Goal: Task Accomplishment & Management: Use online tool/utility

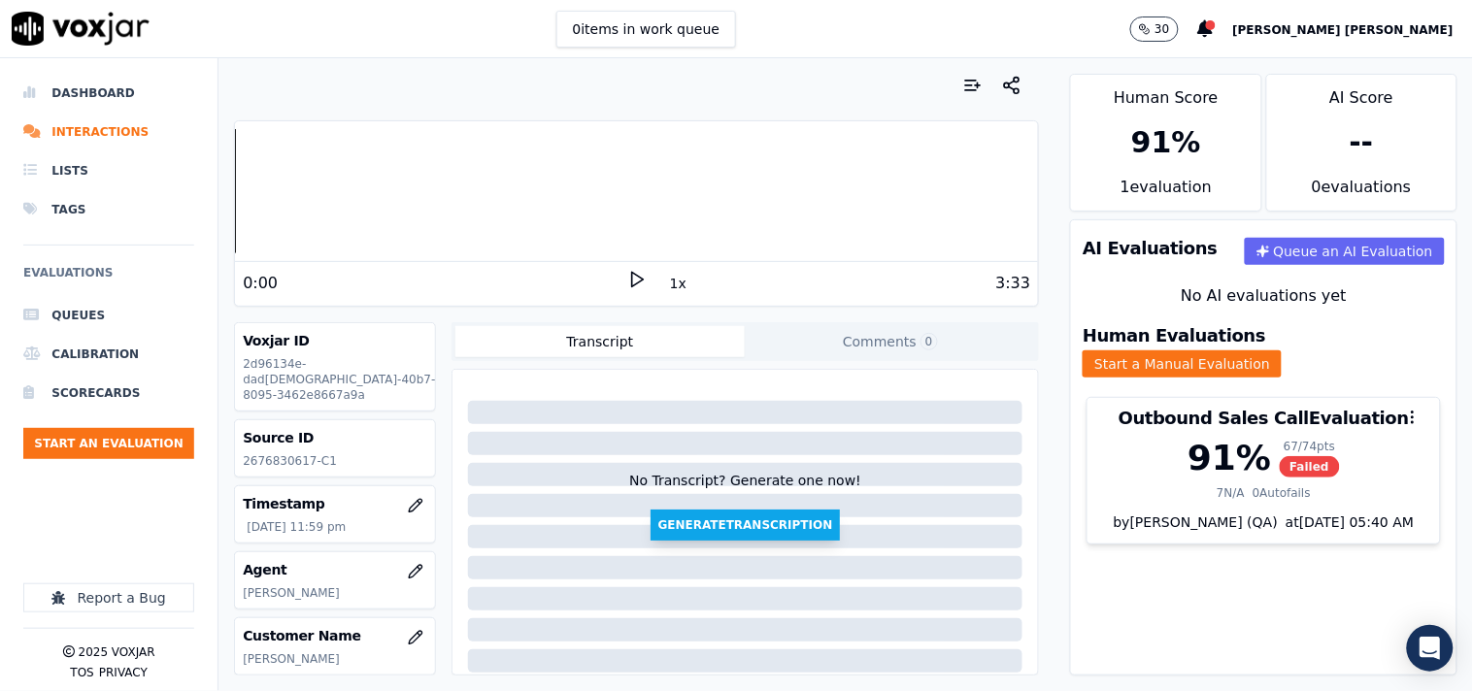
click at [665, 532] on button "Generate Transcription" at bounding box center [746, 525] width 190 height 31
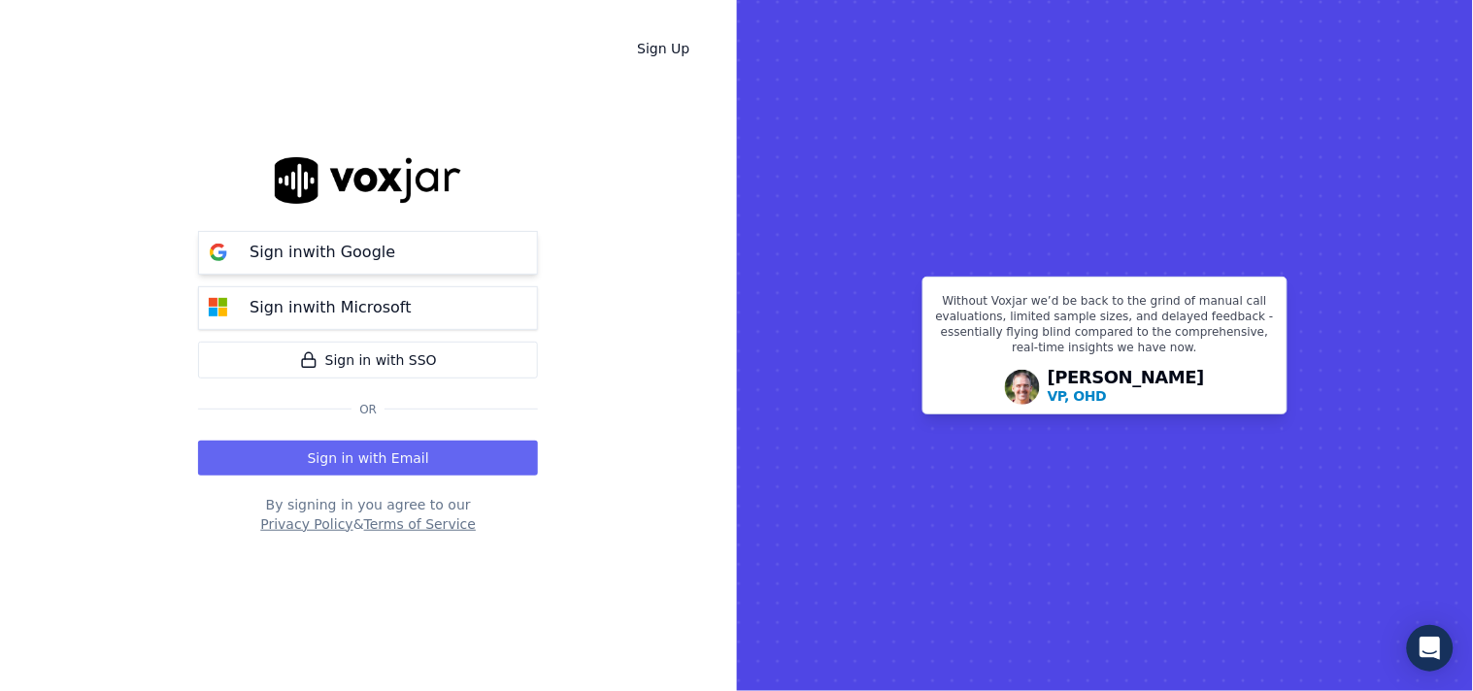
click at [325, 235] on button "Sign in with Google" at bounding box center [368, 253] width 340 height 44
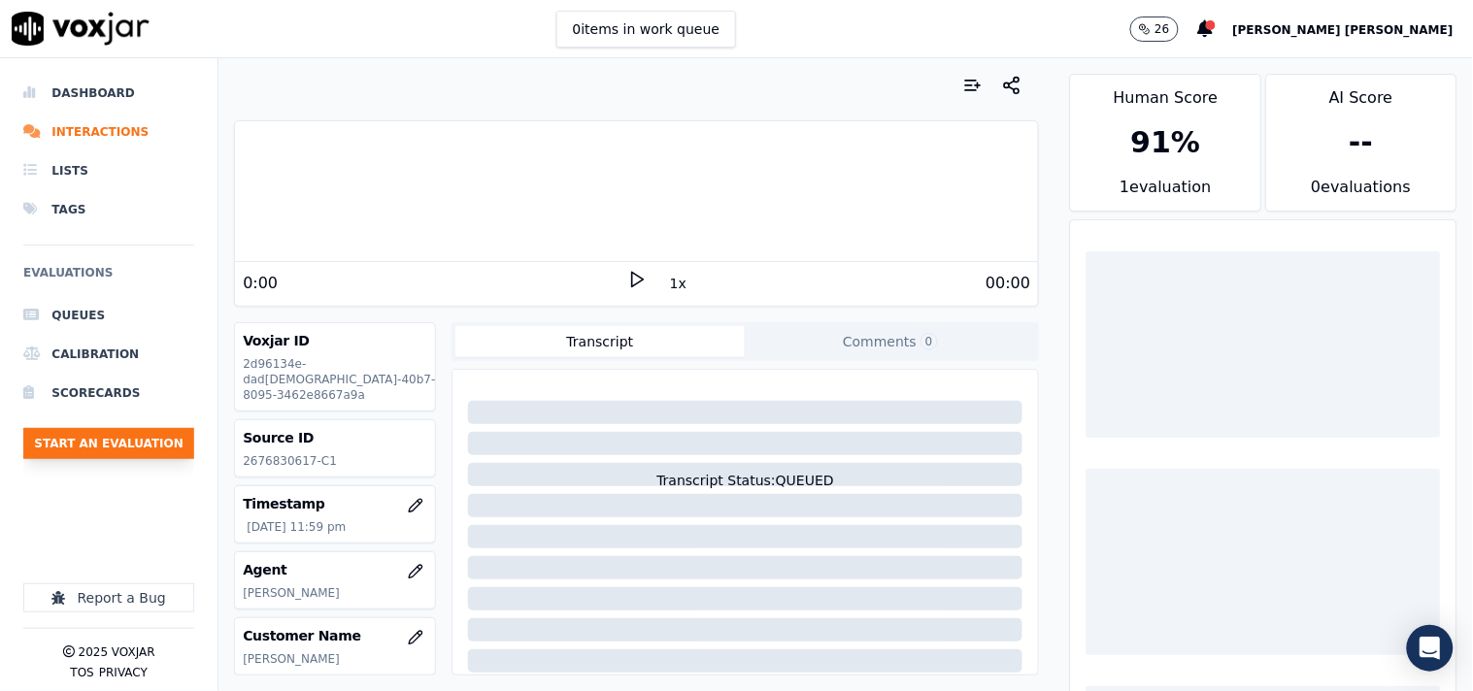
click at [156, 432] on button "Start an Evaluation" at bounding box center [108, 443] width 171 height 31
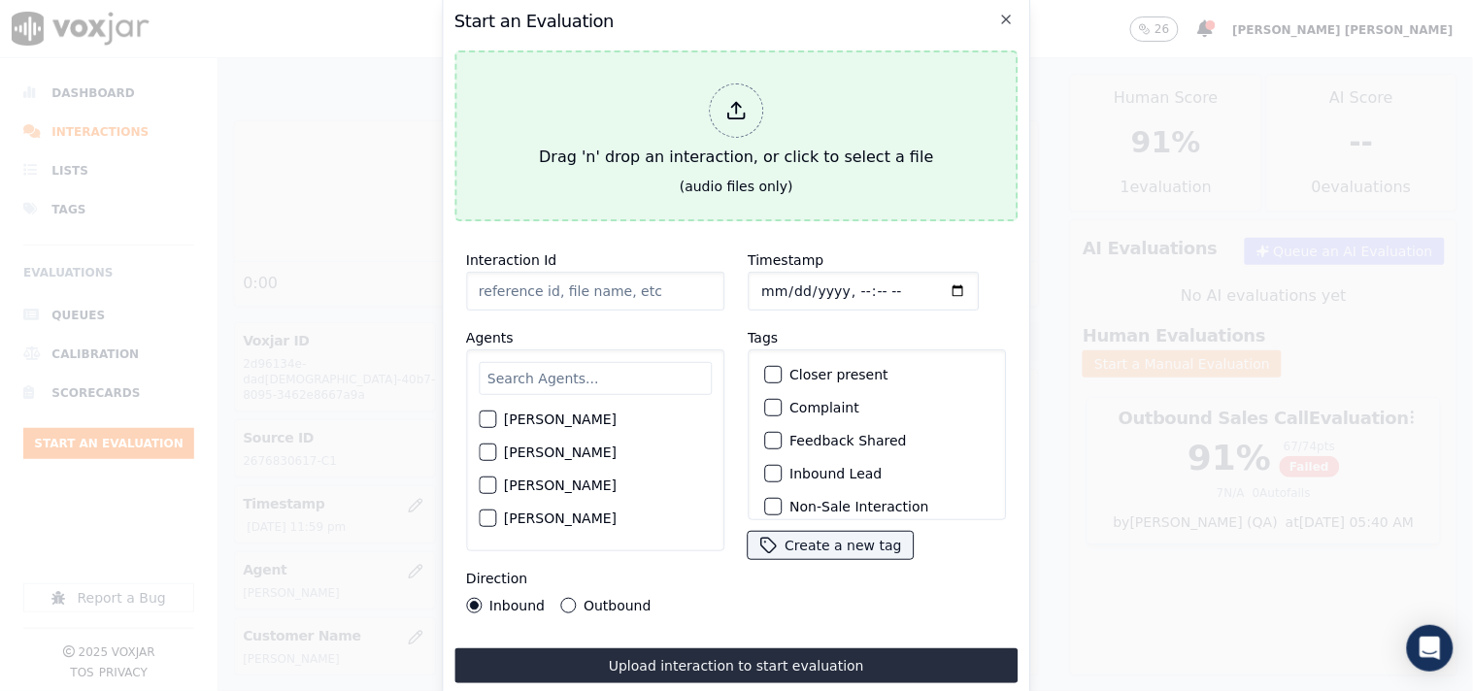
click at [722, 99] on div at bounding box center [736, 111] width 54 height 54
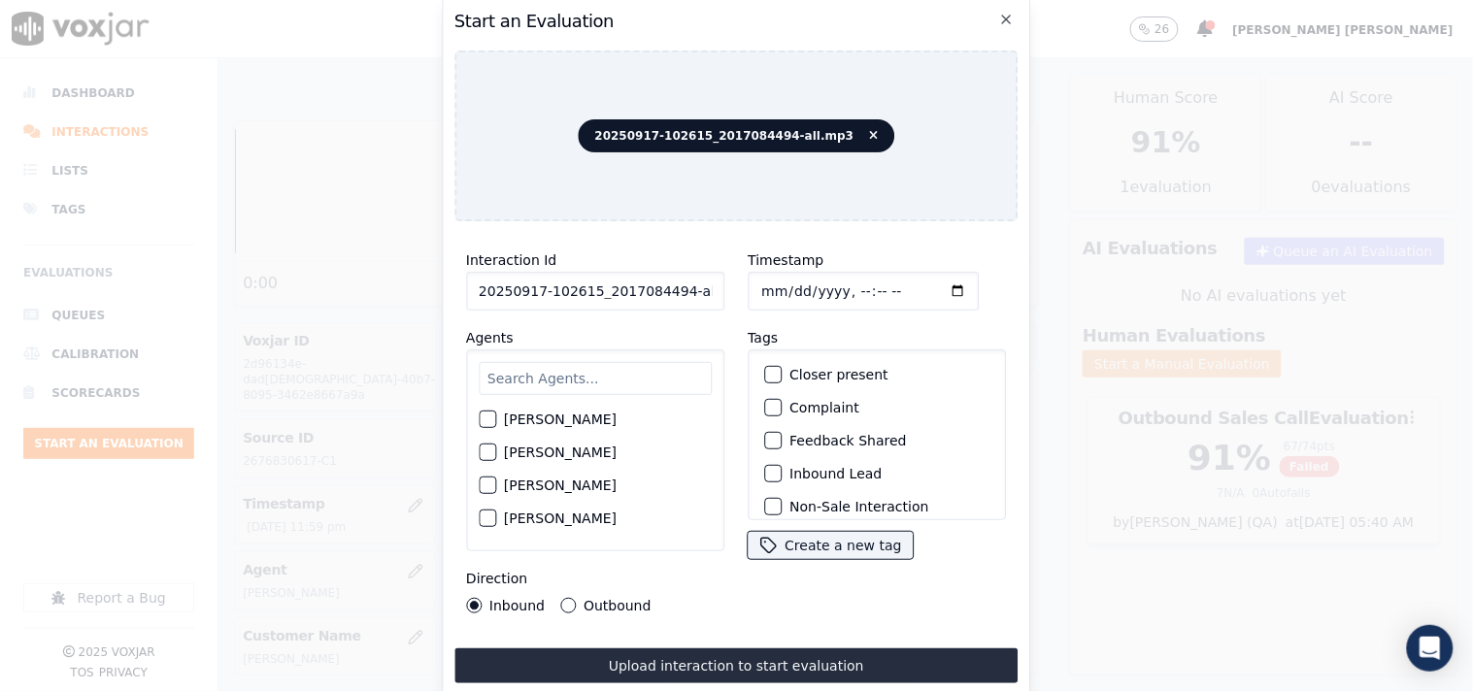
scroll to position [0, 11]
drag, startPoint x: 672, startPoint y: 288, endPoint x: 753, endPoint y: 291, distance: 81.6
click at [753, 291] on div "Interaction Id 20250917-102615_2017084494-all.mp3 Agents [PERSON_NAME] [PERSON_…" at bounding box center [736, 431] width 564 height 388
type input "20250917-102615_2017084494-C1"
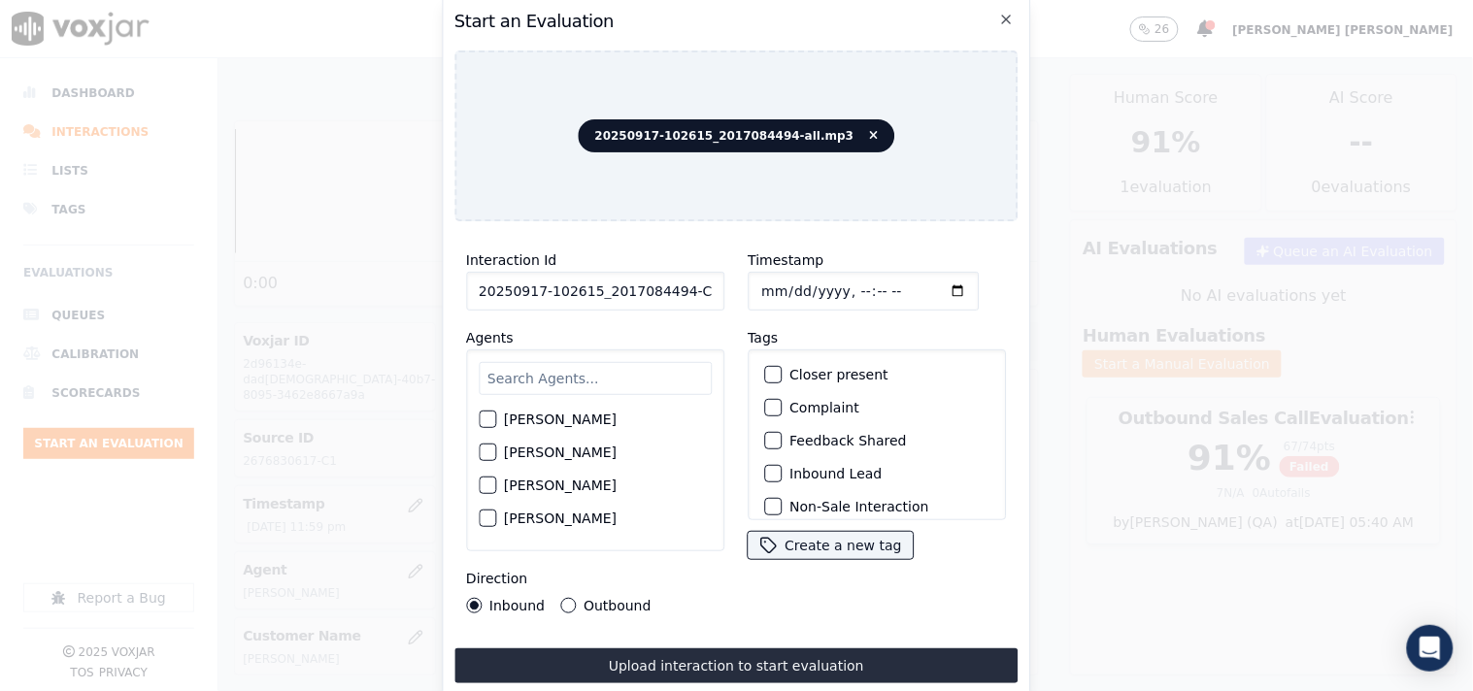
click at [764, 282] on input "Timestamp" at bounding box center [863, 291] width 231 height 39
type input "2025-09-18T14:47"
click at [560, 386] on input "text" at bounding box center [595, 378] width 233 height 33
type input "eth"
click at [589, 418] on label "Ethan Mukherjee" at bounding box center [560, 425] width 113 height 14
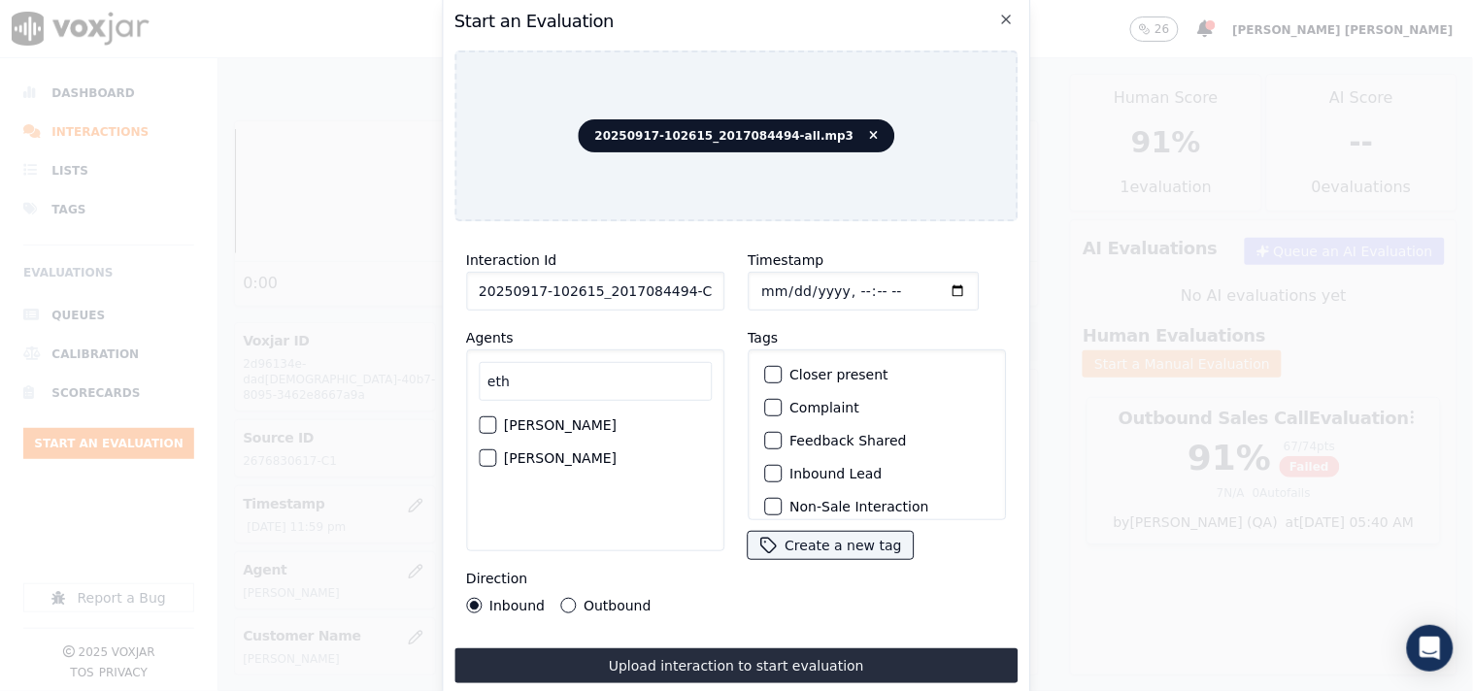
click at [496, 418] on button "Ethan Mukherjee" at bounding box center [487, 425] width 17 height 17
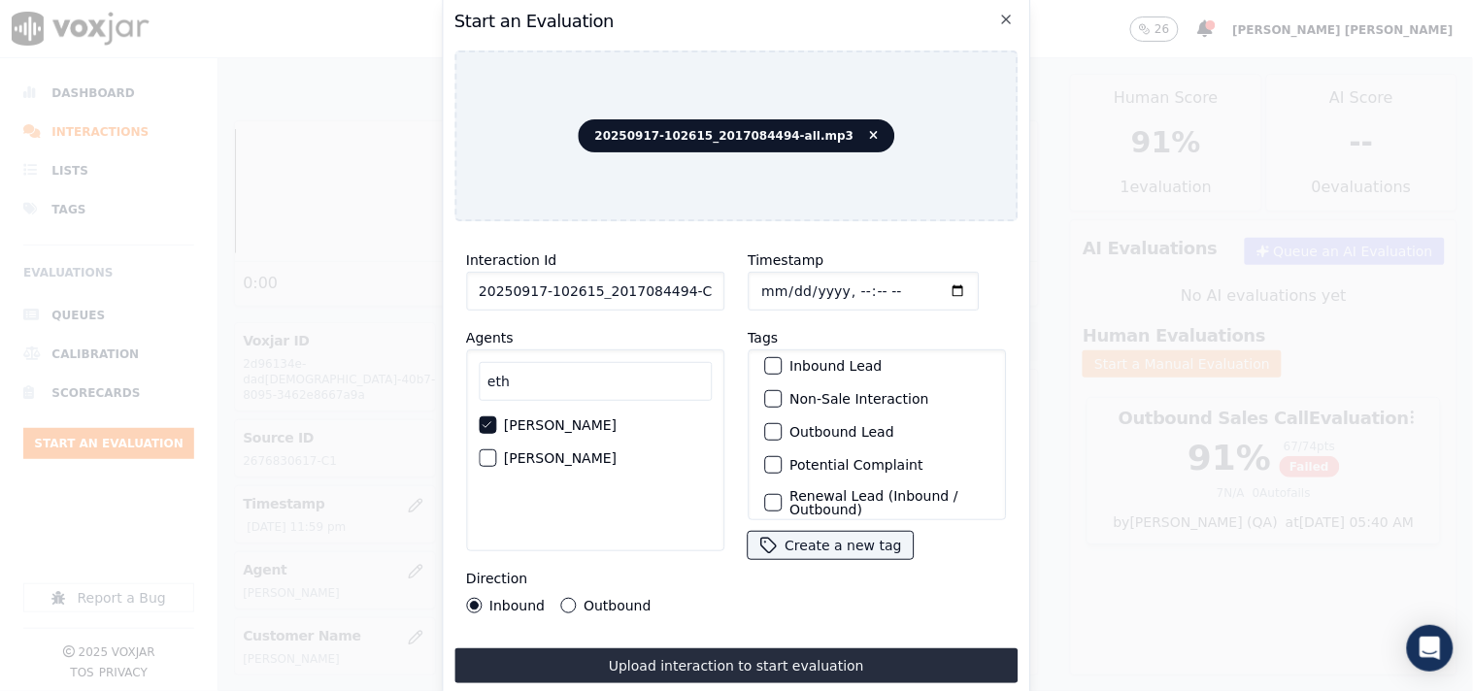
click at [819, 392] on label "Non-Sale Interaction" at bounding box center [858, 399] width 139 height 14
click at [782, 390] on button "Non-Sale Interaction" at bounding box center [772, 398] width 17 height 17
click at [866, 362] on label "Inbound Lead" at bounding box center [835, 366] width 92 height 14
click at [782, 362] on button "Inbound Lead" at bounding box center [772, 365] width 17 height 17
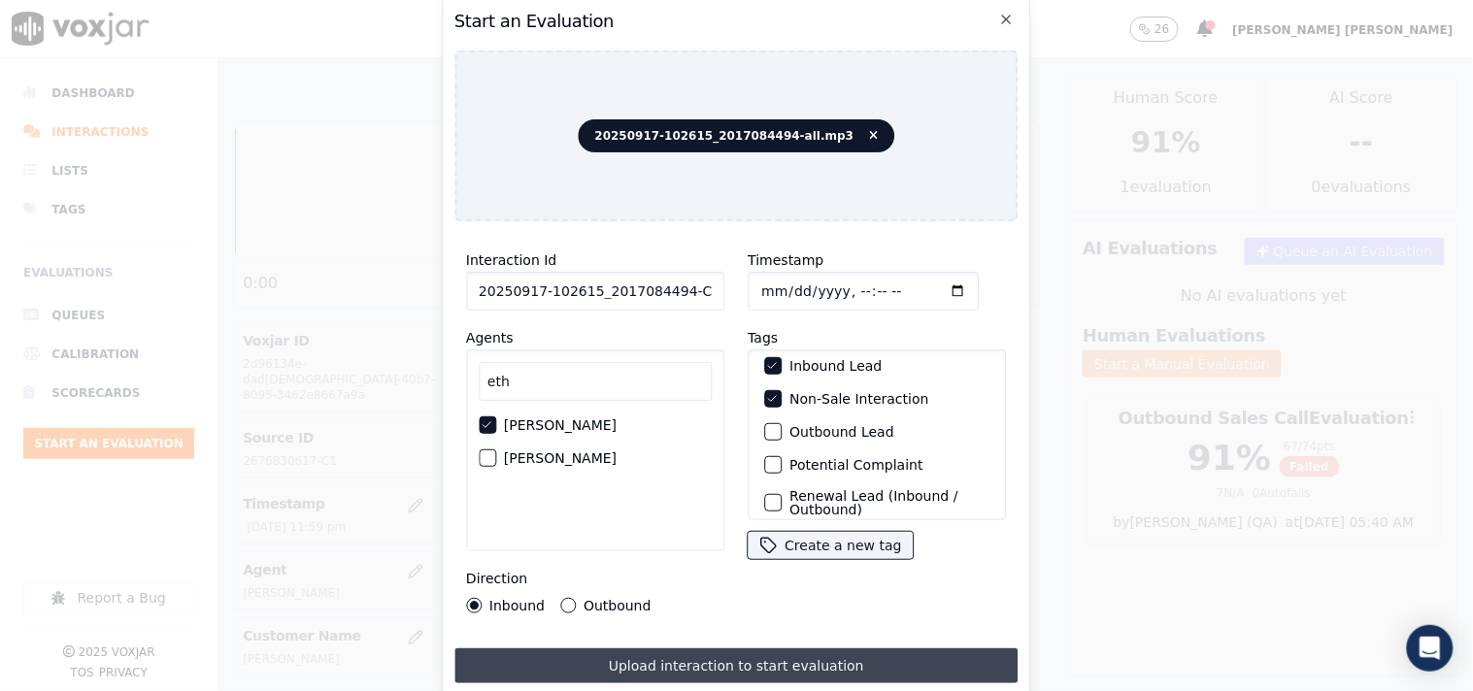
click at [615, 651] on button "Upload interaction to start evaluation" at bounding box center [736, 666] width 564 height 35
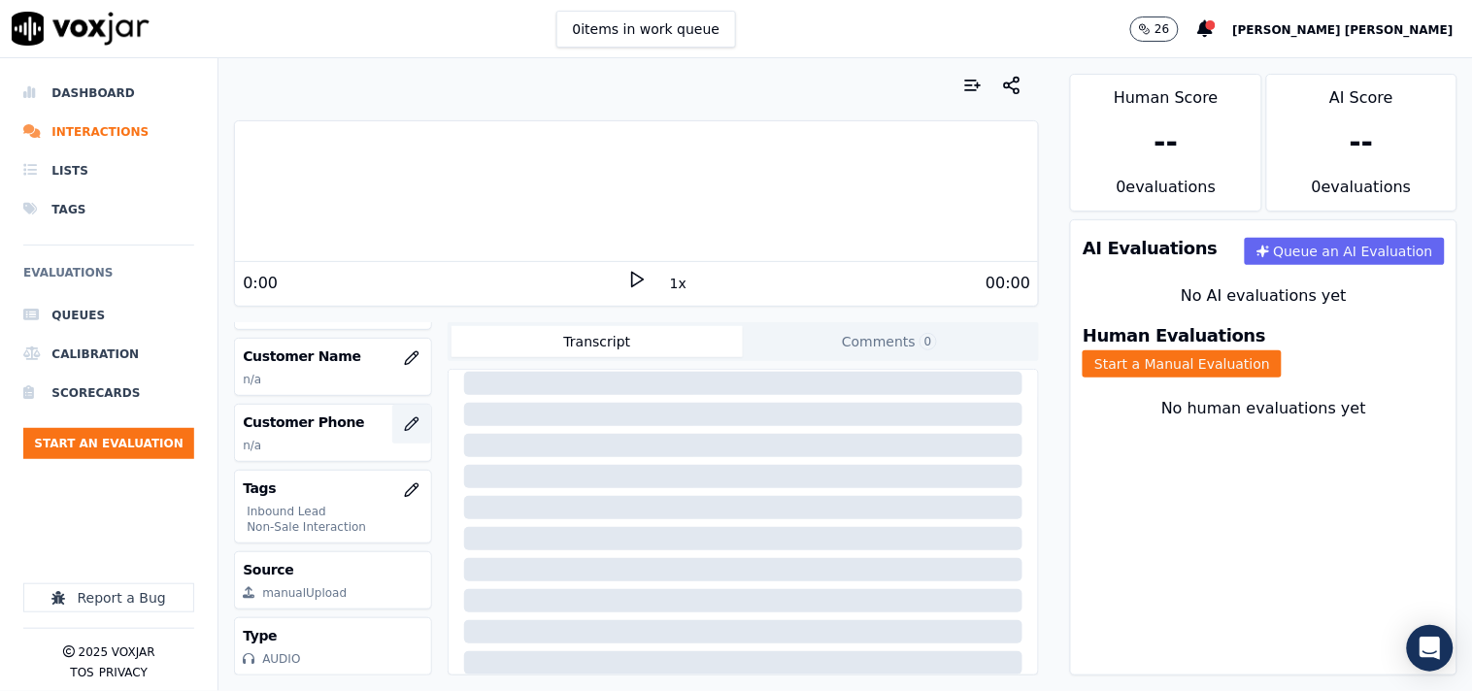
scroll to position [206, 0]
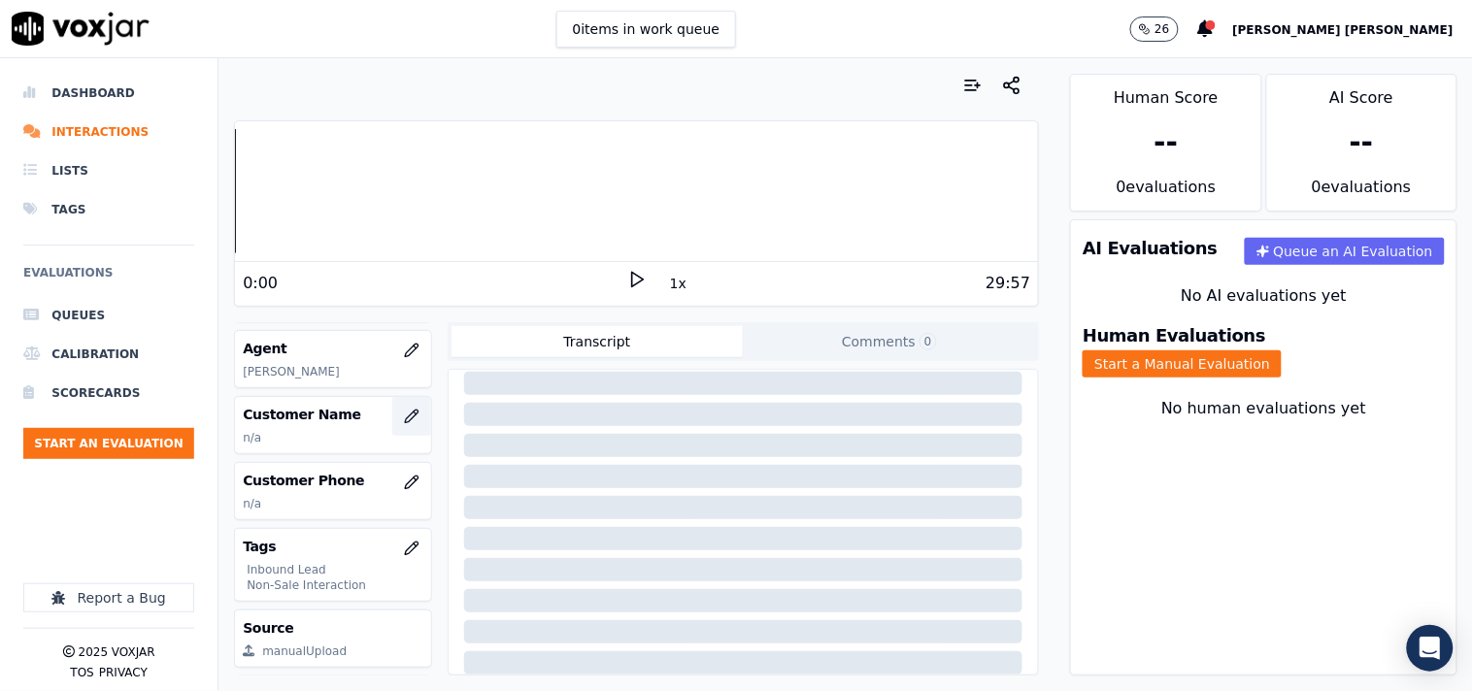
click at [392, 421] on button "button" at bounding box center [411, 416] width 39 height 39
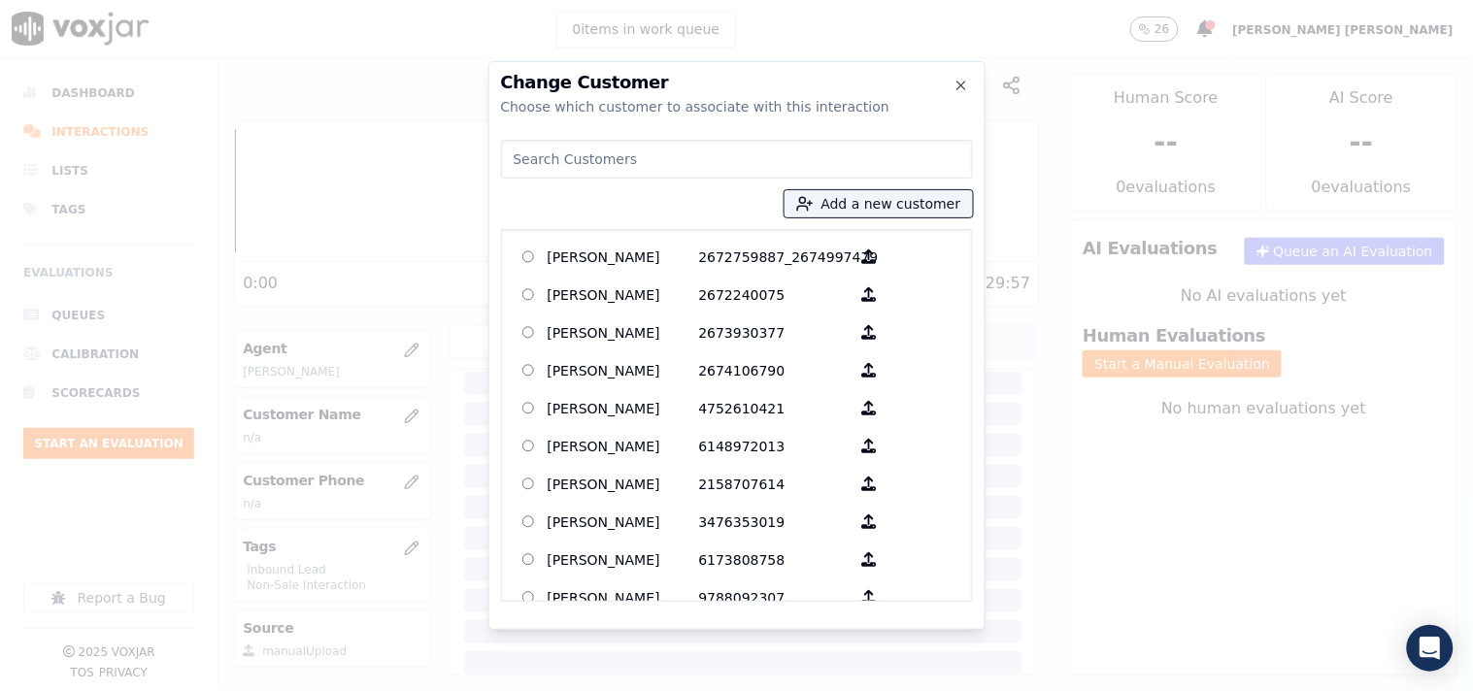
type input ""CAll id-20250917-102615 CX call inbound and call get connected to Ethan cx cal…"
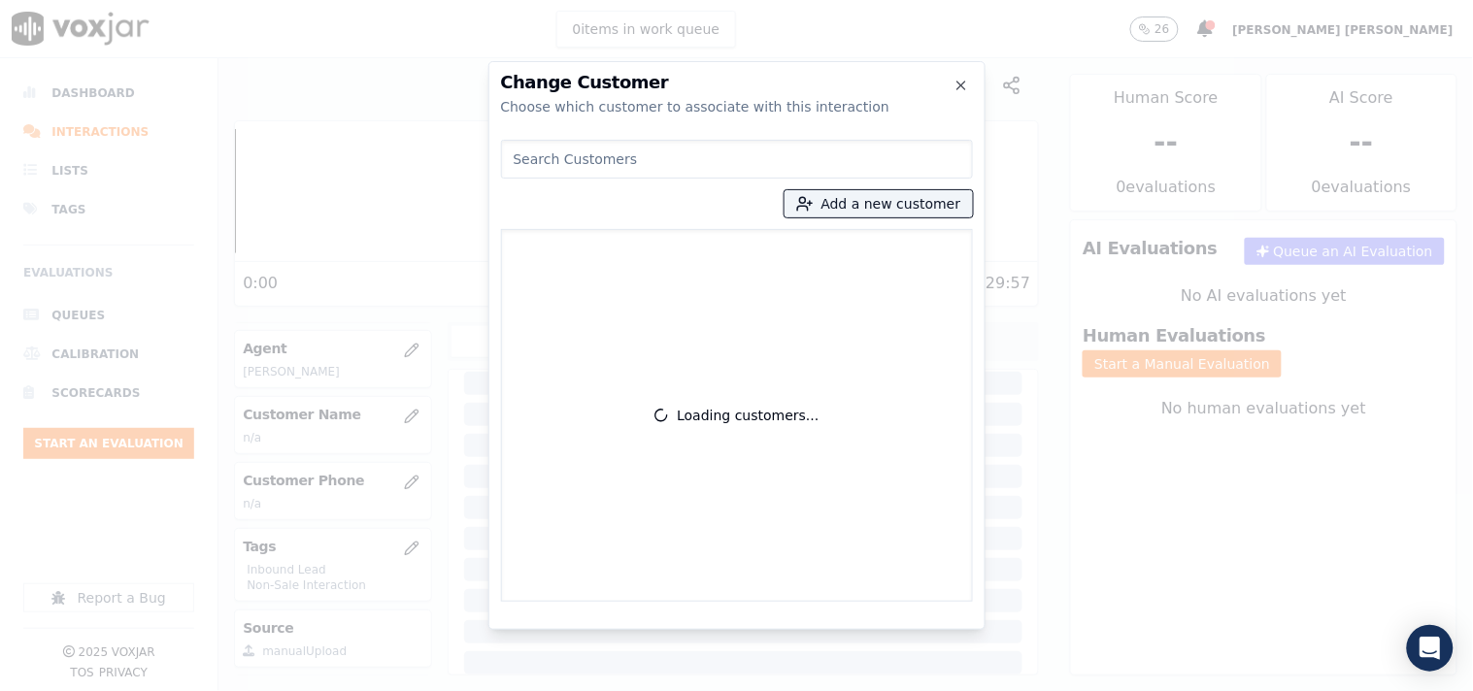
scroll to position [0, 0]
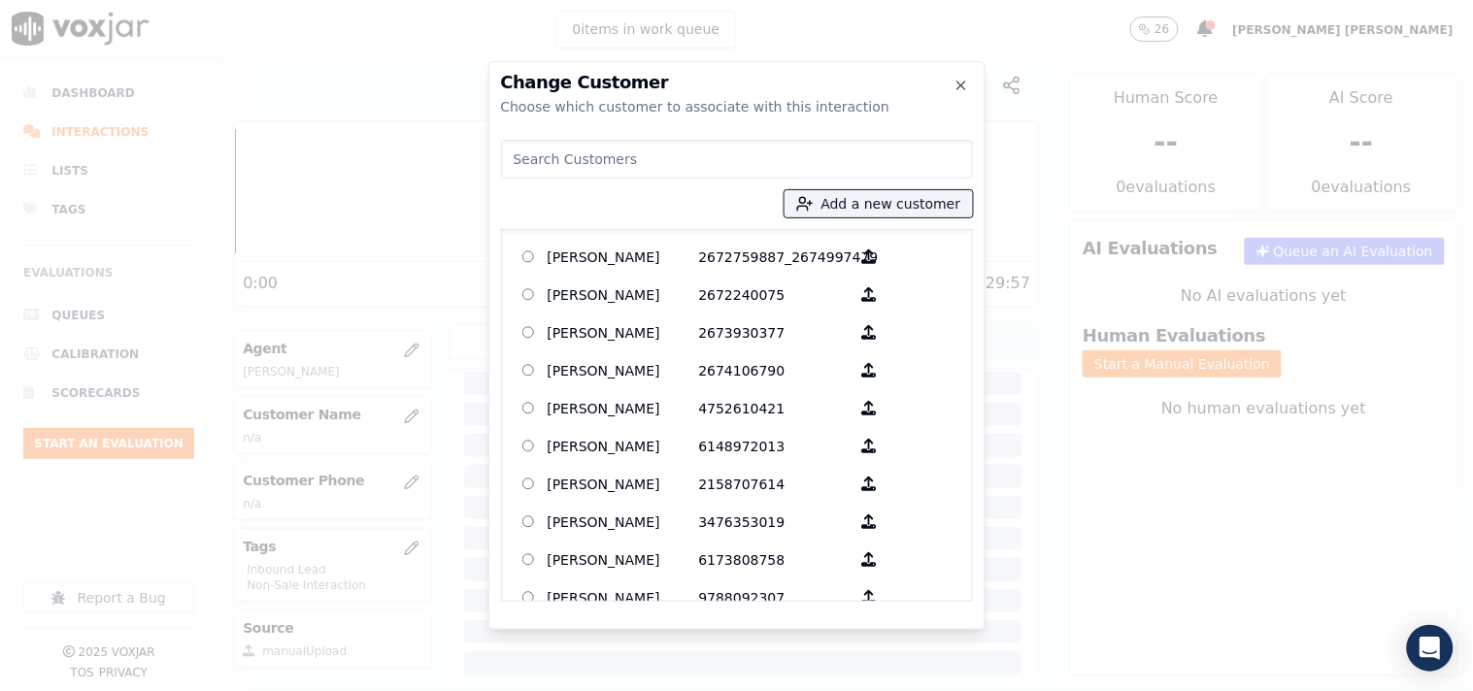
paste input "KESLER MARCELIN"
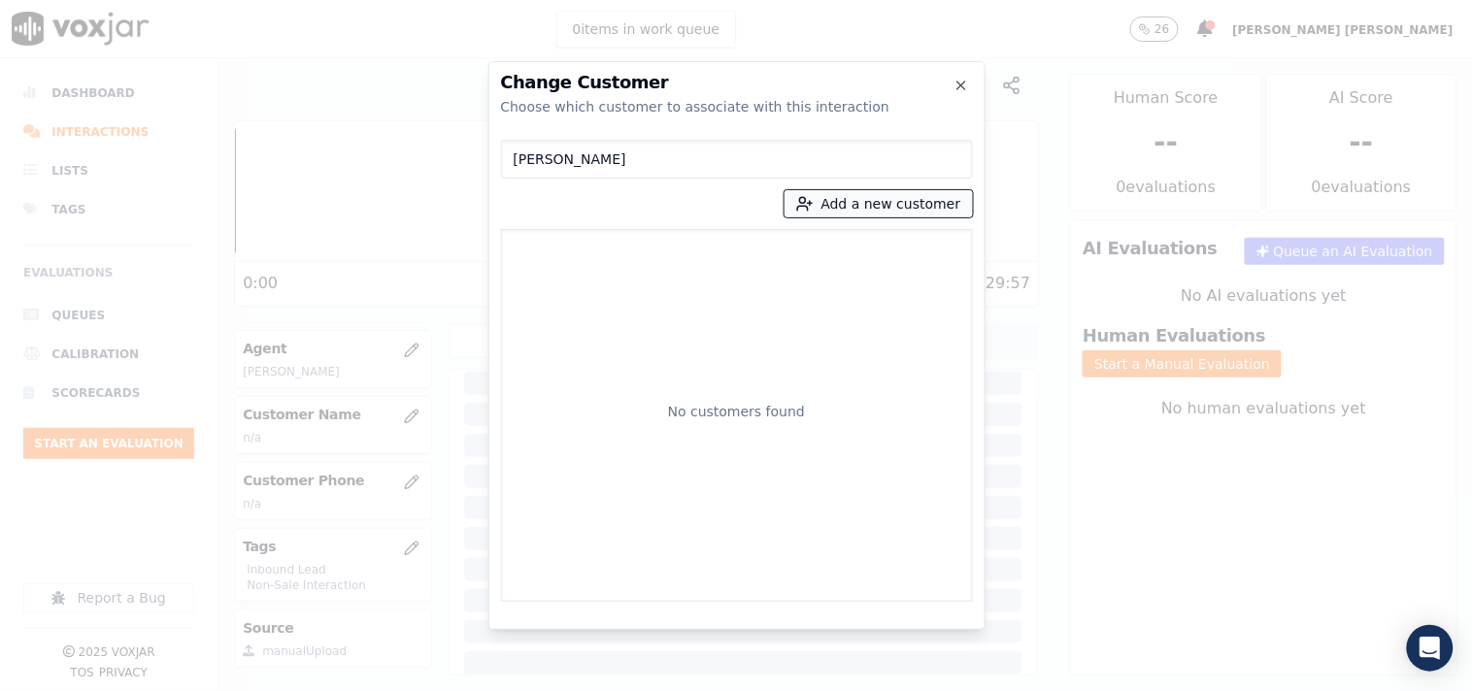
type input "KESLER MARCELIN"
click at [852, 198] on button "Add a new customer" at bounding box center [879, 203] width 188 height 27
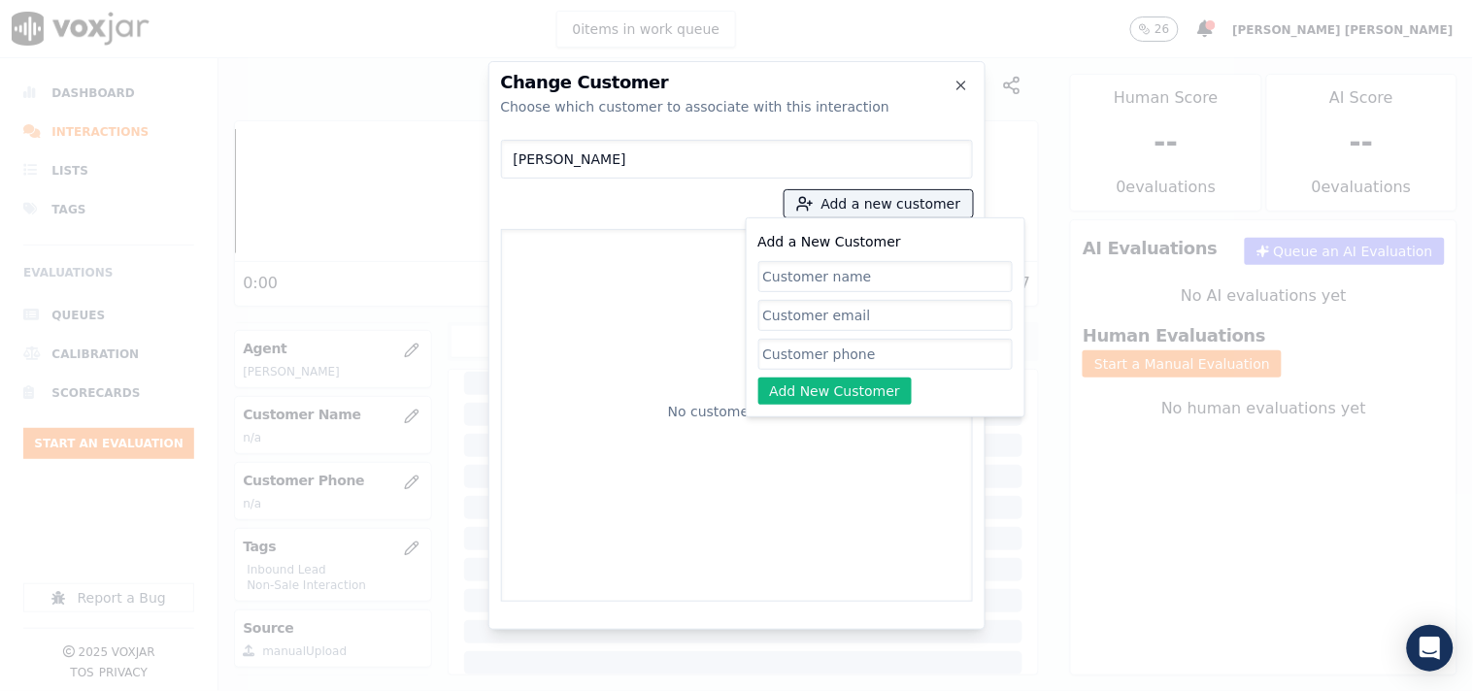
paste input "KESLER MARCELIN"
type input "KESLER MARCELIN"
click at [806, 353] on input "Add a New Customer" at bounding box center [885, 354] width 254 height 31
paste input "2017084494"
type input "2017084494"
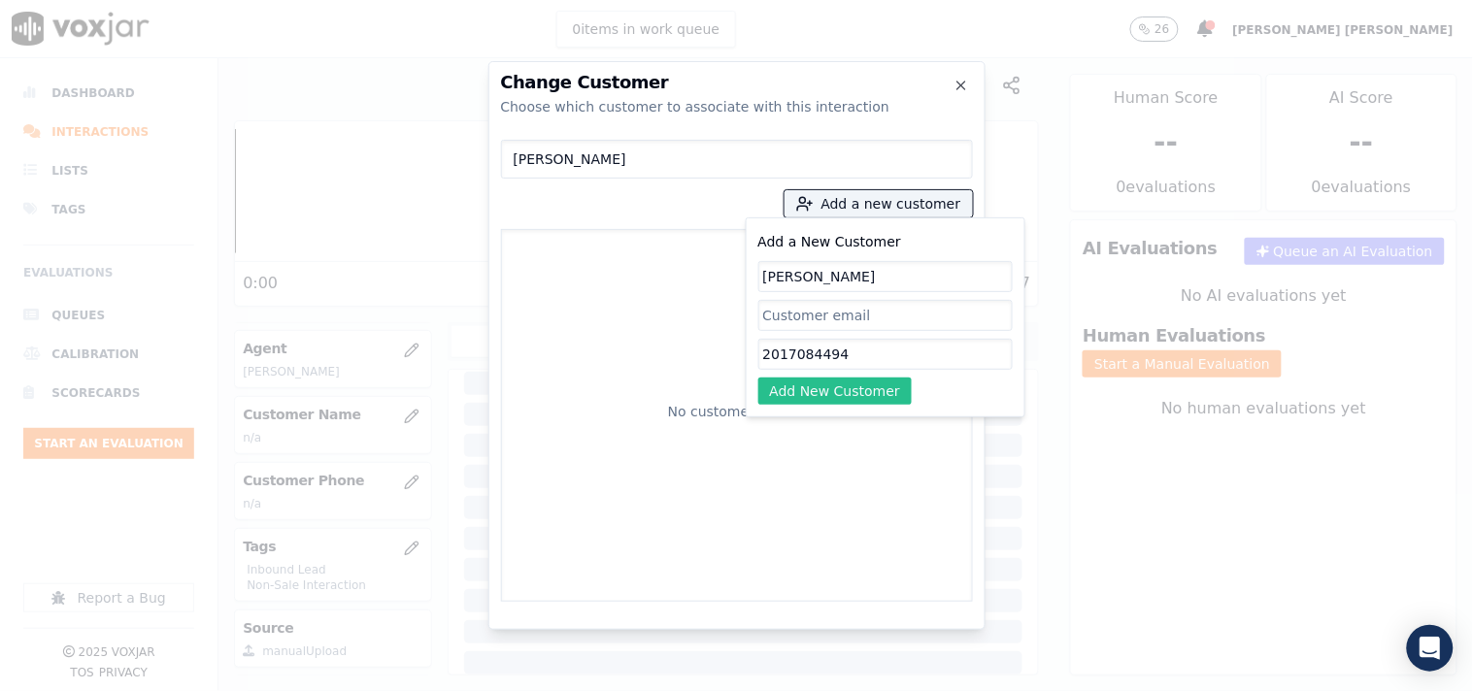
click at [791, 392] on button "Add New Customer" at bounding box center [835, 391] width 154 height 27
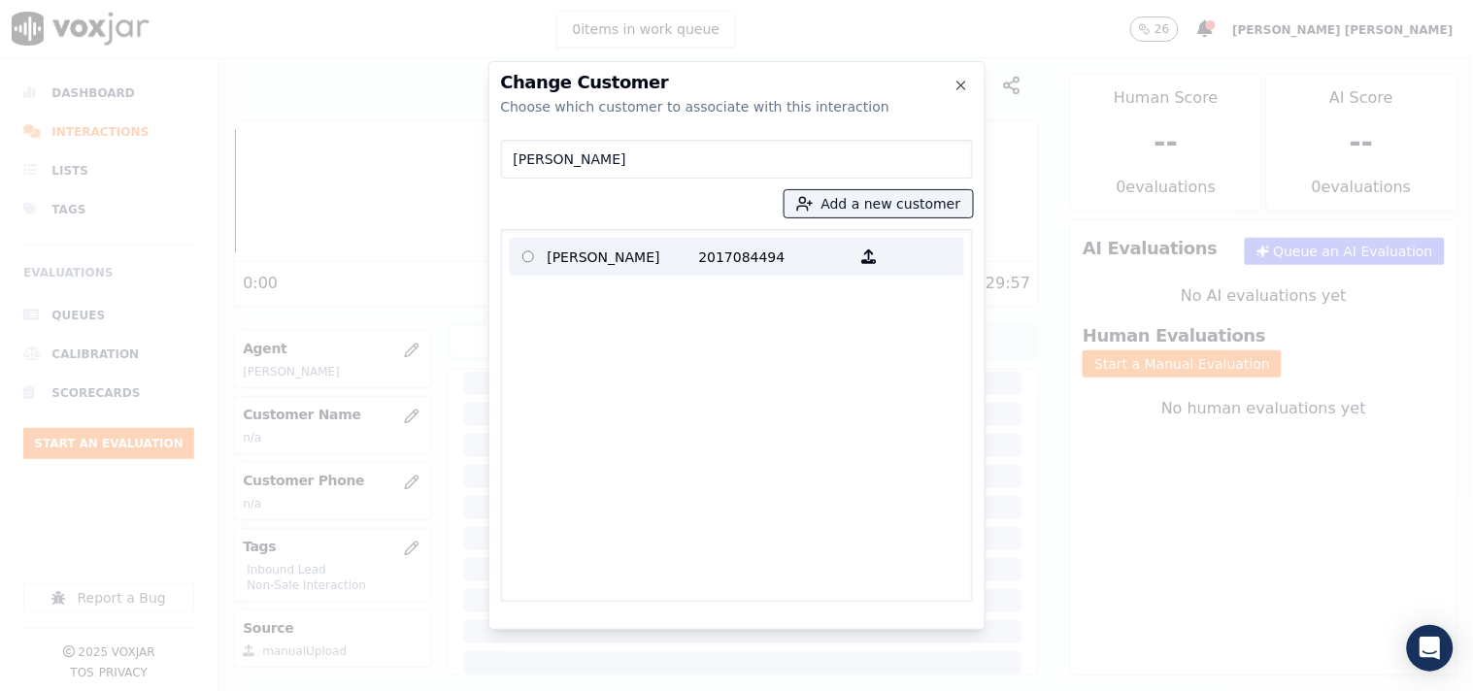
click at [751, 247] on p "2017084494" at bounding box center [774, 257] width 151 height 30
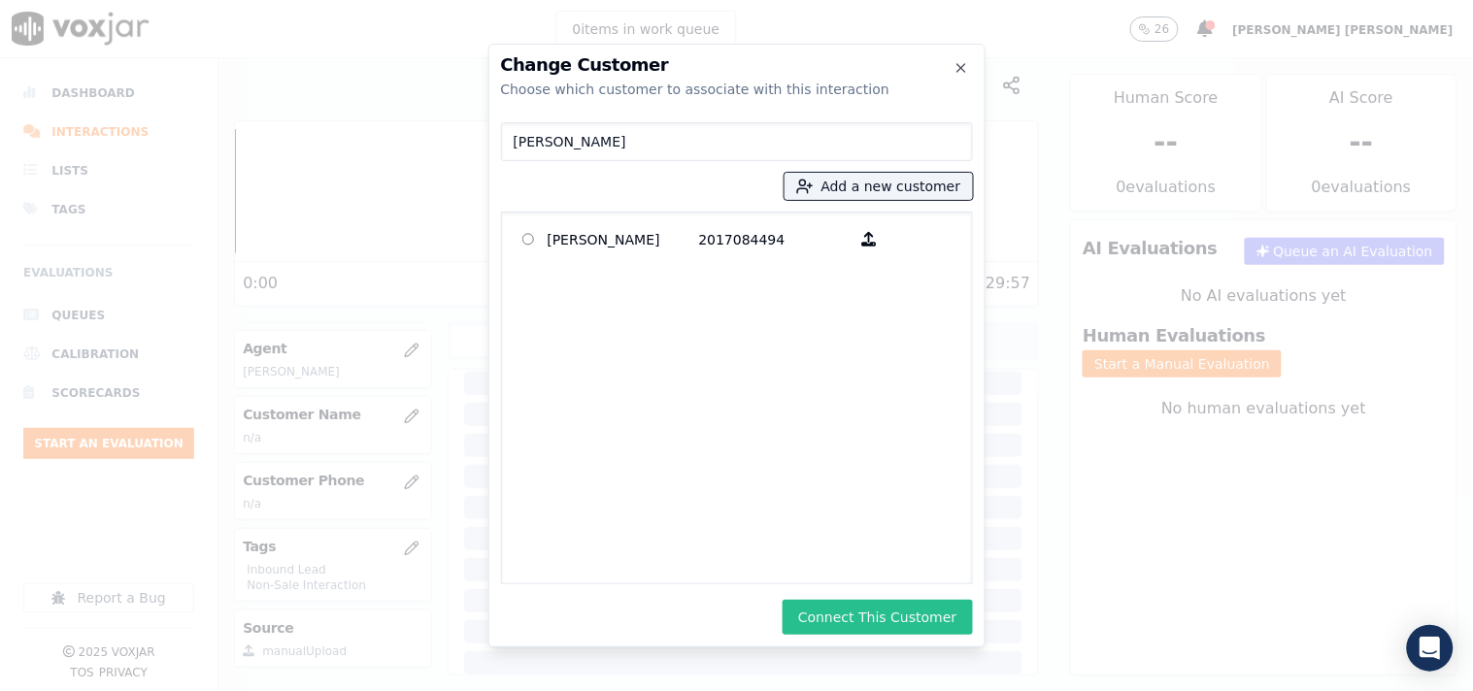
click at [871, 603] on button "Connect This Customer" at bounding box center [877, 617] width 189 height 35
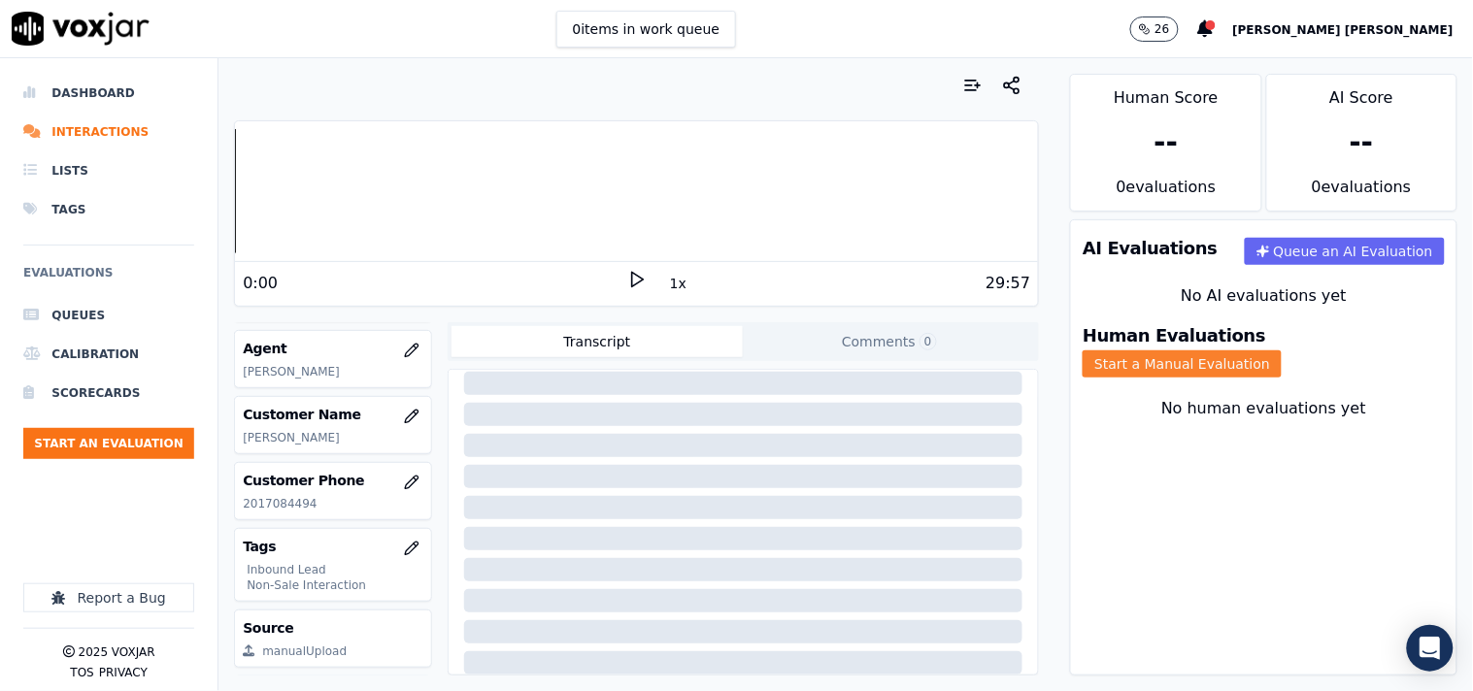
click at [1233, 351] on button "Start a Manual Evaluation" at bounding box center [1182, 364] width 199 height 27
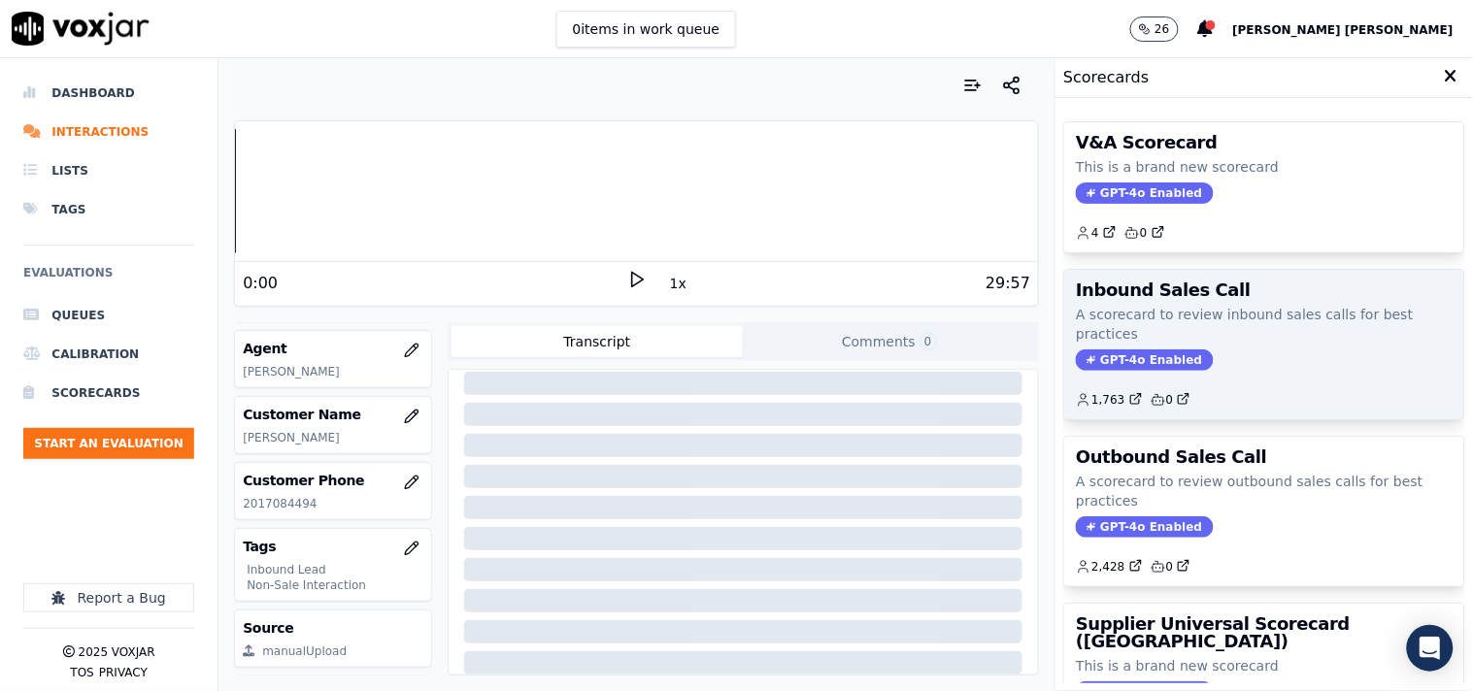
click at [1134, 365] on span "GPT-4o Enabled" at bounding box center [1144, 360] width 137 height 21
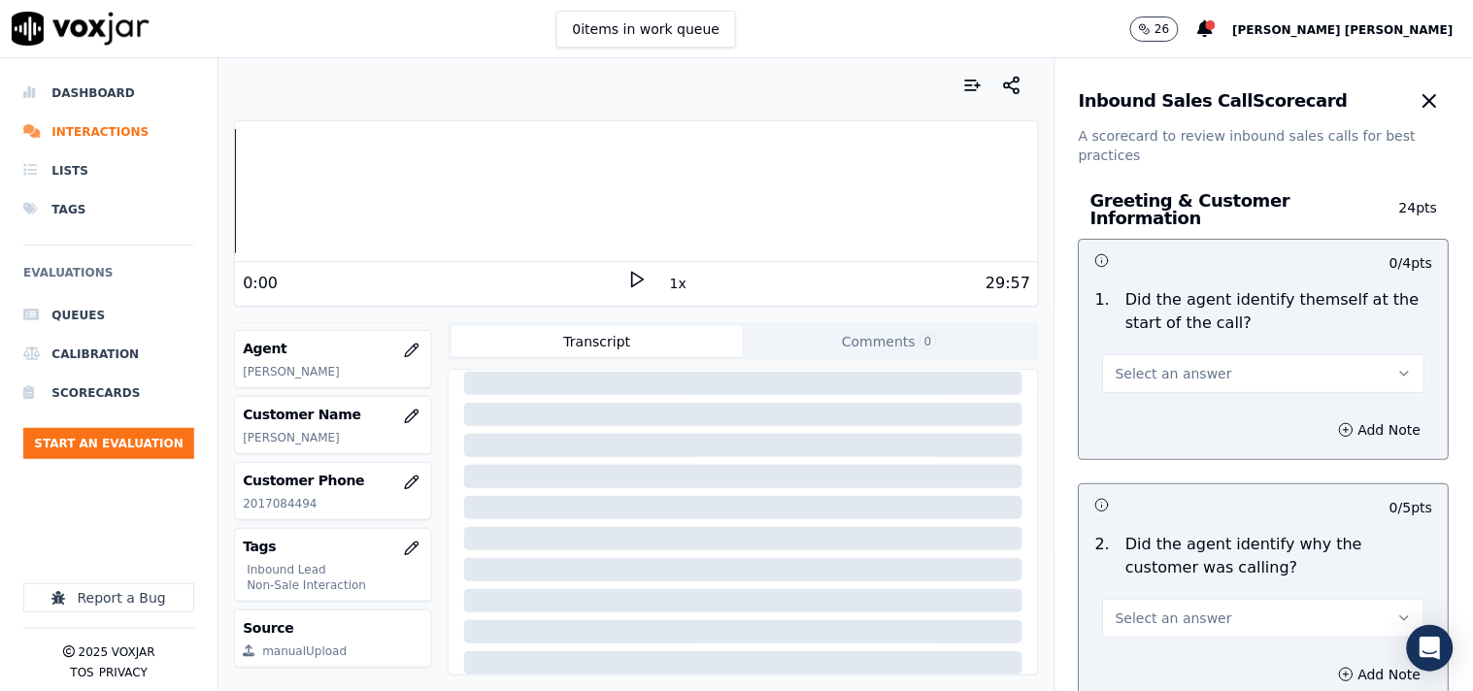
click at [1178, 377] on button "Select an answer" at bounding box center [1264, 373] width 322 height 39
click at [1132, 408] on div "Yes" at bounding box center [1229, 407] width 285 height 31
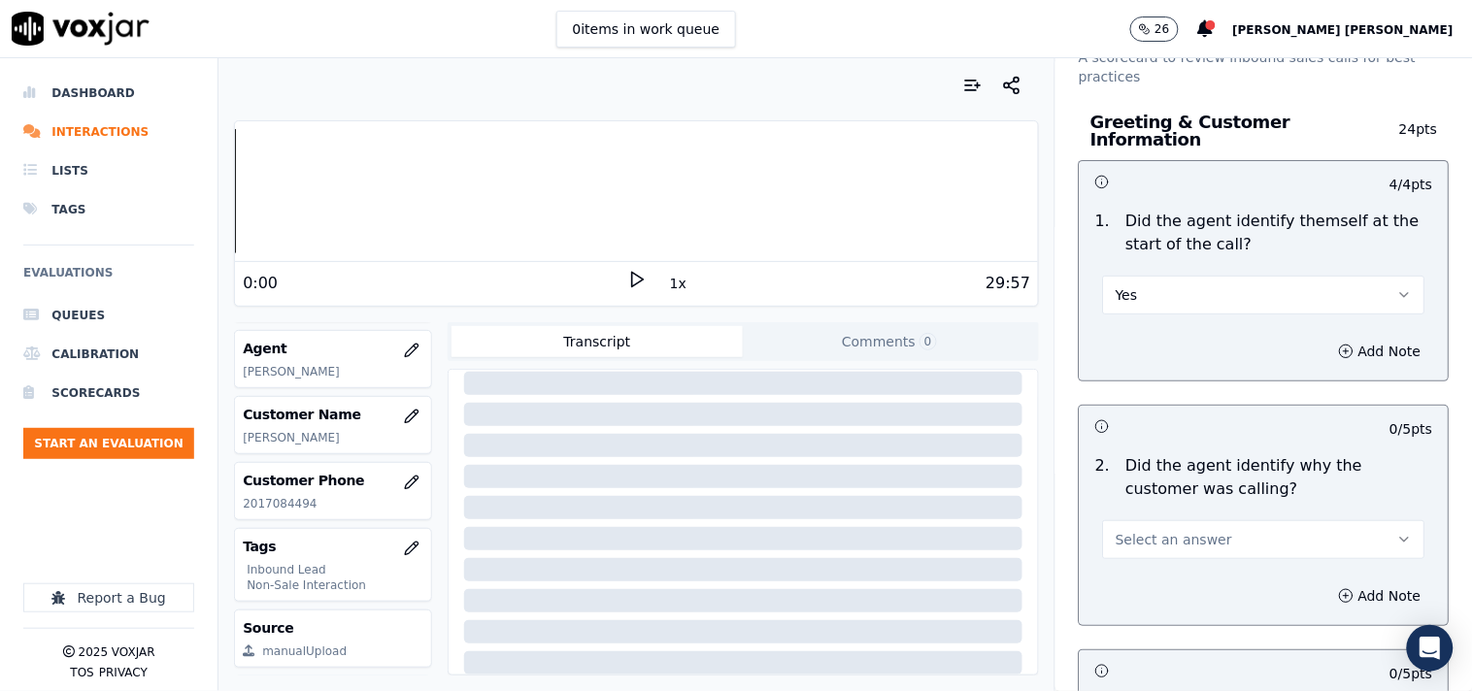
scroll to position [216, 0]
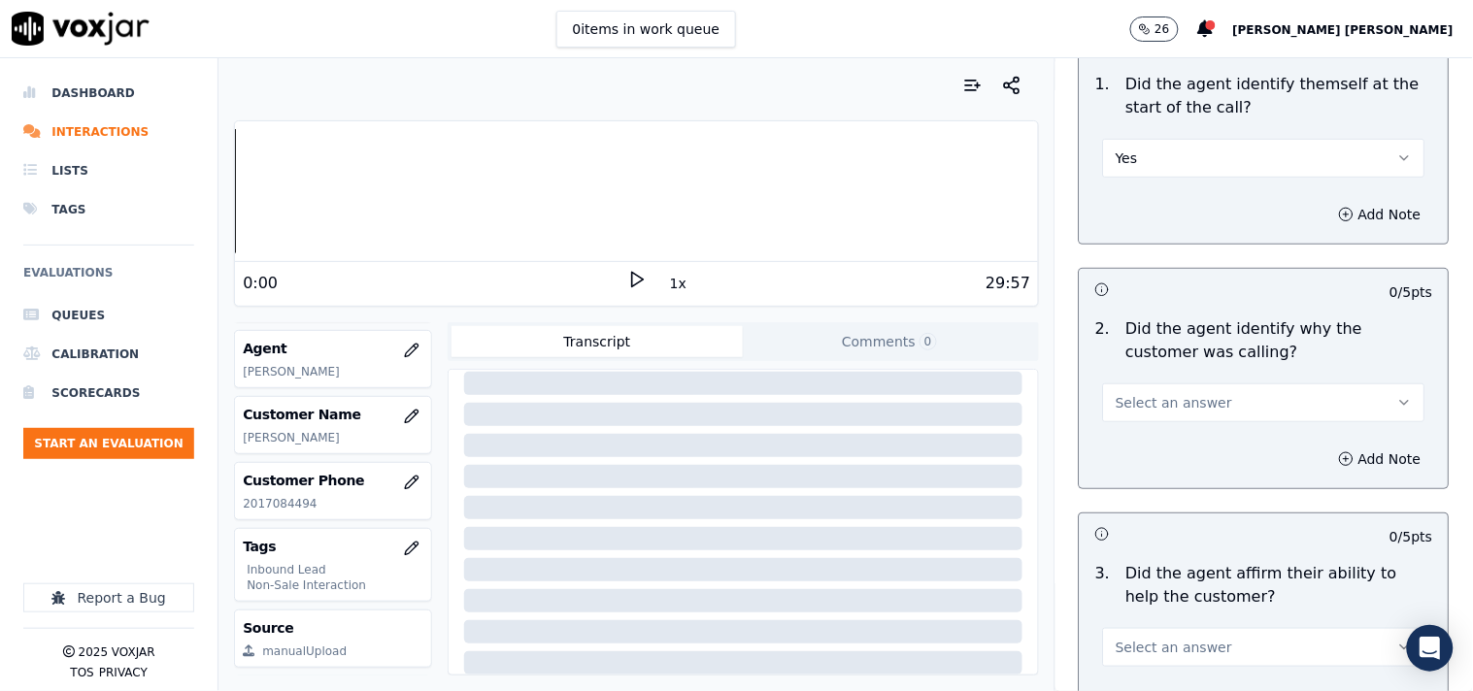
click at [1143, 430] on div "Add Note" at bounding box center [1264, 459] width 369 height 58
click at [1153, 403] on button "Select an answer" at bounding box center [1264, 403] width 322 height 39
click at [1149, 430] on div "Yes" at bounding box center [1229, 436] width 285 height 31
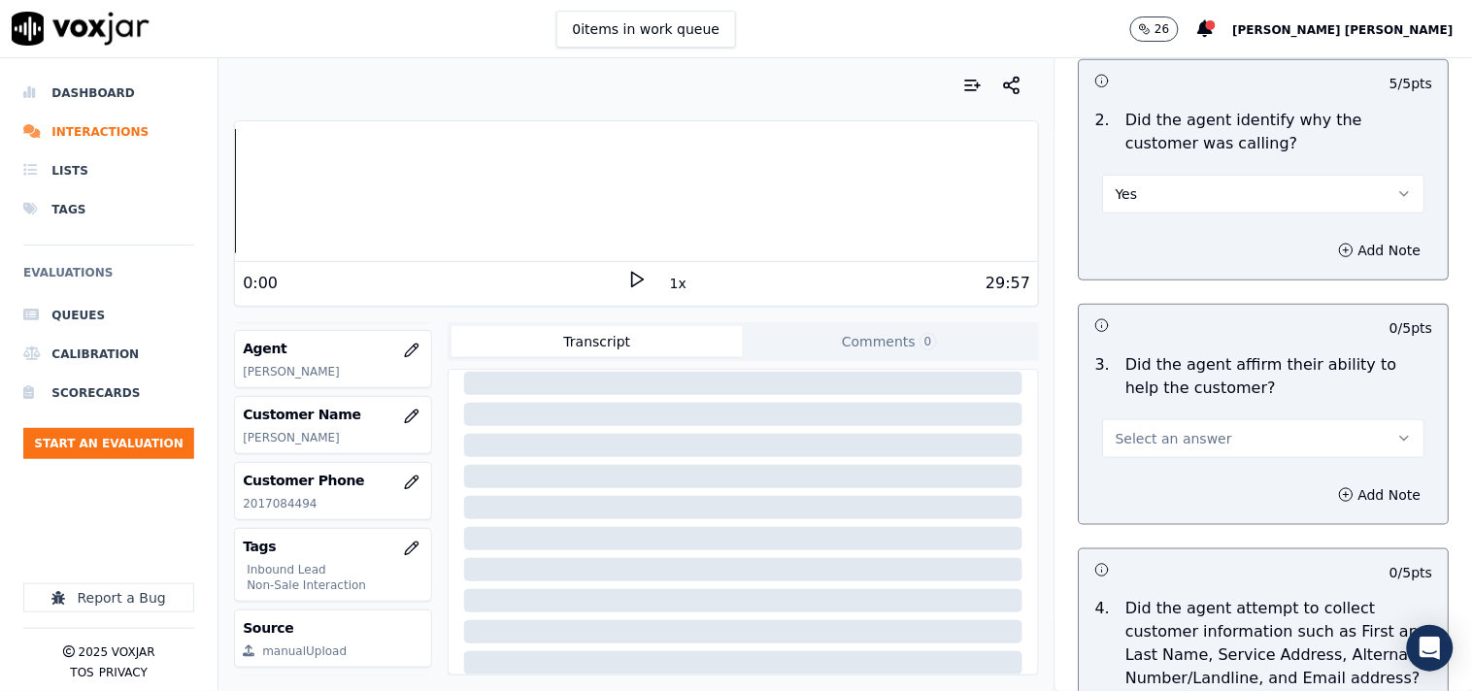
scroll to position [431, 0]
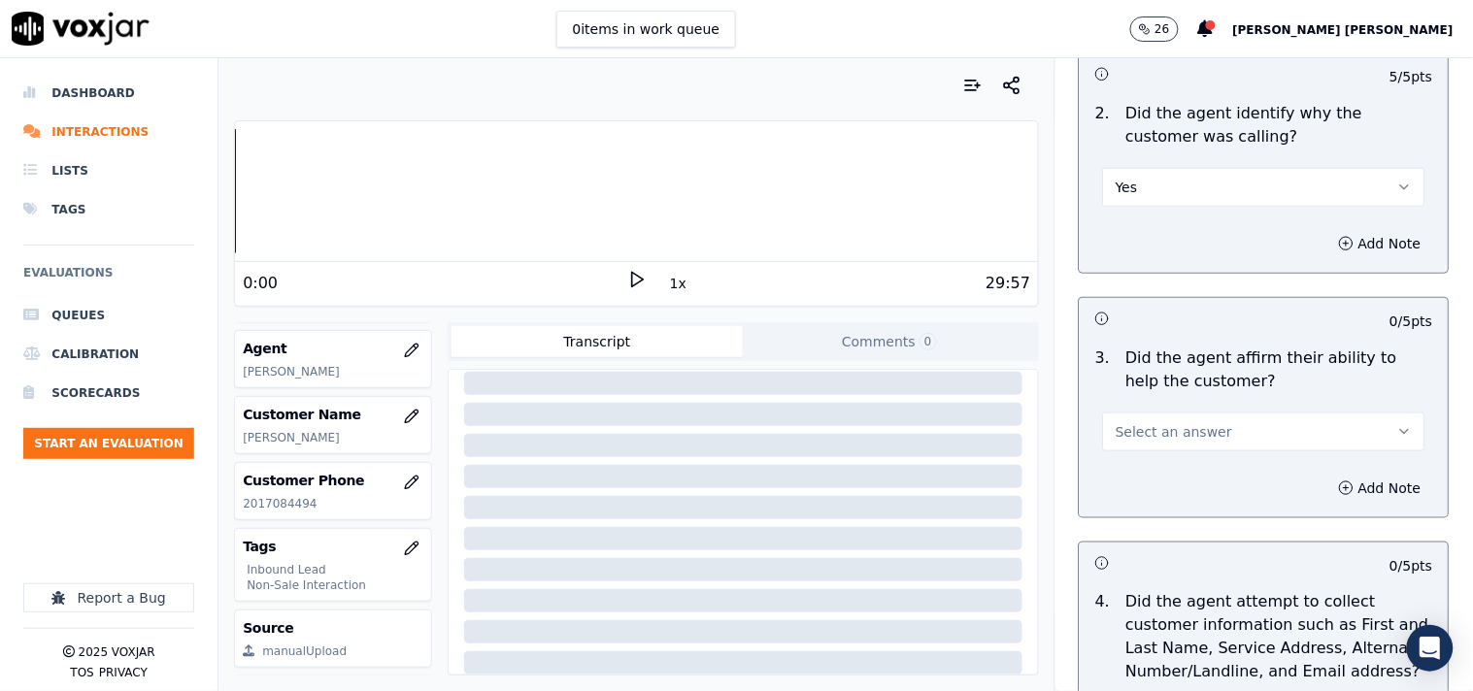
click at [1157, 433] on button "Select an answer" at bounding box center [1264, 432] width 322 height 39
click at [1152, 459] on div "Yes" at bounding box center [1229, 466] width 285 height 31
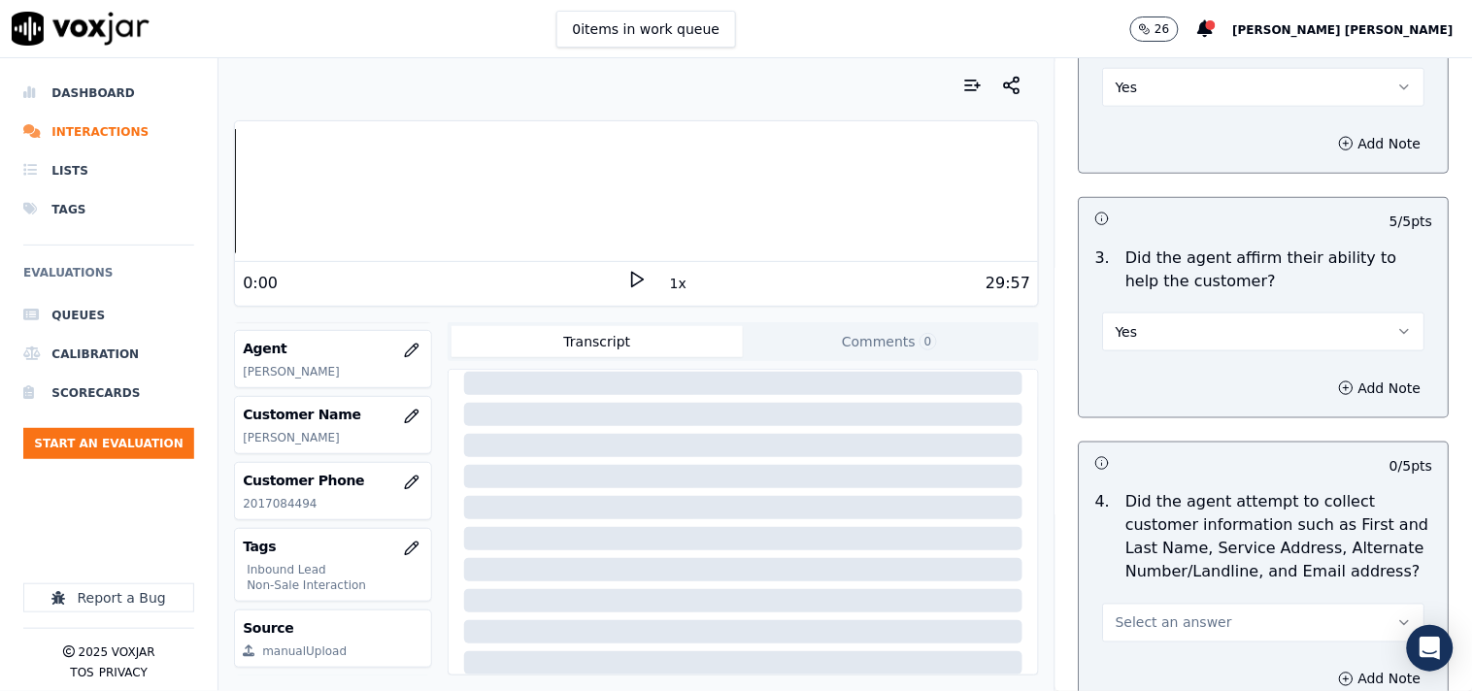
scroll to position [647, 0]
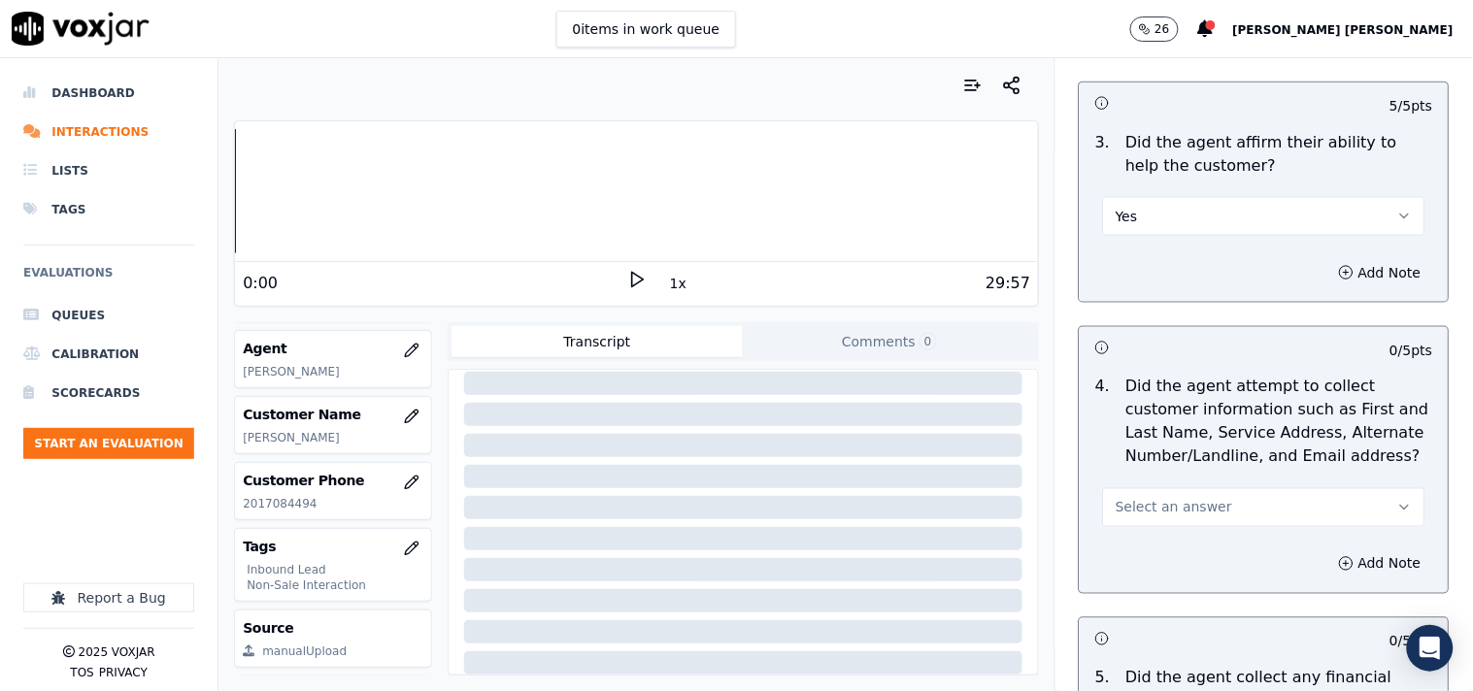
click at [1155, 498] on span "Select an answer" at bounding box center [1174, 507] width 117 height 19
click at [1139, 566] on div "No" at bounding box center [1229, 572] width 285 height 31
click at [1341, 551] on button "Add Note" at bounding box center [1380, 564] width 106 height 27
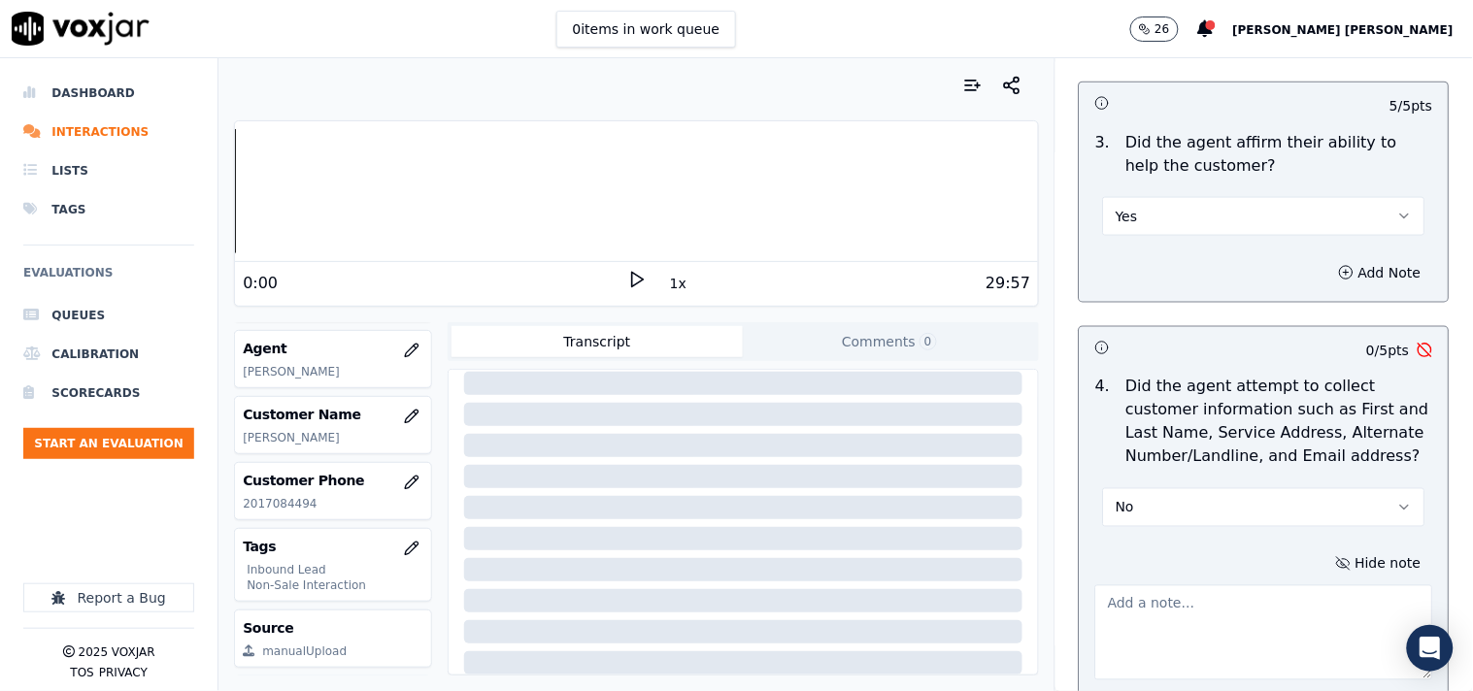
click at [1239, 606] on textarea at bounding box center [1264, 632] width 338 height 95
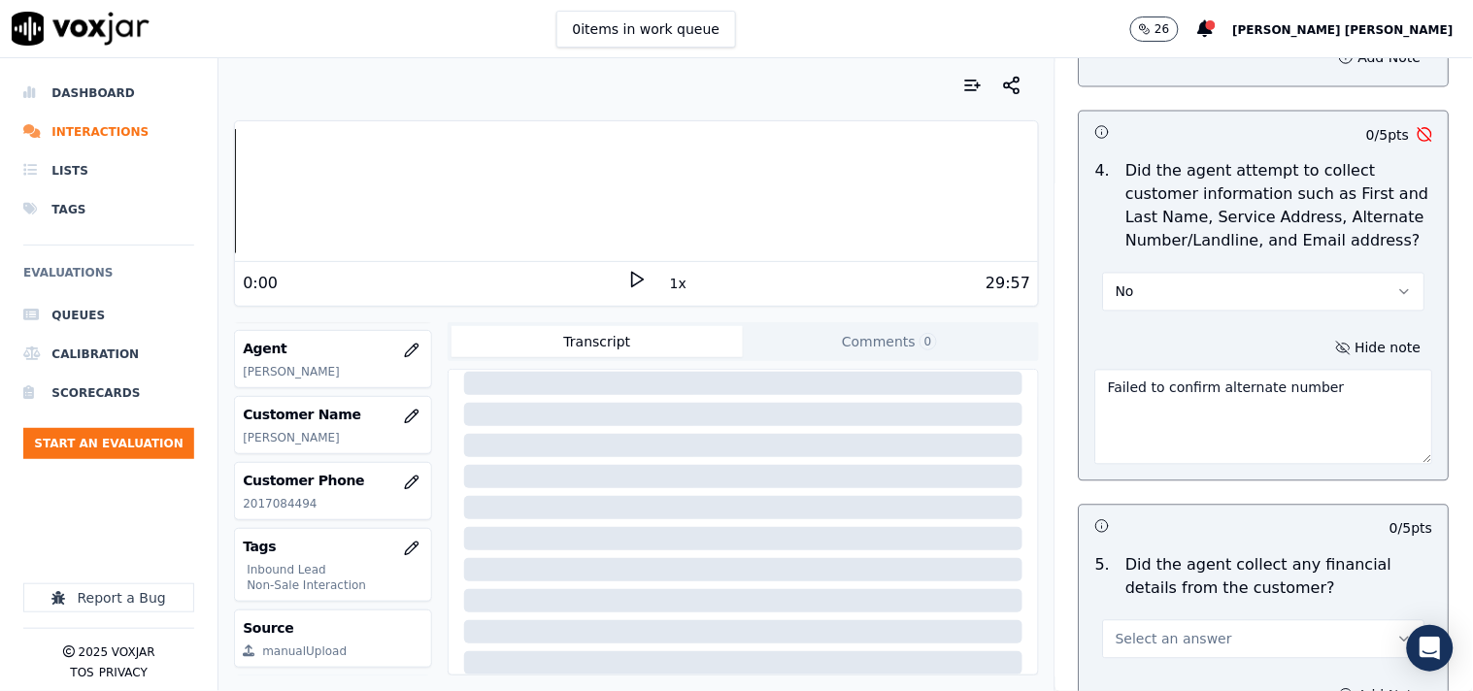
scroll to position [971, 0]
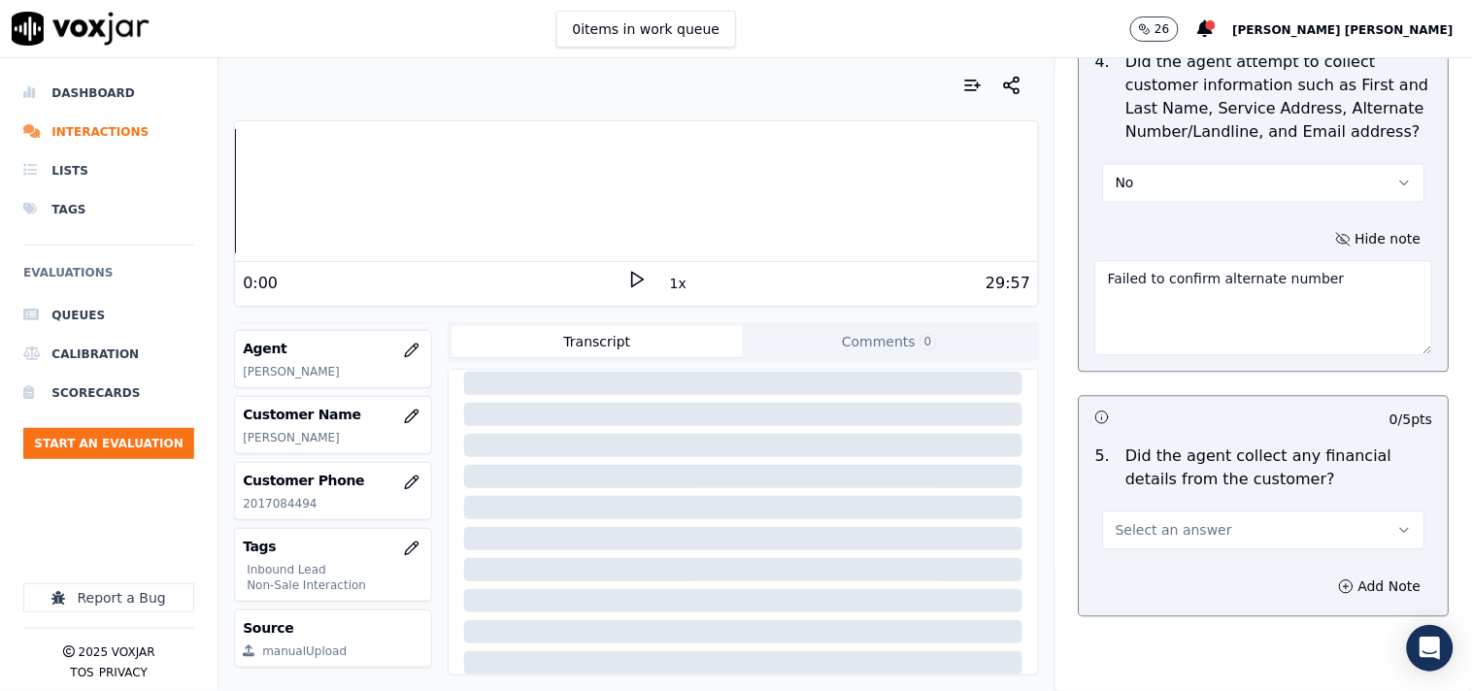
type textarea "Failed to confirm alternate number"
click at [1153, 497] on div "Select an answer" at bounding box center [1263, 521] width 353 height 58
click at [1151, 525] on span "Select an answer" at bounding box center [1174, 530] width 117 height 19
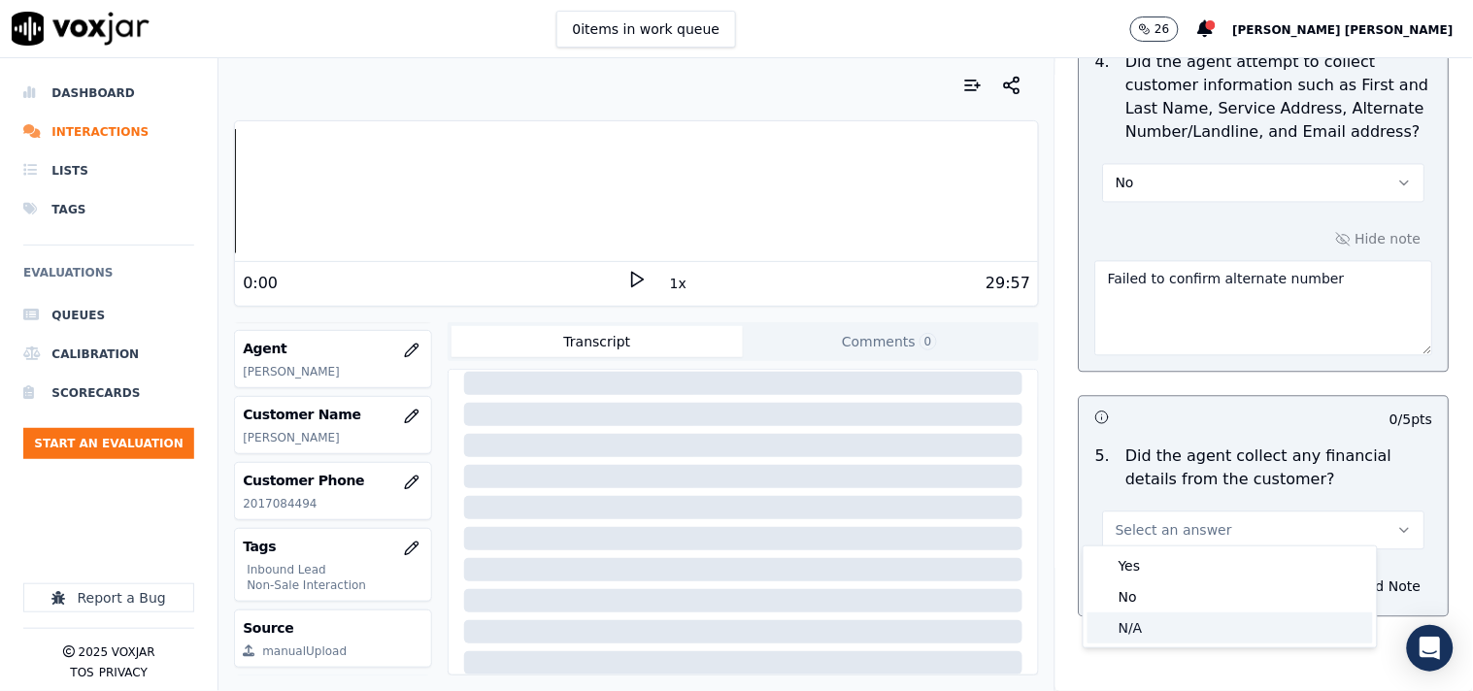
click at [1131, 616] on div "N/A" at bounding box center [1229, 628] width 285 height 31
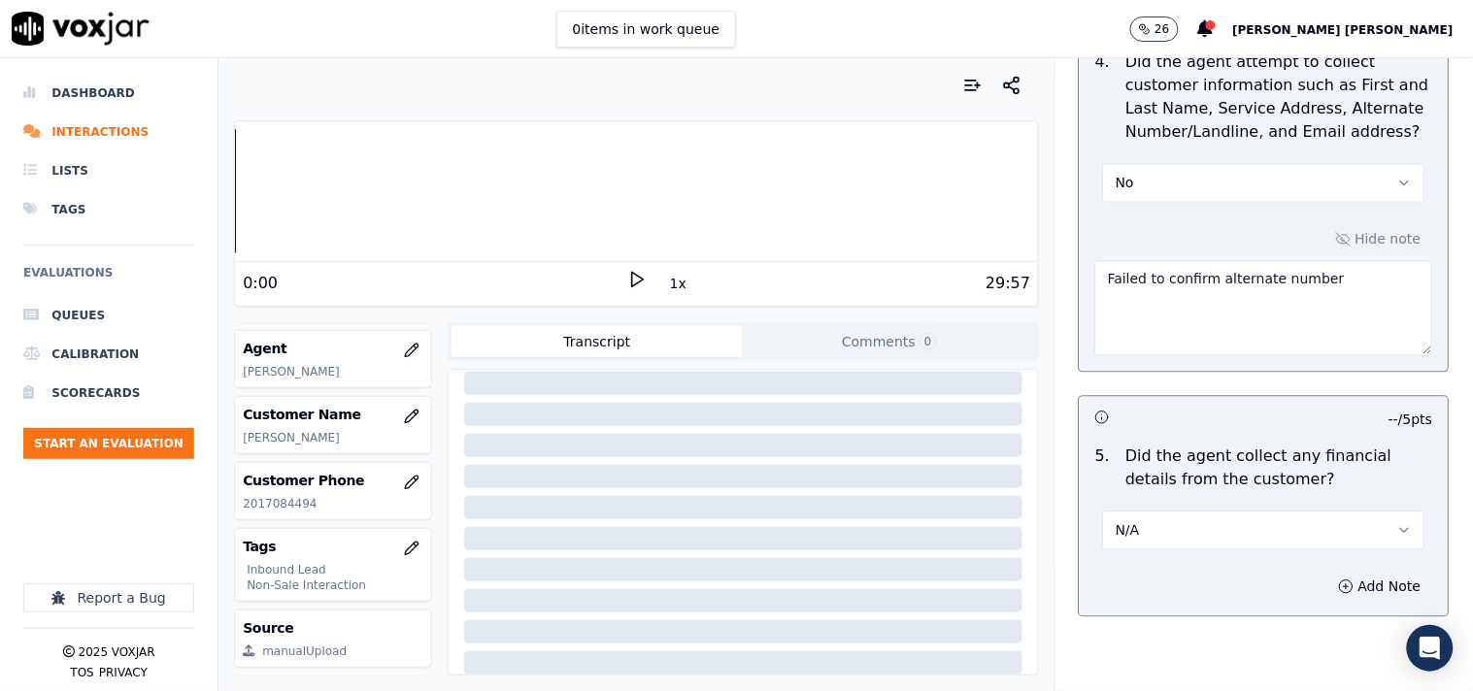
click at [1146, 528] on button "N/A" at bounding box center [1264, 531] width 322 height 39
click at [1134, 585] on div "No" at bounding box center [1229, 597] width 285 height 31
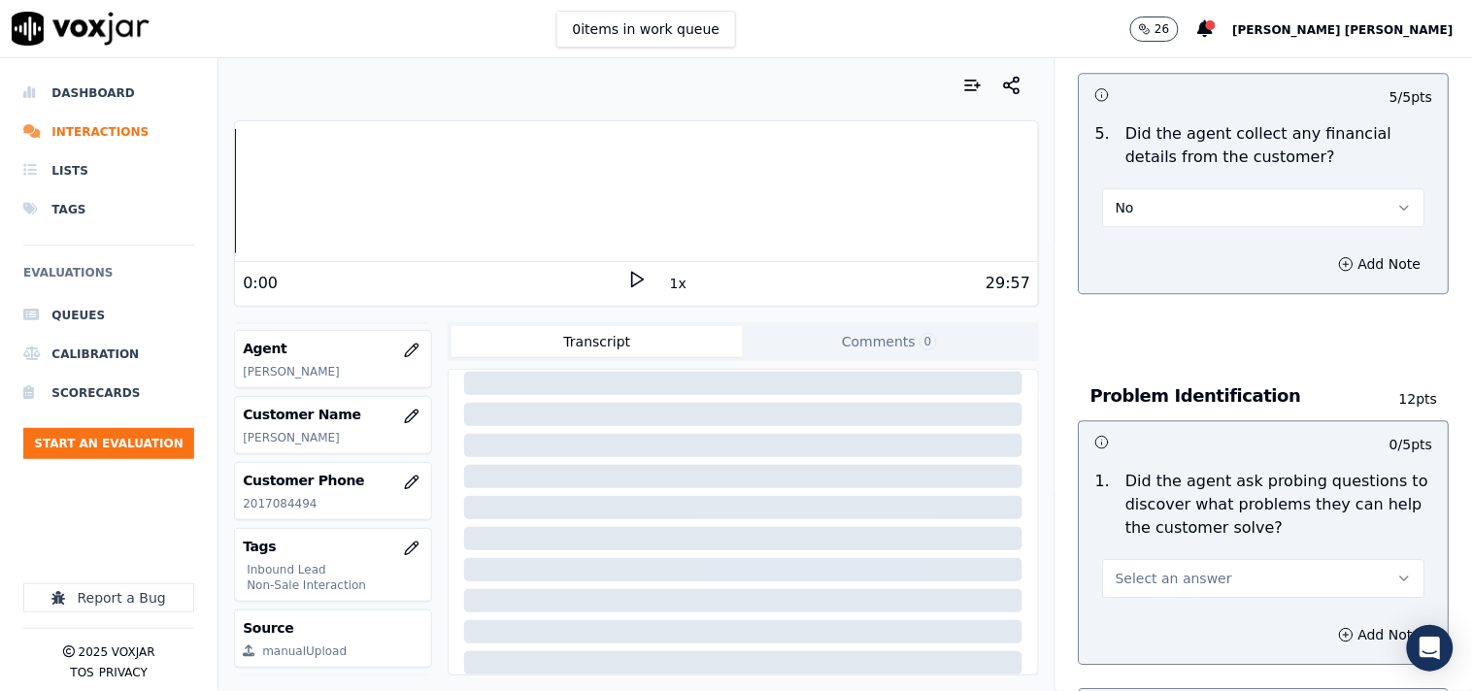
click at [1139, 540] on div "Select an answer" at bounding box center [1263, 569] width 353 height 58
click at [1138, 569] on span "Select an answer" at bounding box center [1174, 578] width 117 height 19
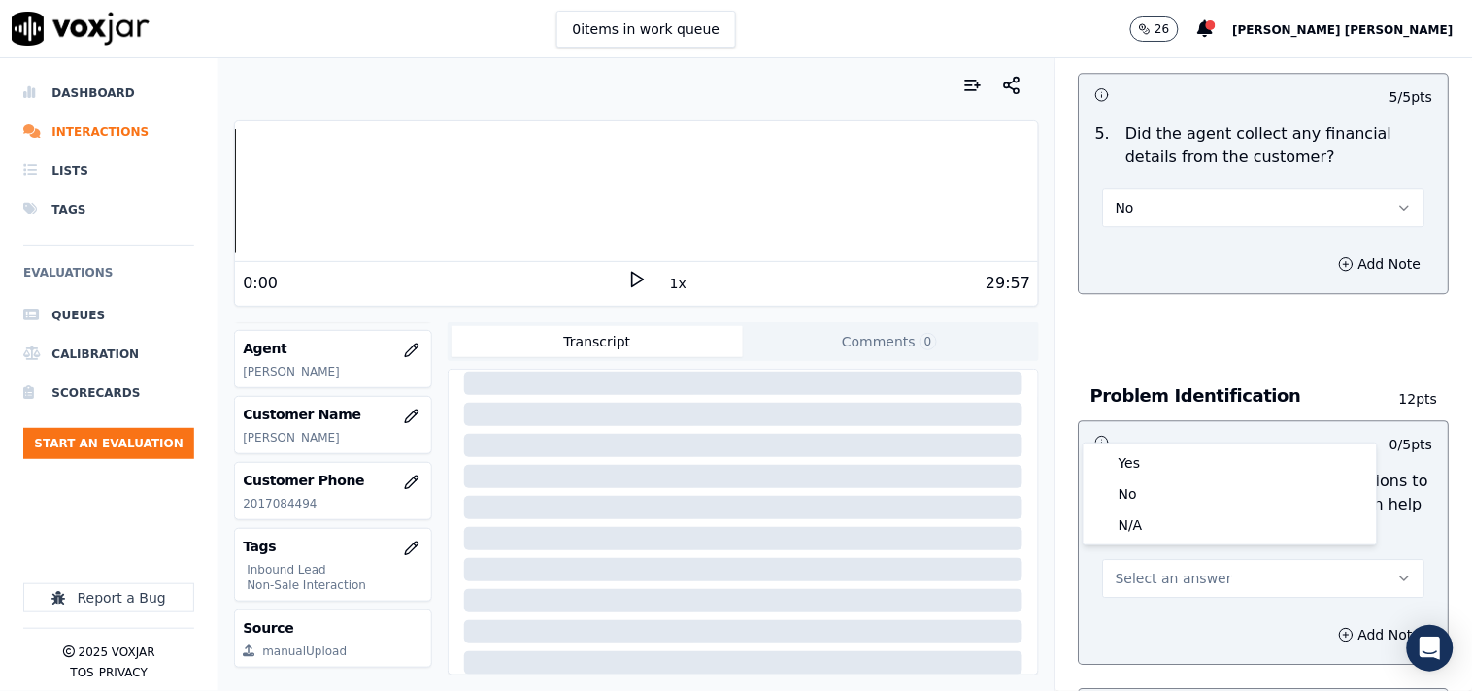
click at [1136, 573] on span "Select an answer" at bounding box center [1174, 578] width 117 height 19
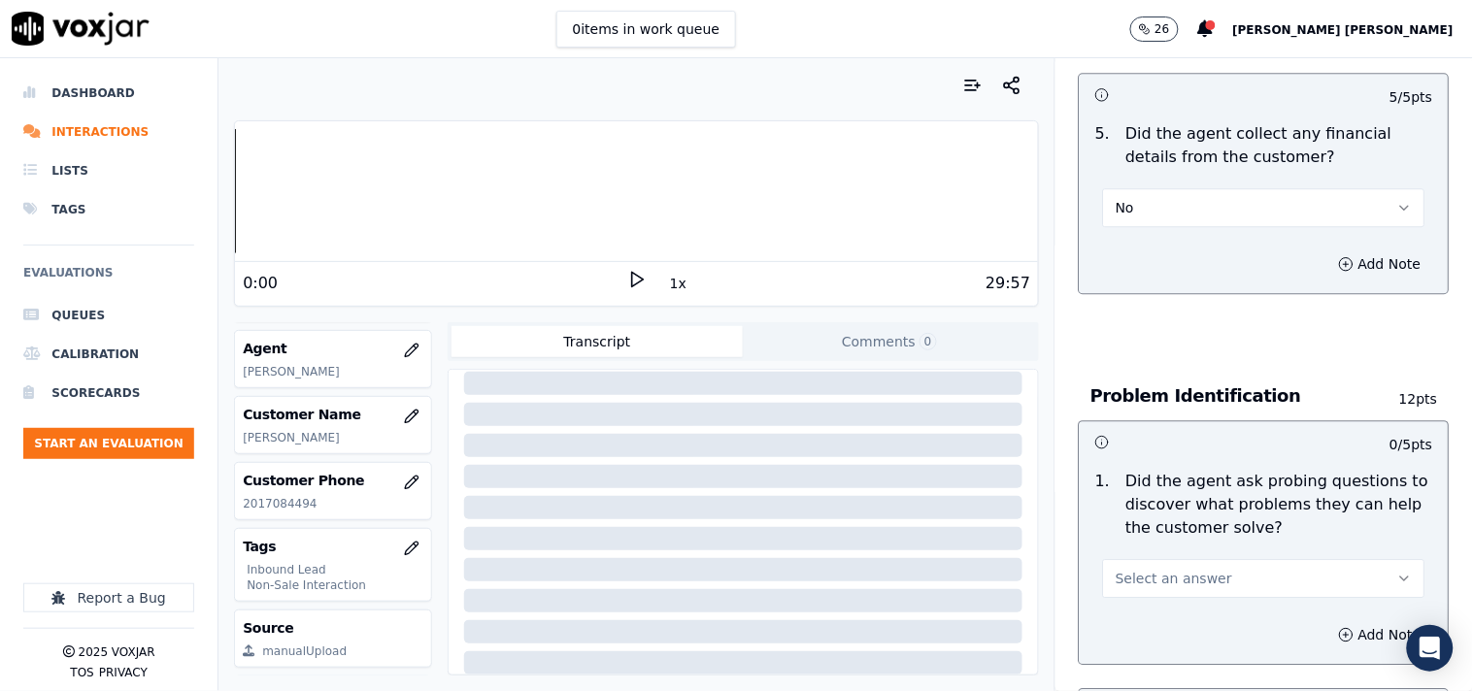
click at [1136, 571] on span "Select an answer" at bounding box center [1174, 578] width 117 height 19
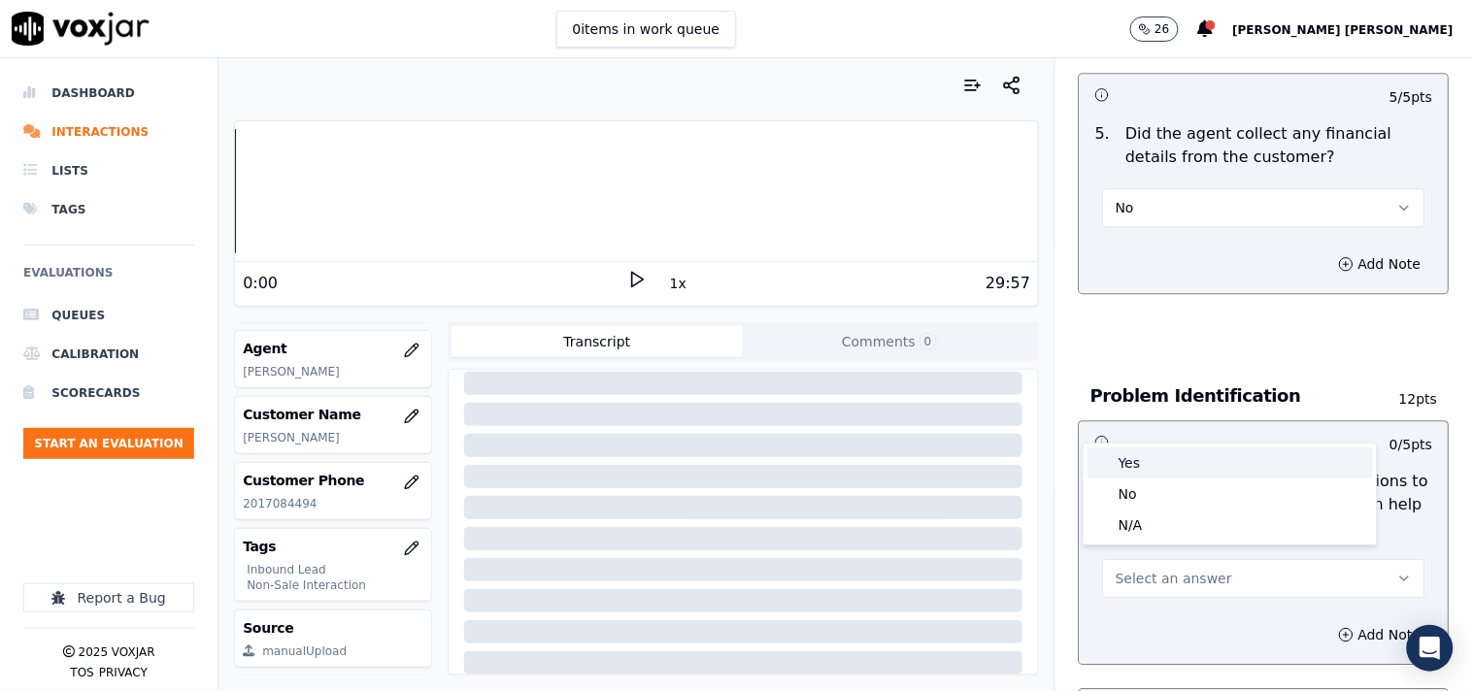
click at [1134, 457] on div "Yes" at bounding box center [1229, 463] width 285 height 31
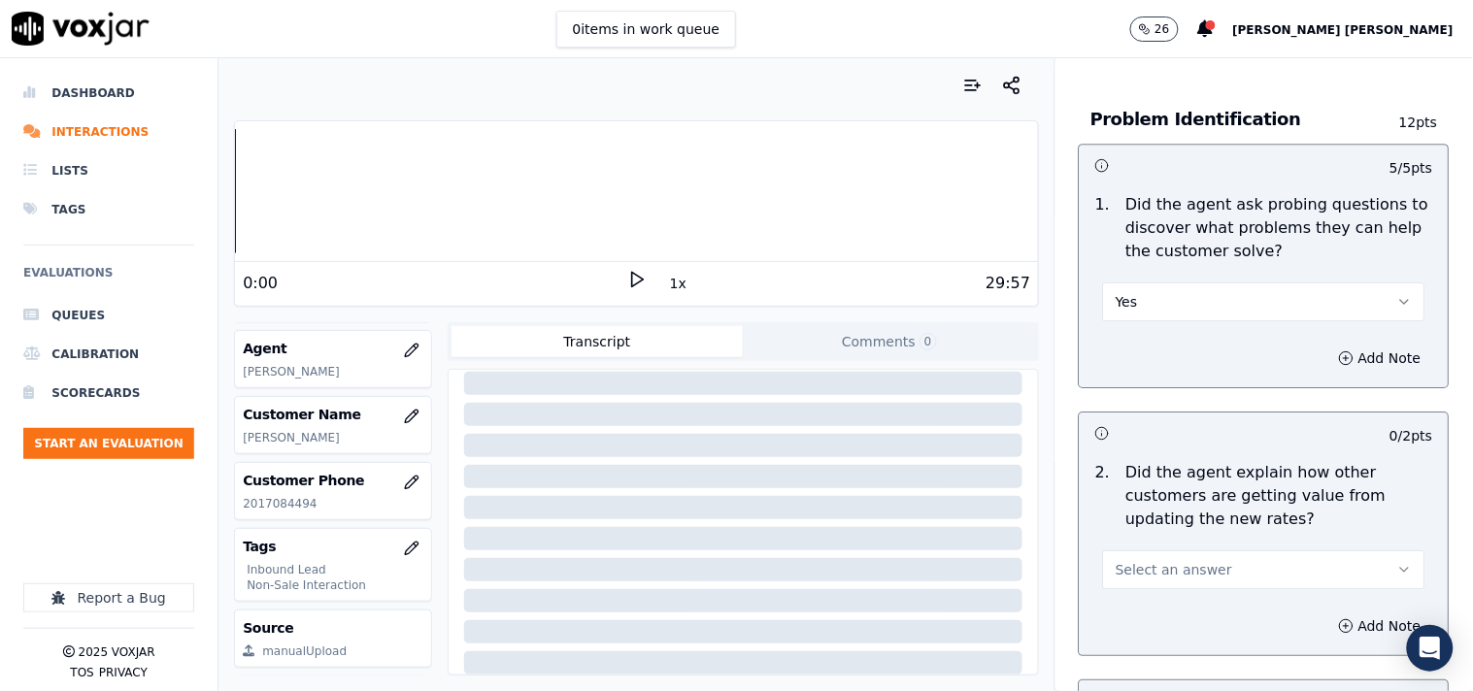
scroll to position [1725, 0]
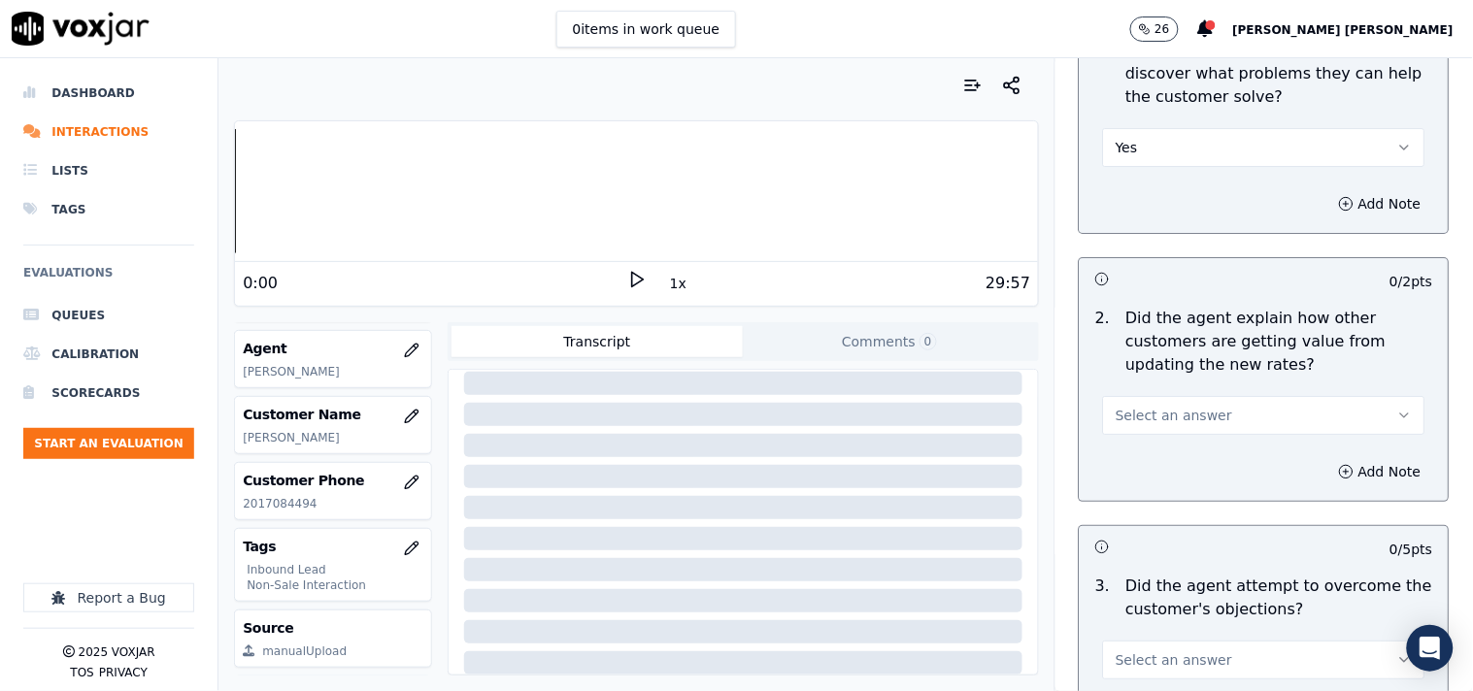
click at [1157, 415] on span "Select an answer" at bounding box center [1174, 415] width 117 height 19
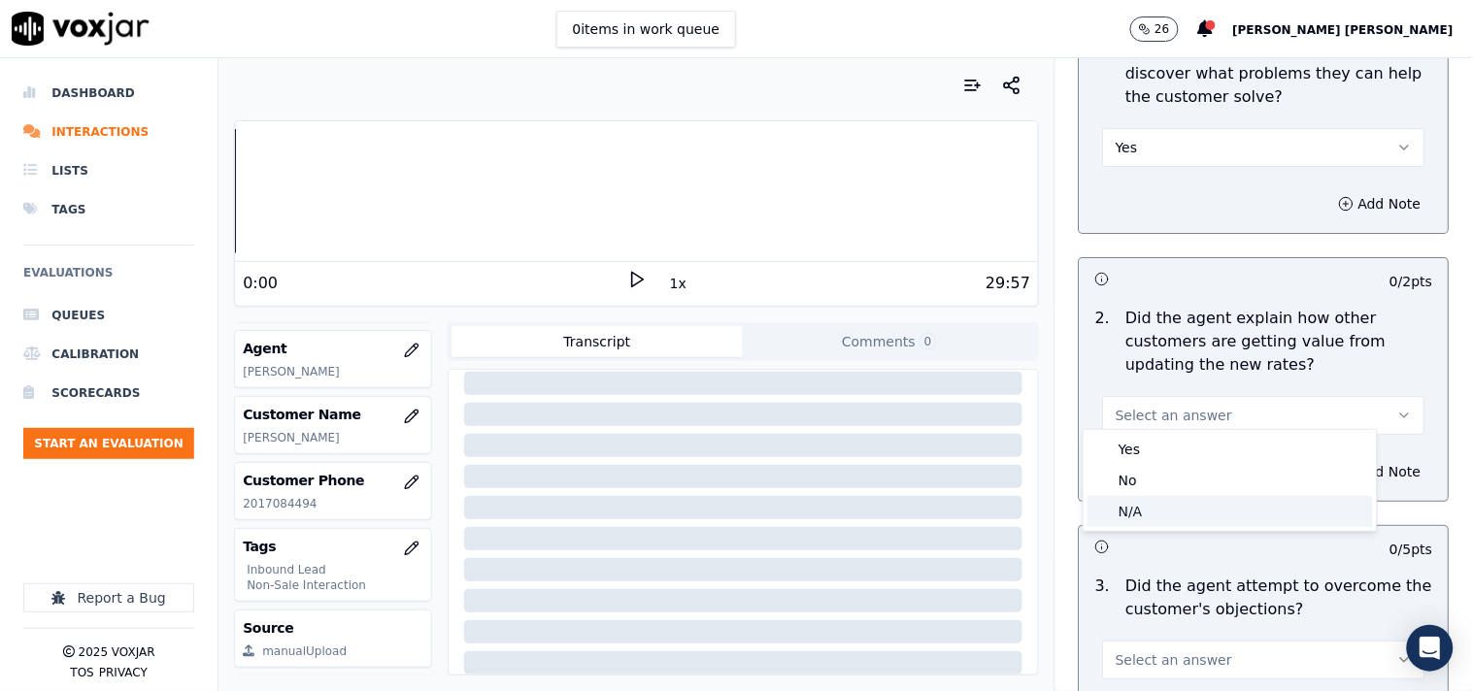
click at [1152, 522] on div "N/A" at bounding box center [1229, 511] width 285 height 31
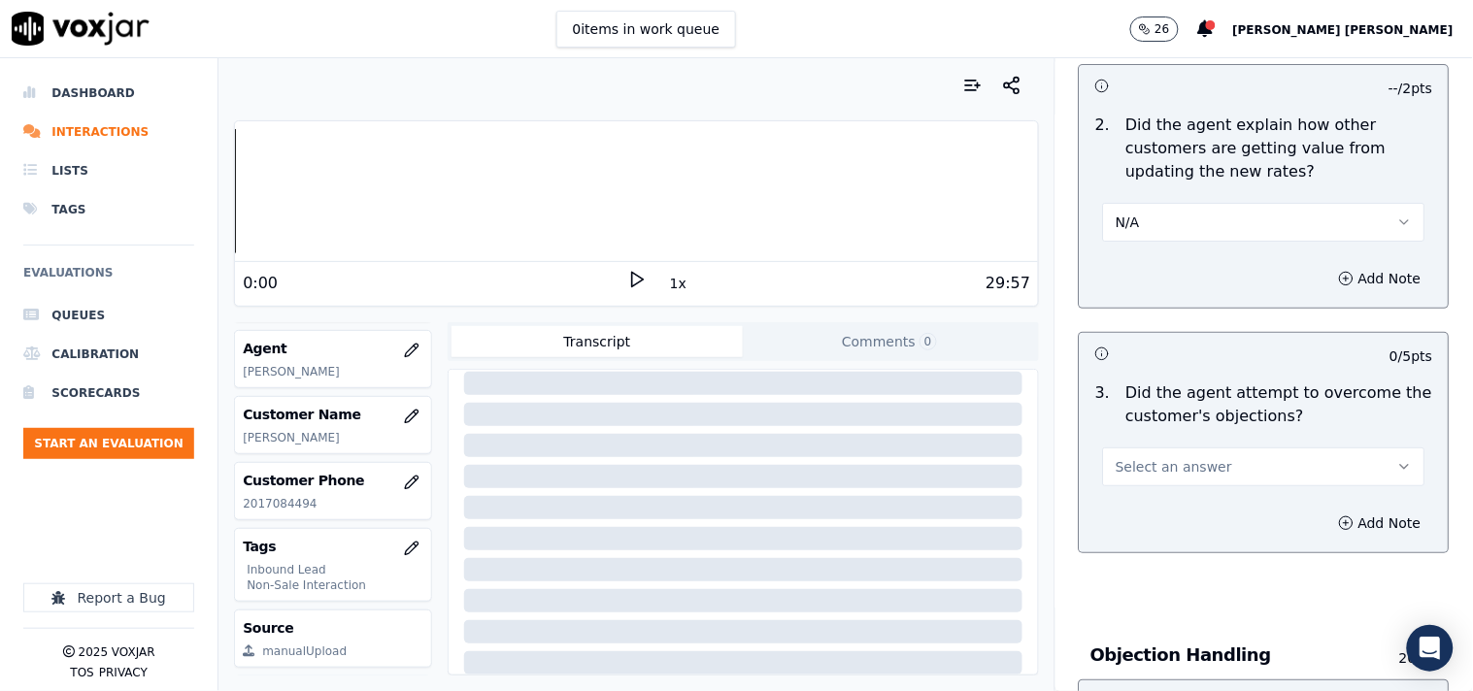
scroll to position [1942, 0]
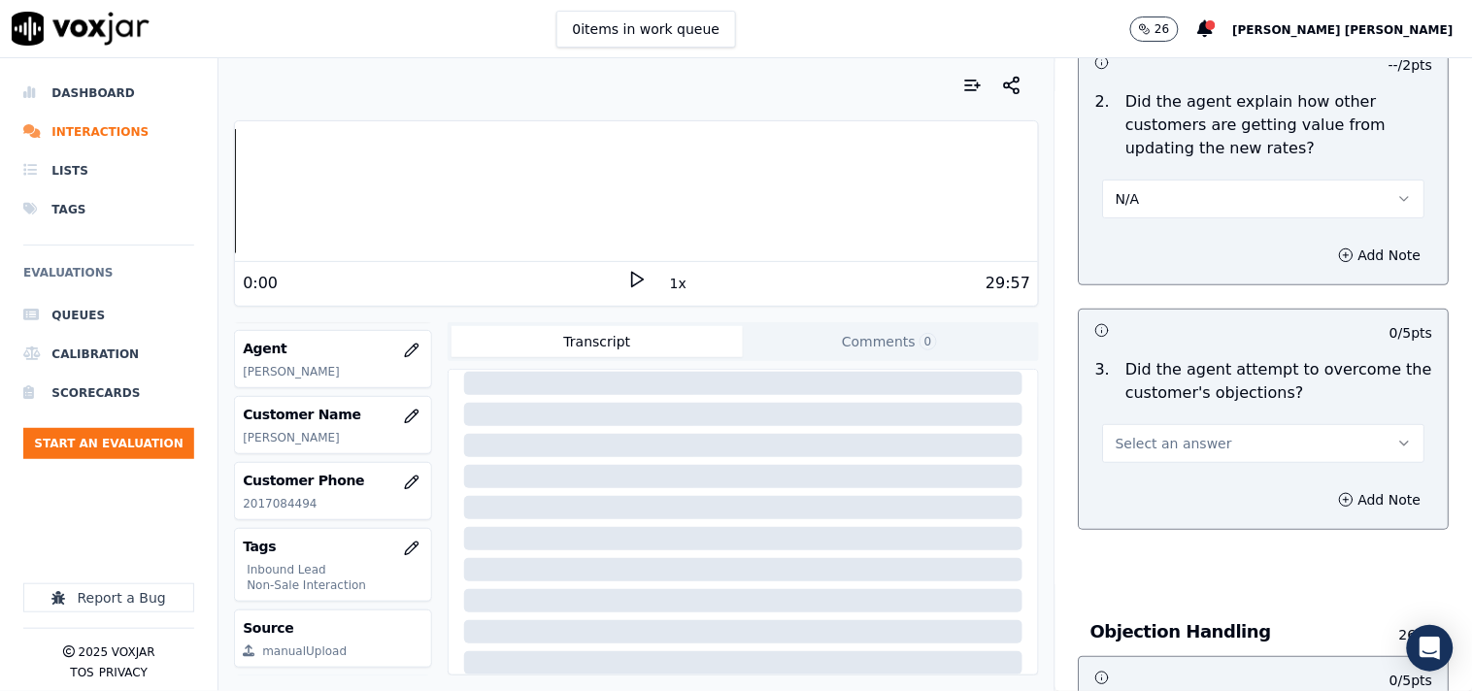
click at [1159, 434] on span "Select an answer" at bounding box center [1174, 443] width 117 height 19
click at [1153, 477] on div "Yes" at bounding box center [1229, 478] width 285 height 31
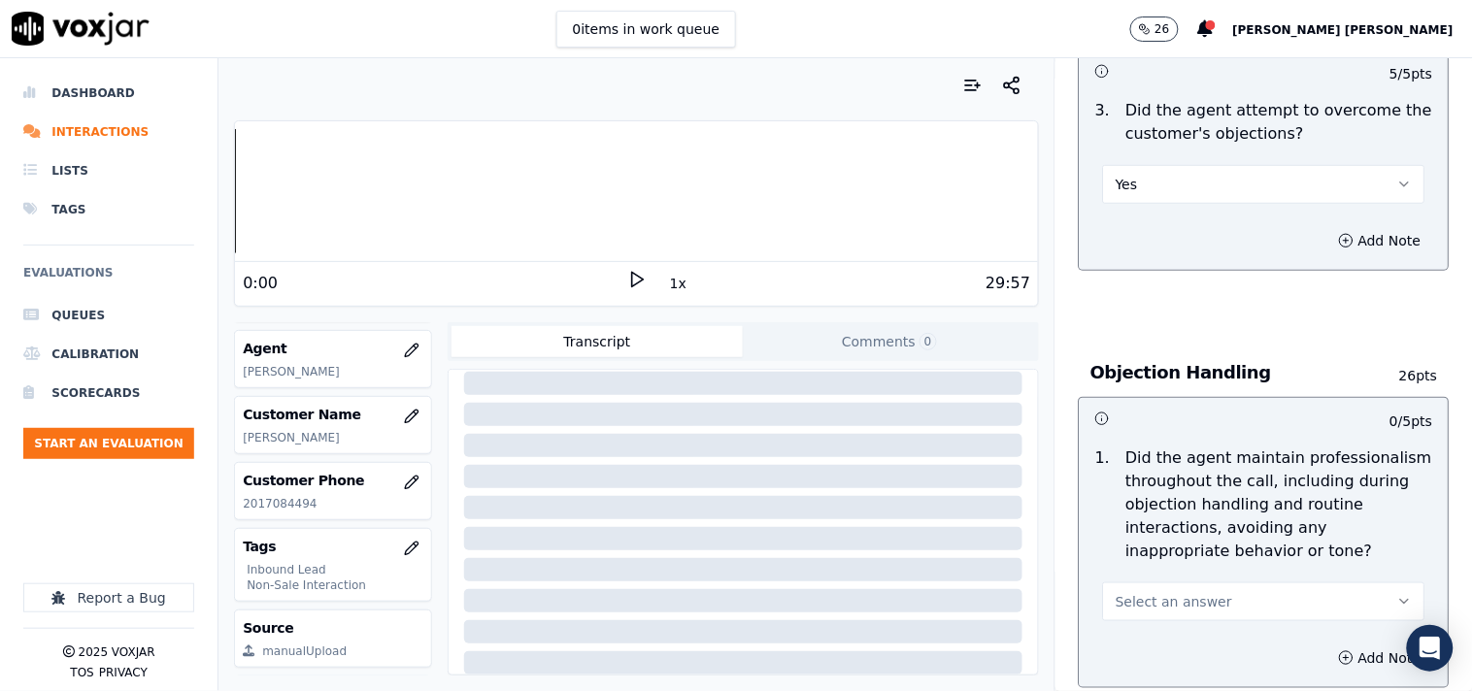
scroll to position [2265, 0]
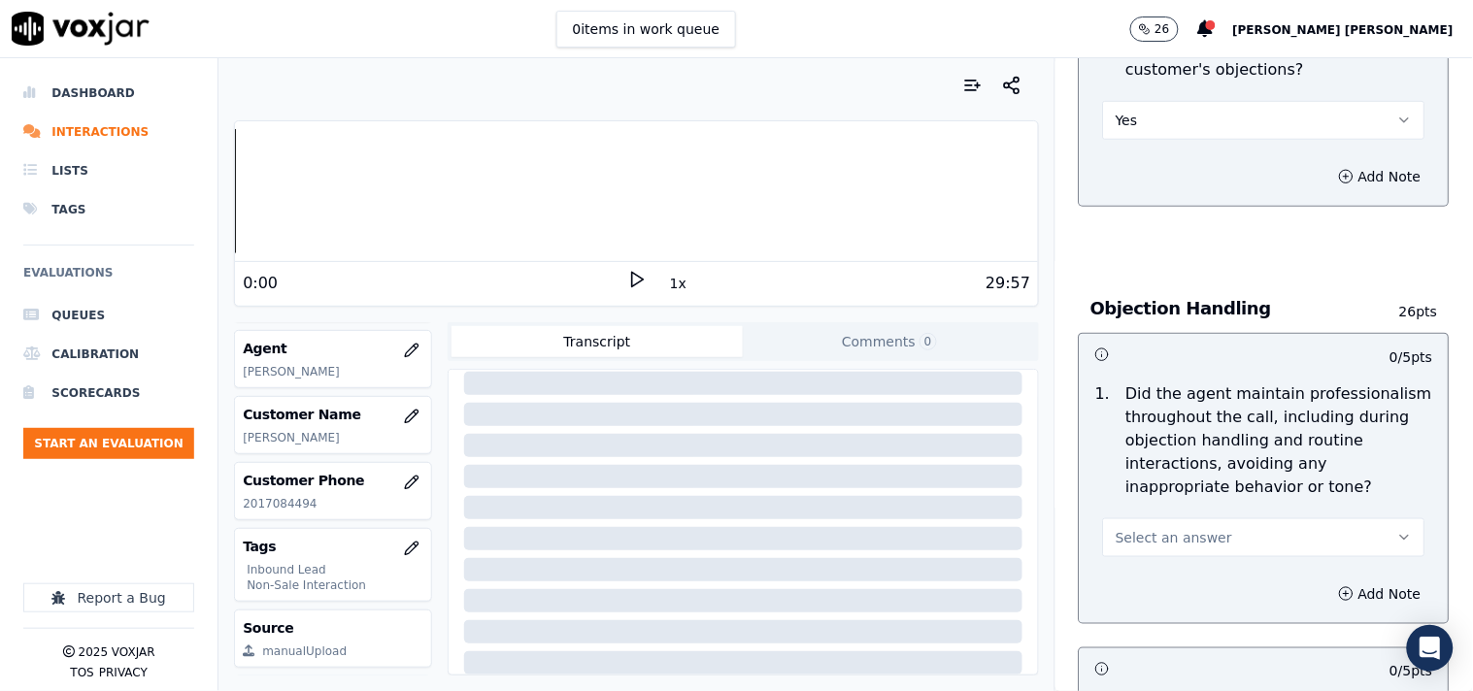
click at [1153, 530] on span "Select an answer" at bounding box center [1174, 537] width 117 height 19
click at [1147, 564] on div "Yes" at bounding box center [1229, 572] width 285 height 31
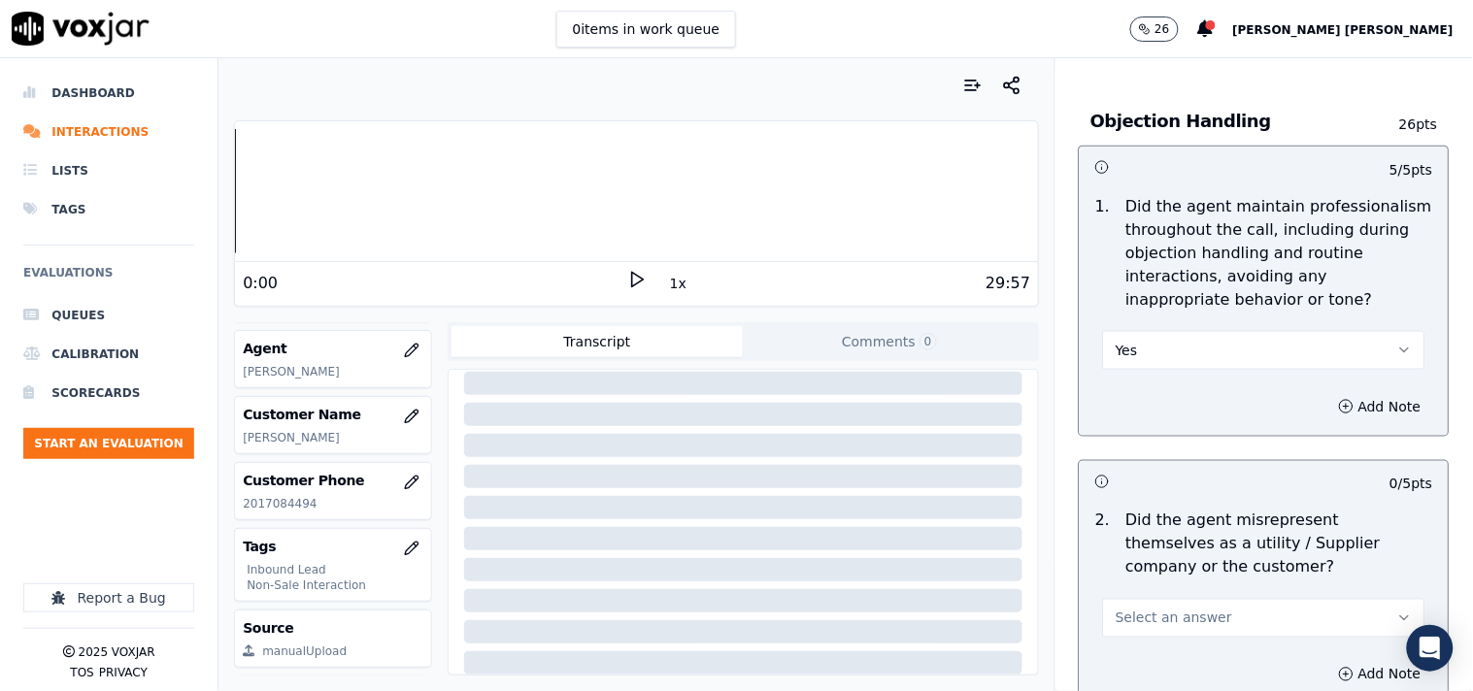
scroll to position [2481, 0]
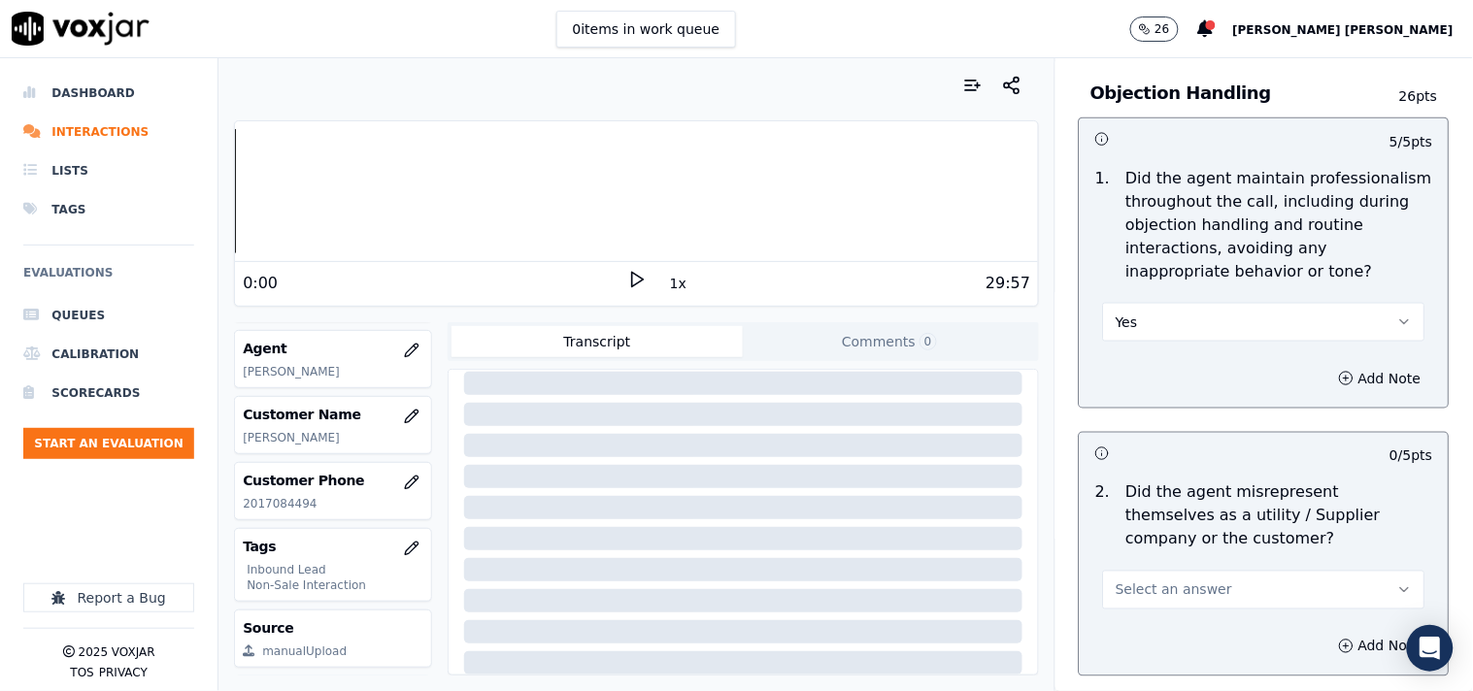
click at [1147, 571] on button "Select an answer" at bounding box center [1264, 590] width 322 height 39
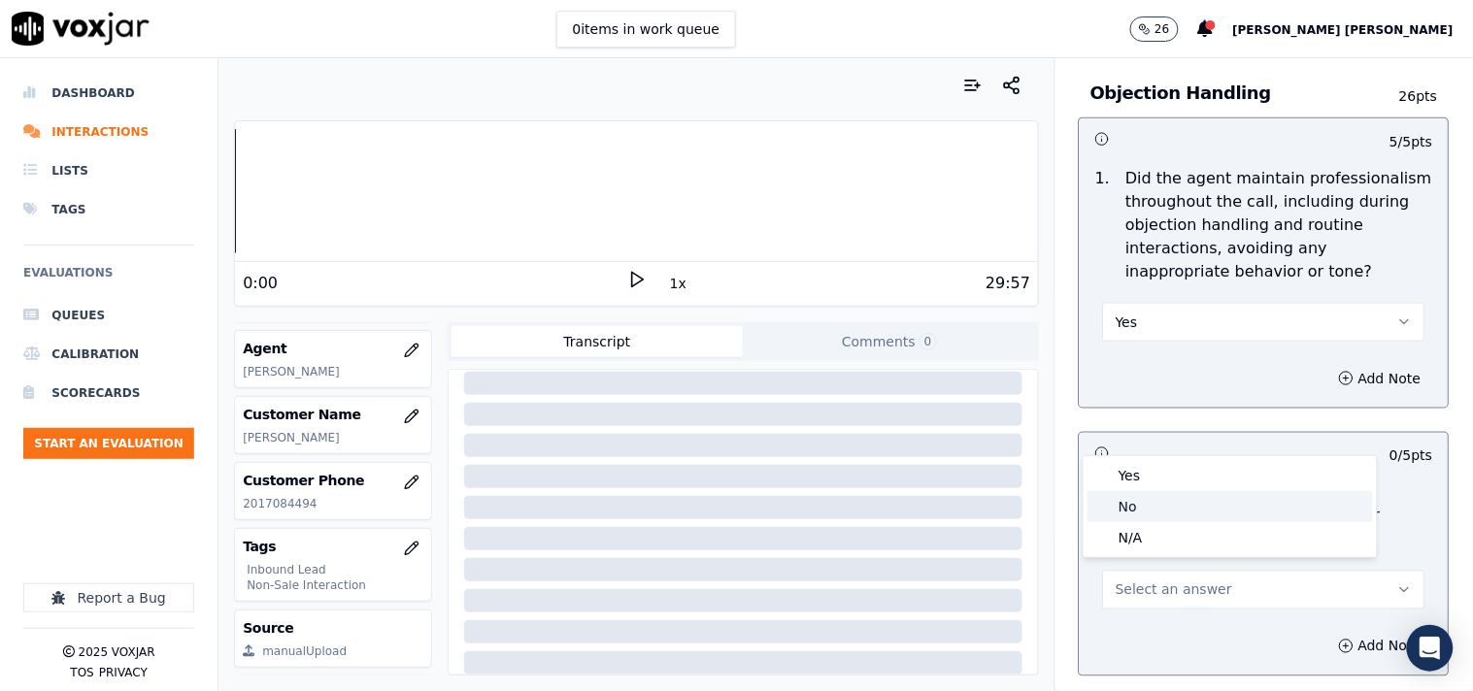
click at [1144, 518] on div "No" at bounding box center [1229, 506] width 285 height 31
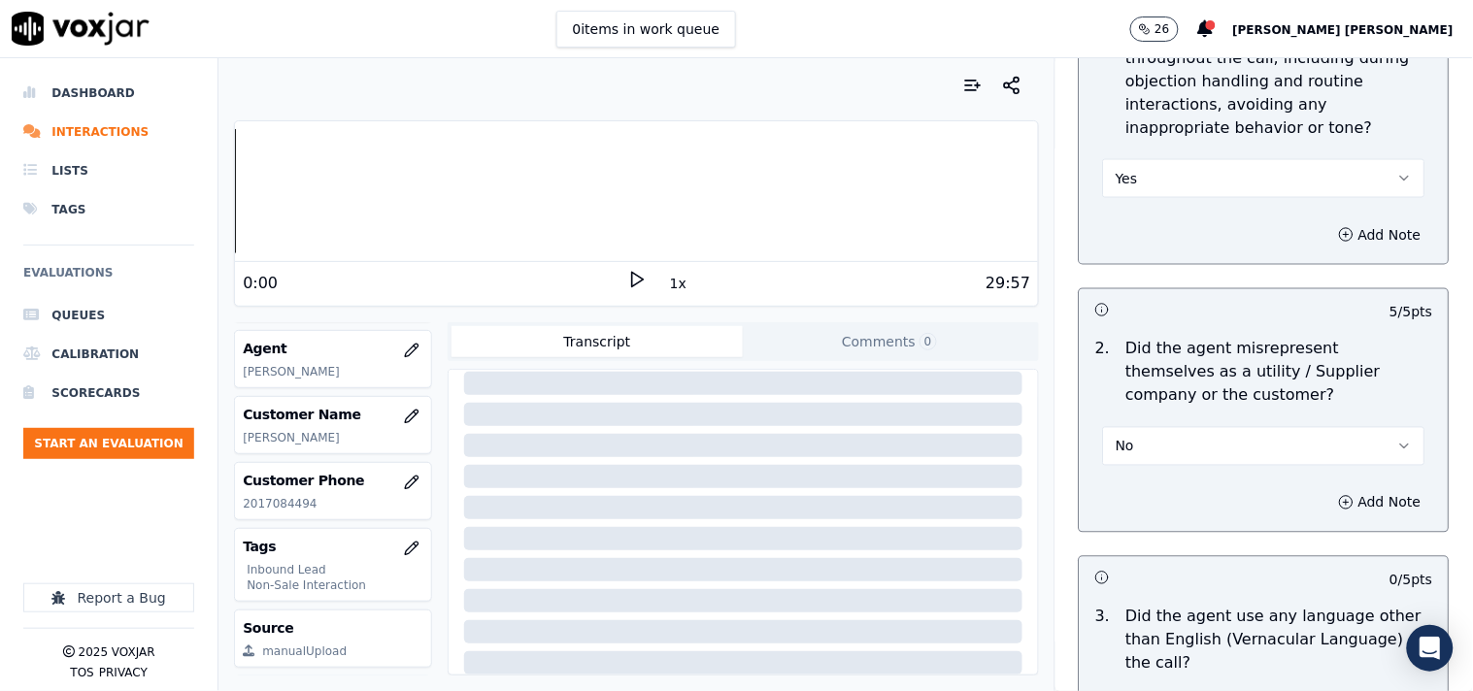
scroll to position [2804, 0]
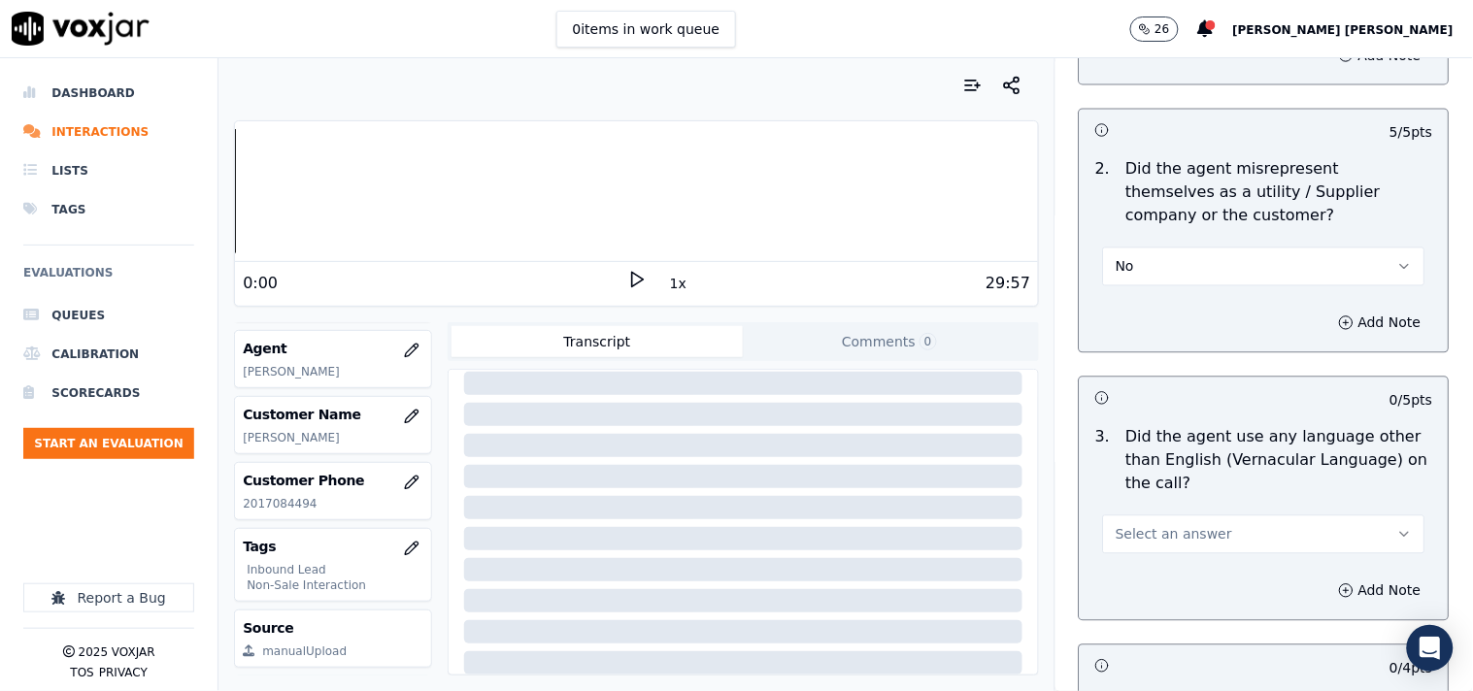
click at [1165, 536] on button "Select an answer" at bounding box center [1264, 535] width 322 height 39
click at [1171, 602] on div "No" at bounding box center [1229, 600] width 285 height 31
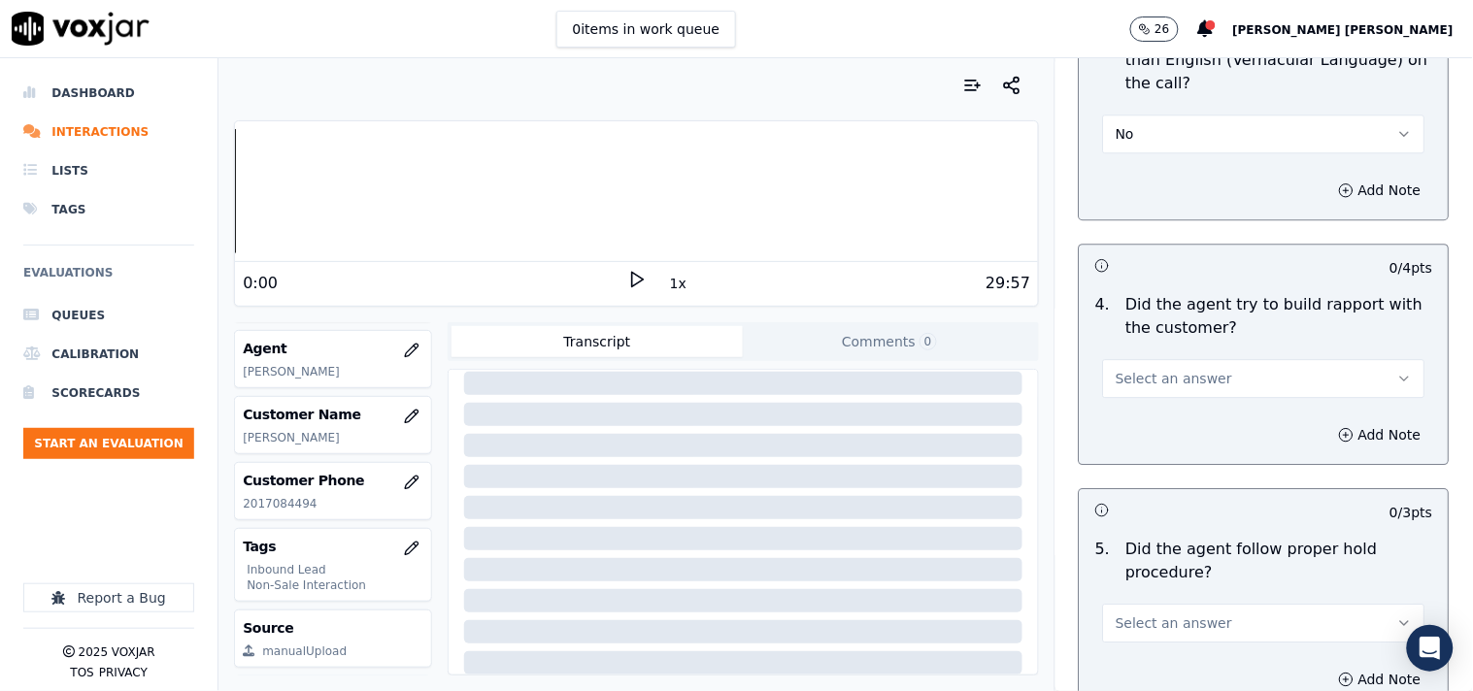
scroll to position [3236, 0]
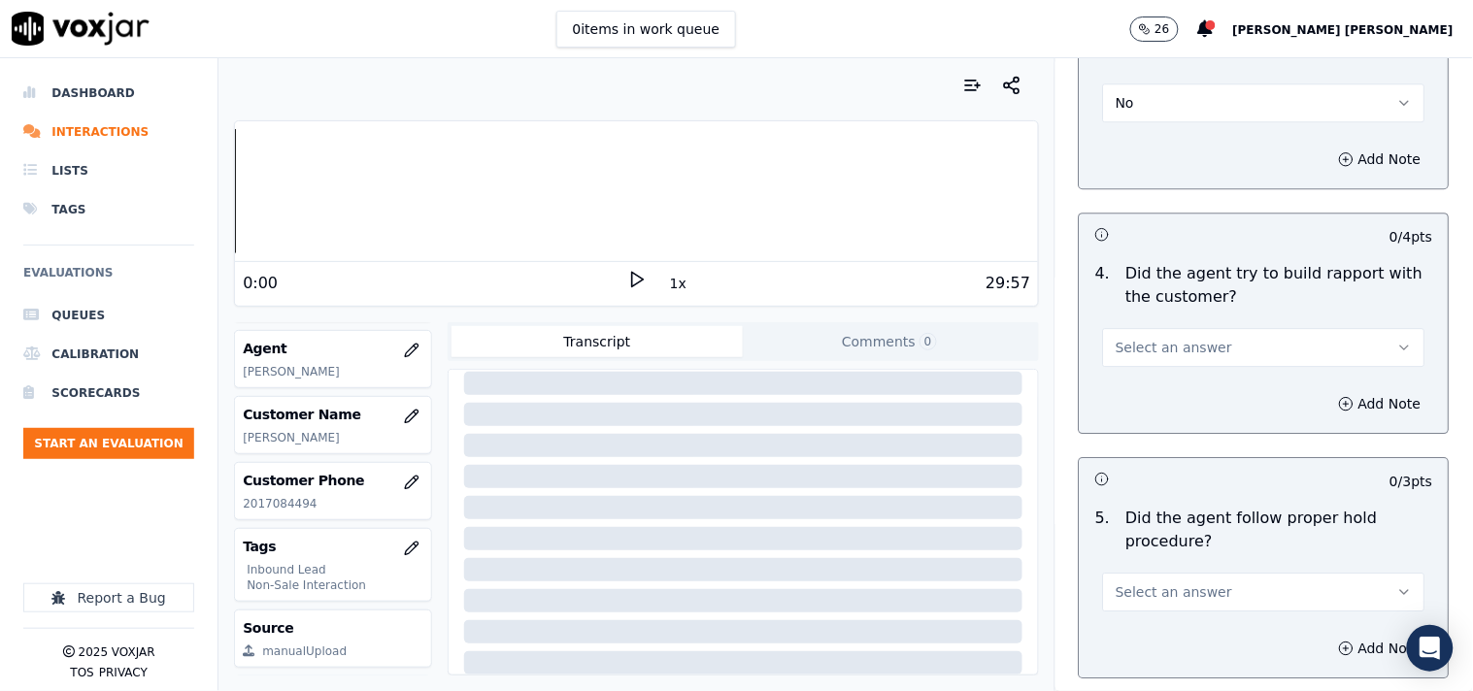
click at [1168, 351] on button "Select an answer" at bounding box center [1264, 347] width 322 height 39
click at [1163, 395] on div "Yes" at bounding box center [1229, 382] width 285 height 31
click at [1172, 347] on button "Yes" at bounding box center [1264, 347] width 322 height 39
click at [1159, 438] on div "N/A" at bounding box center [1229, 444] width 285 height 31
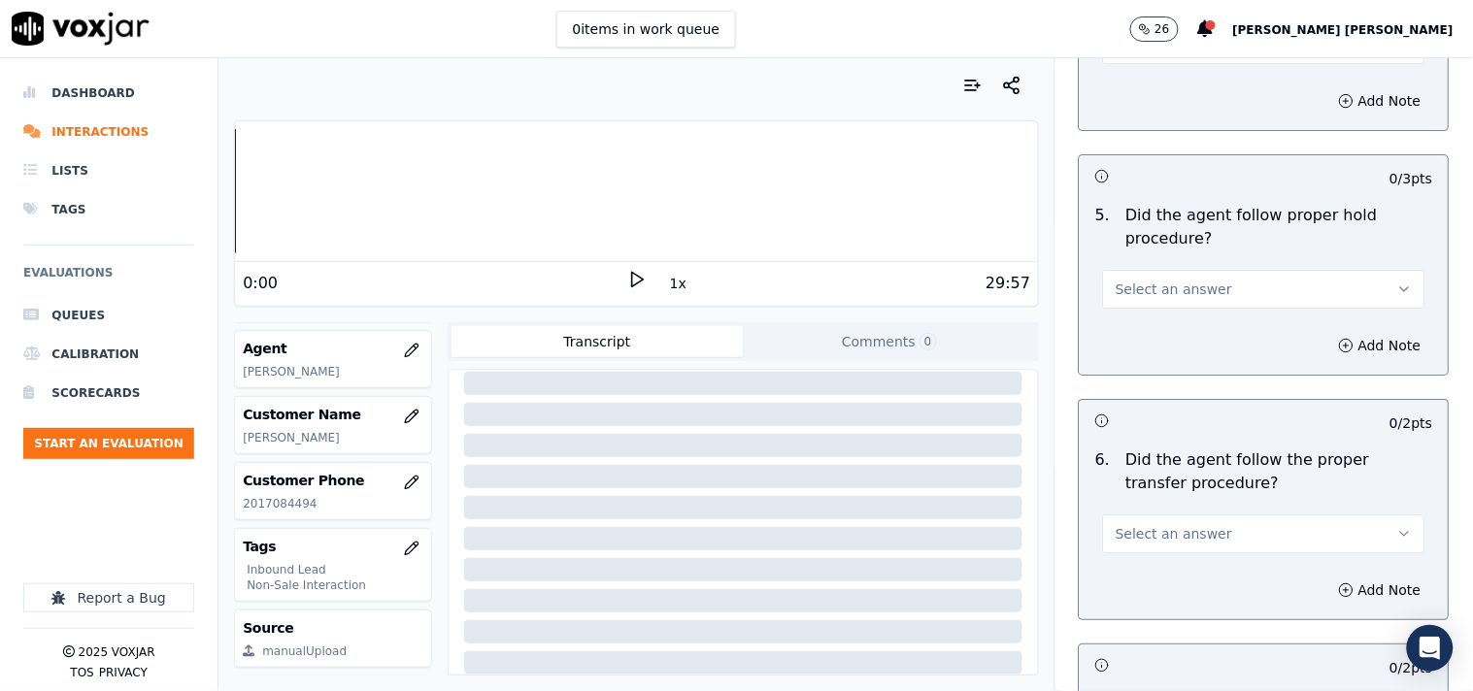
scroll to position [3560, 0]
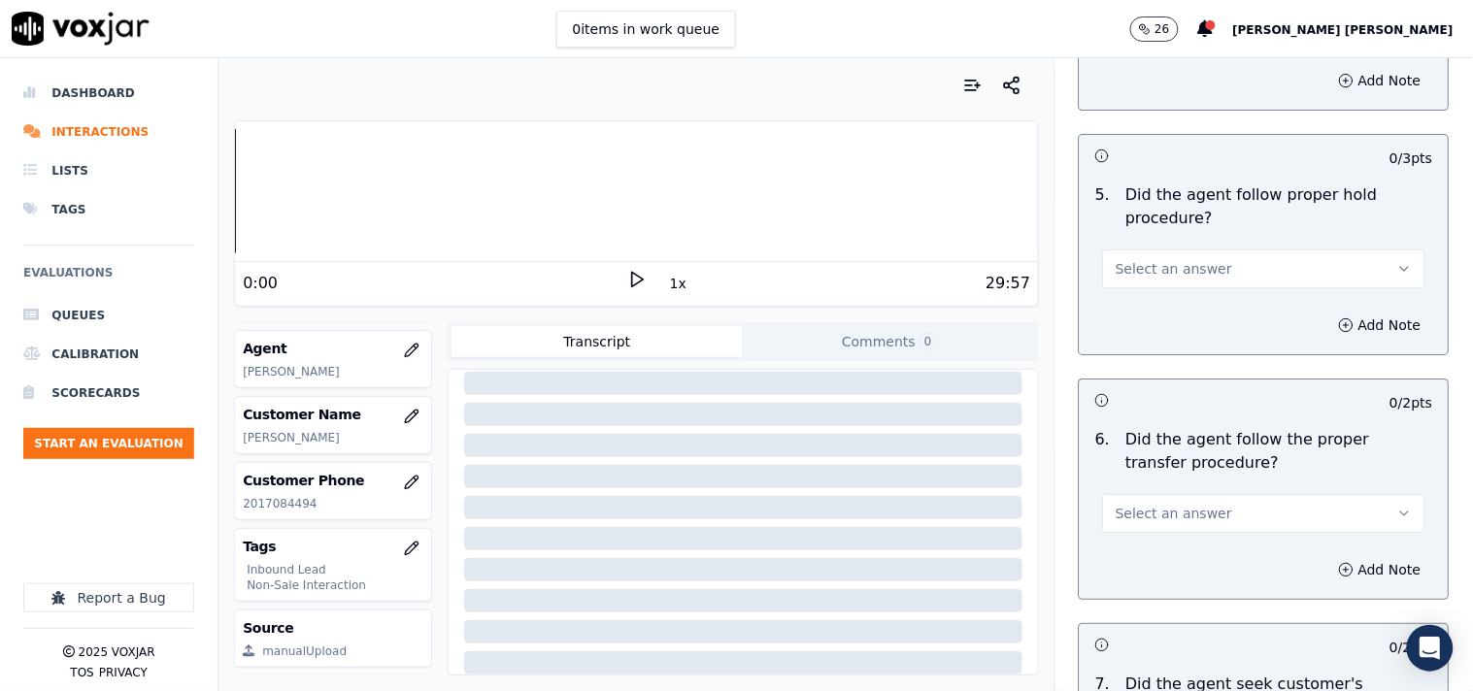
click at [1153, 269] on span "Select an answer" at bounding box center [1174, 268] width 117 height 19
drag, startPoint x: 1152, startPoint y: 323, endPoint x: 1155, endPoint y: 309, distance: 15.1
click at [1155, 309] on div "Yes No N/A" at bounding box center [1230, 334] width 293 height 101
click at [1155, 309] on div "Yes" at bounding box center [1229, 303] width 285 height 31
click at [1189, 504] on span "Select an answer" at bounding box center [1174, 513] width 117 height 19
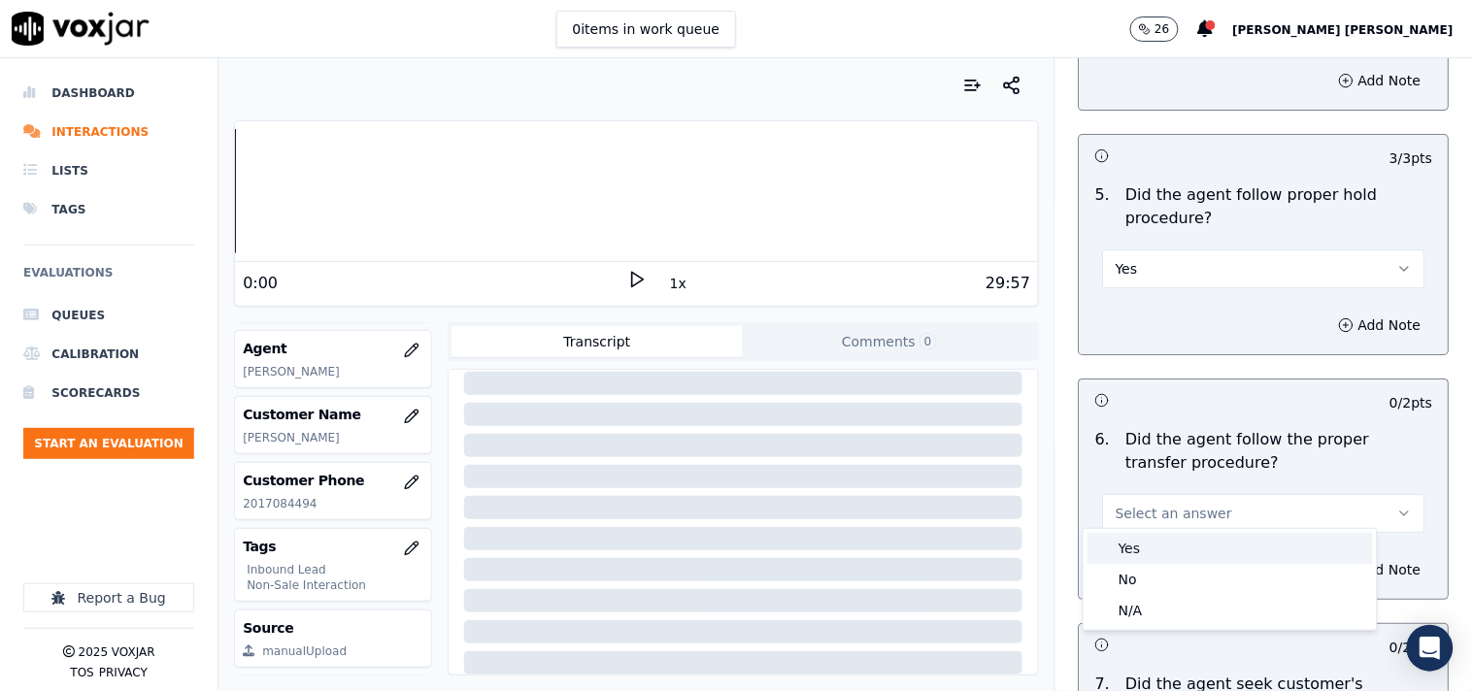
click at [1149, 557] on div "Yes" at bounding box center [1229, 548] width 285 height 31
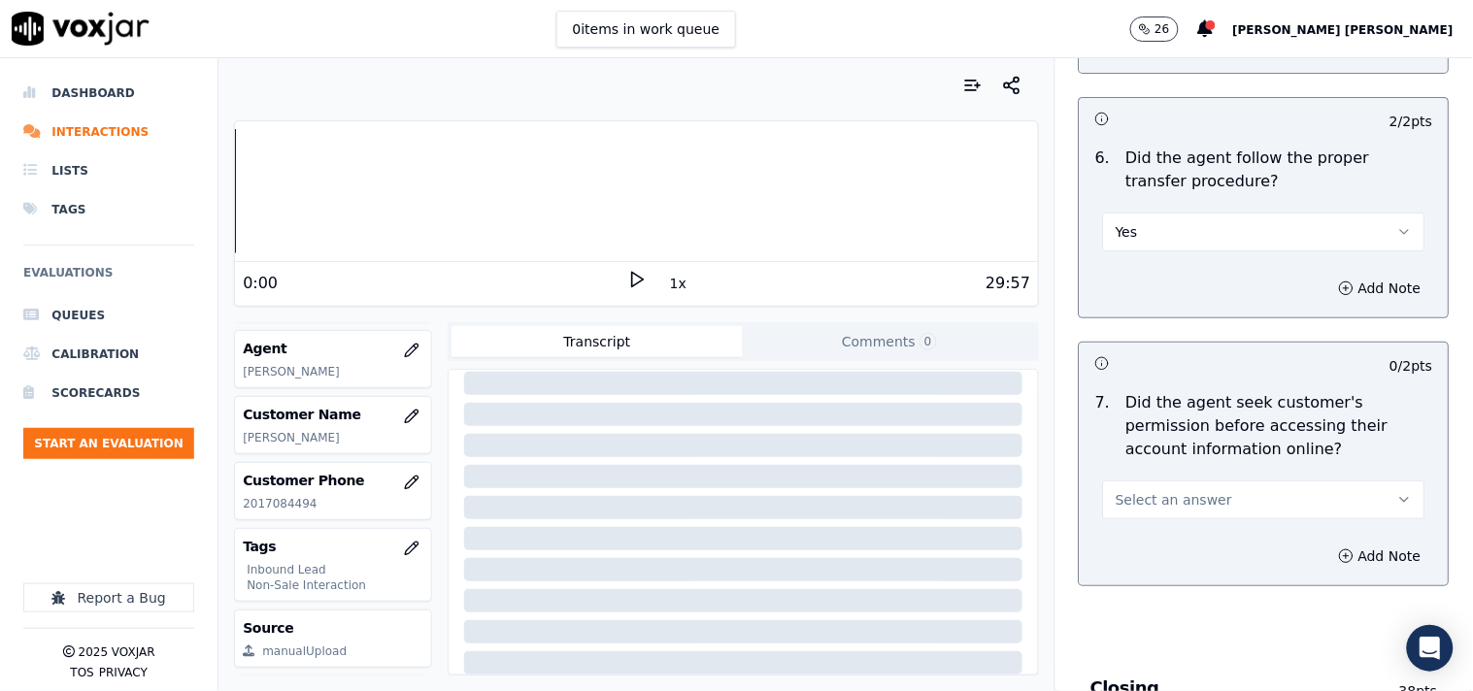
scroll to position [3992, 0]
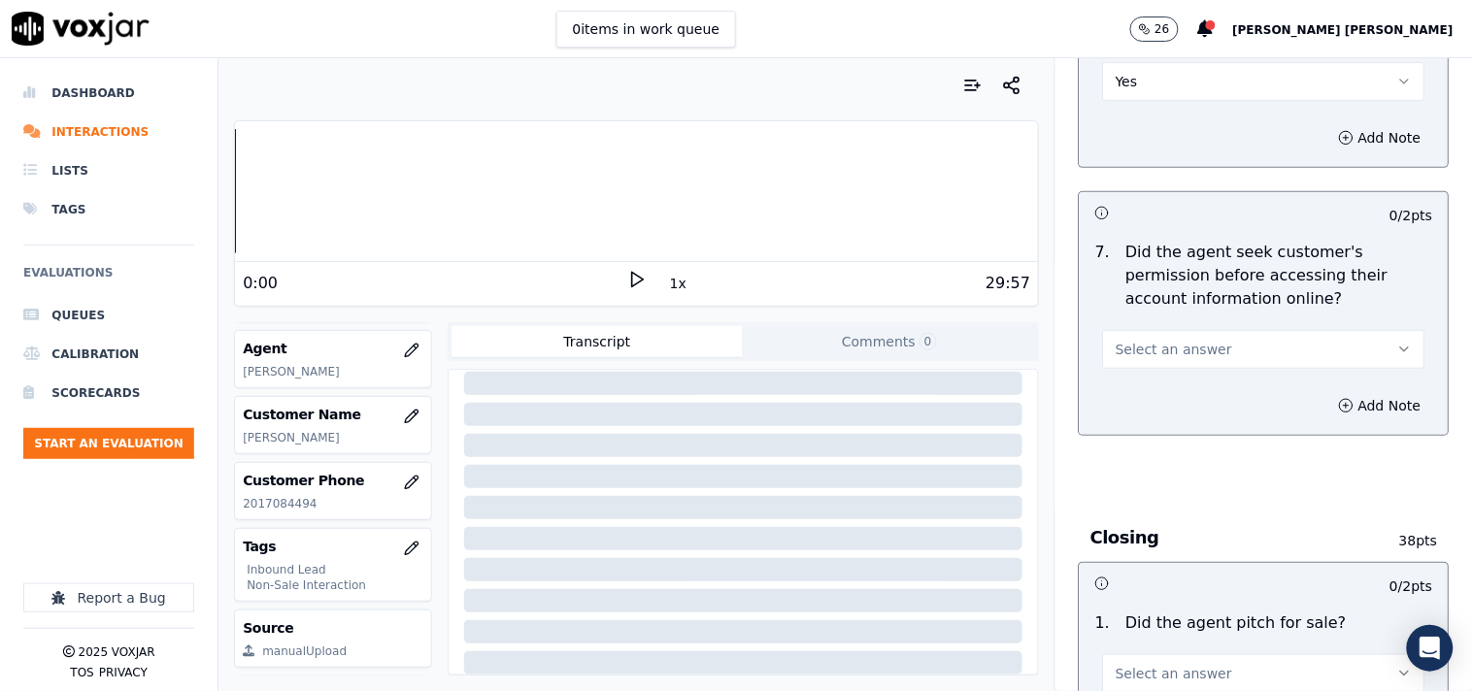
click at [1167, 311] on div "Select an answer" at bounding box center [1263, 340] width 353 height 58
click at [1166, 340] on span "Select an answer" at bounding box center [1174, 349] width 117 height 19
click at [1161, 411] on div "No" at bounding box center [1229, 416] width 285 height 31
click at [1341, 401] on circle "button" at bounding box center [1347, 405] width 13 height 13
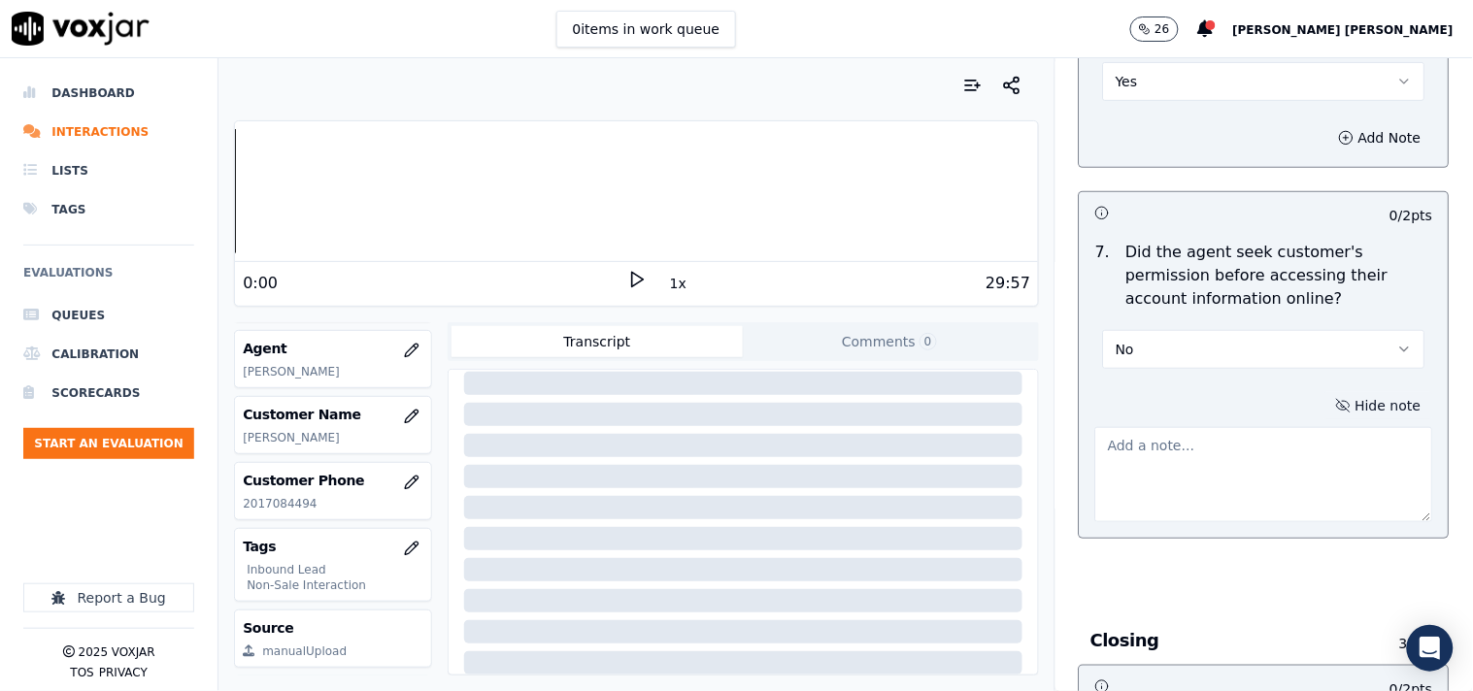
click at [1254, 428] on textarea at bounding box center [1264, 474] width 338 height 95
paste textarea "@07:02 Ethan- inform the account details,but faild to take cx permission to che…"
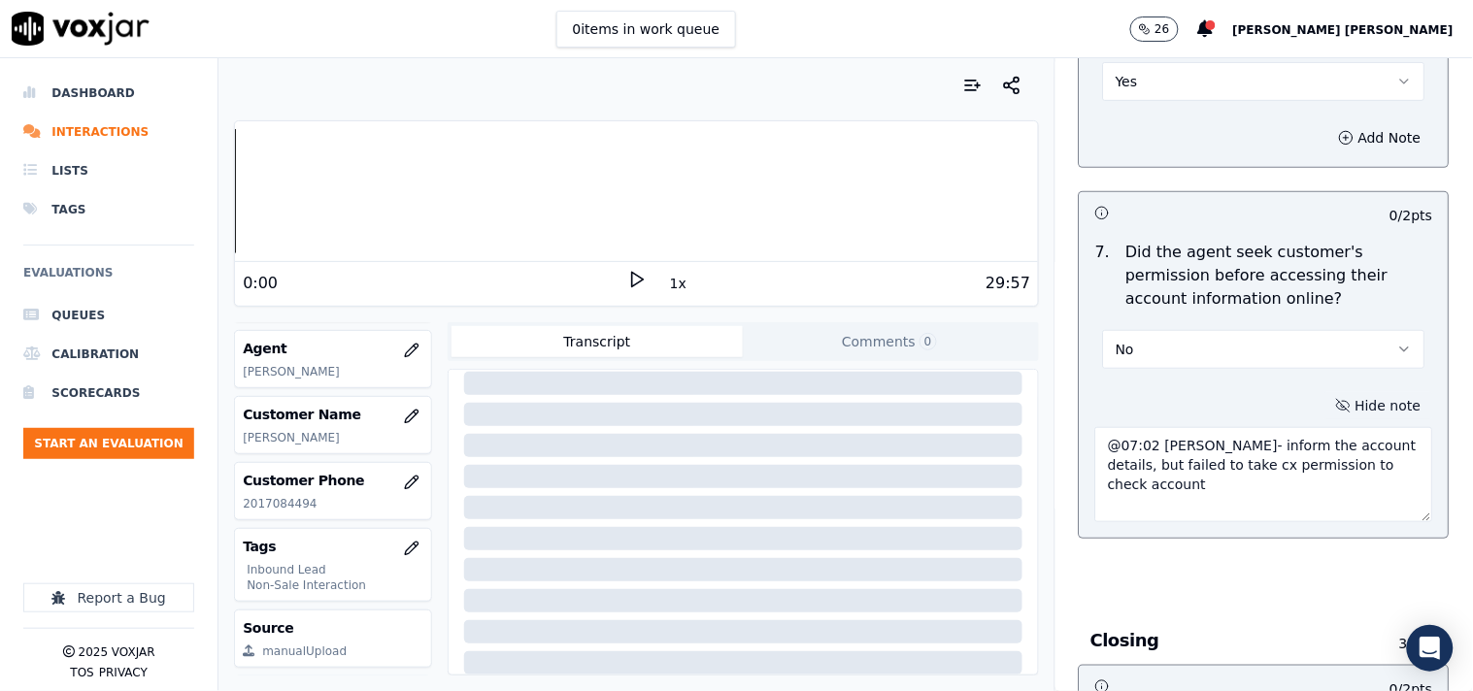
click at [1095, 444] on textarea "@07:02 Ethan- inform the account details, but failed to take cx permission to c…" at bounding box center [1264, 474] width 338 height 95
paste textarea "CAll id-20250917-102615"
click at [1107, 435] on textarea "CAll id-20250917-102615 @07:02 Ethan- inform the account details, but failed to…" at bounding box center [1264, 474] width 338 height 95
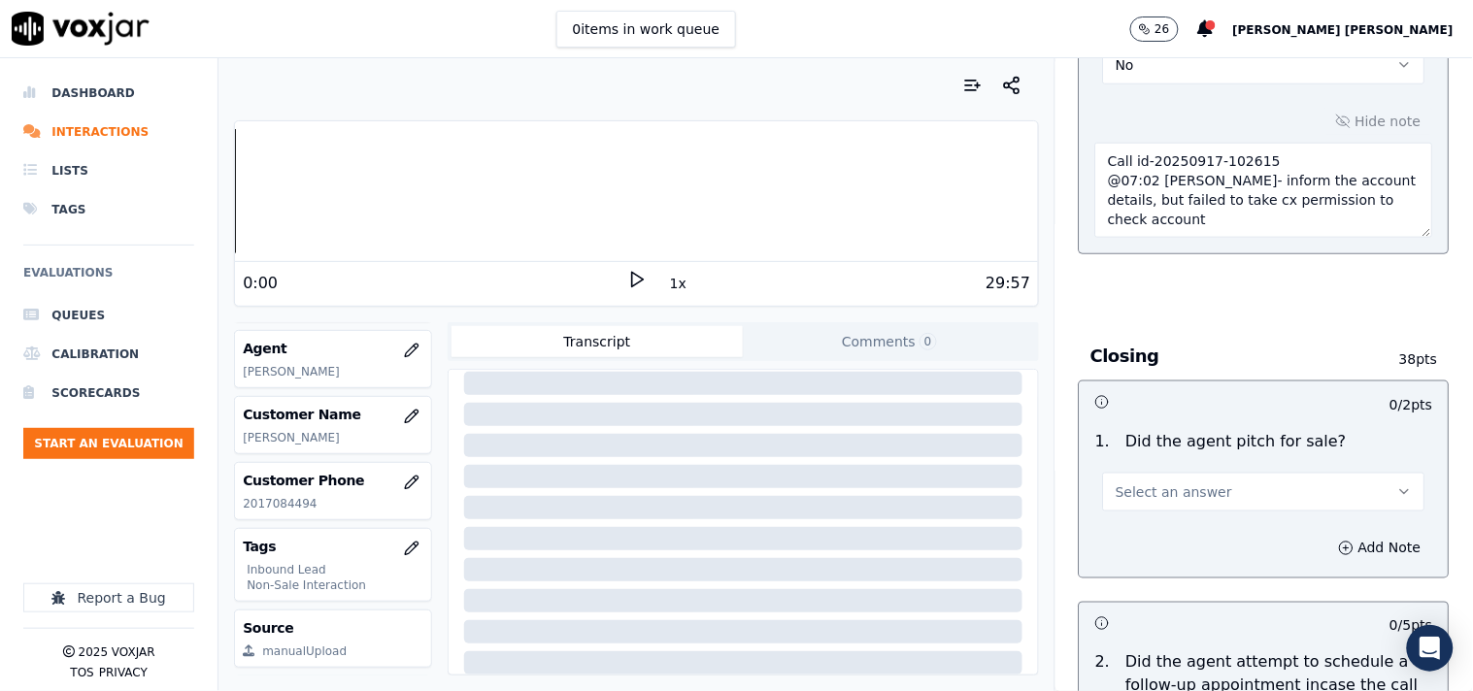
scroll to position [4315, 0]
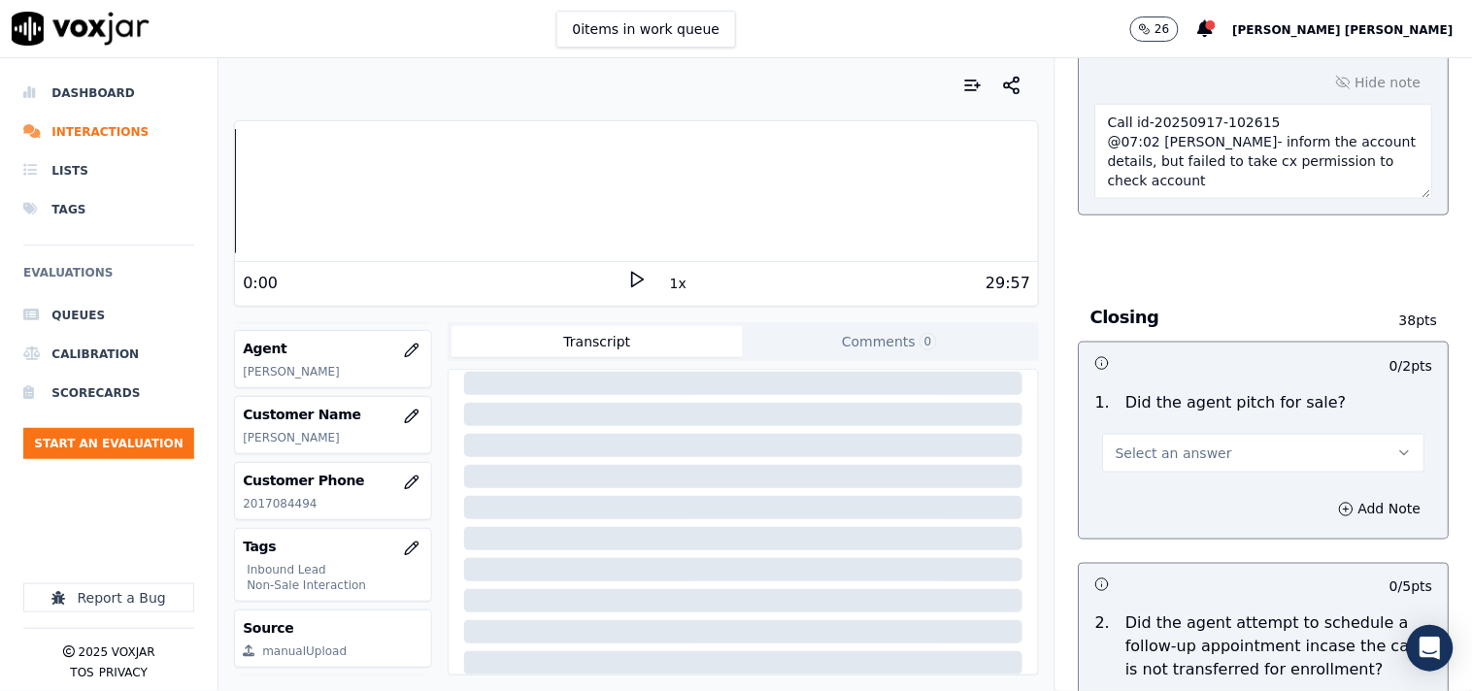
type textarea "Call id-20250917-102615 @07:02 Ethan- inform the account details, but failed to…"
click at [1211, 454] on button "Select an answer" at bounding box center [1264, 453] width 322 height 39
click at [1182, 487] on div "Yes" at bounding box center [1229, 489] width 285 height 31
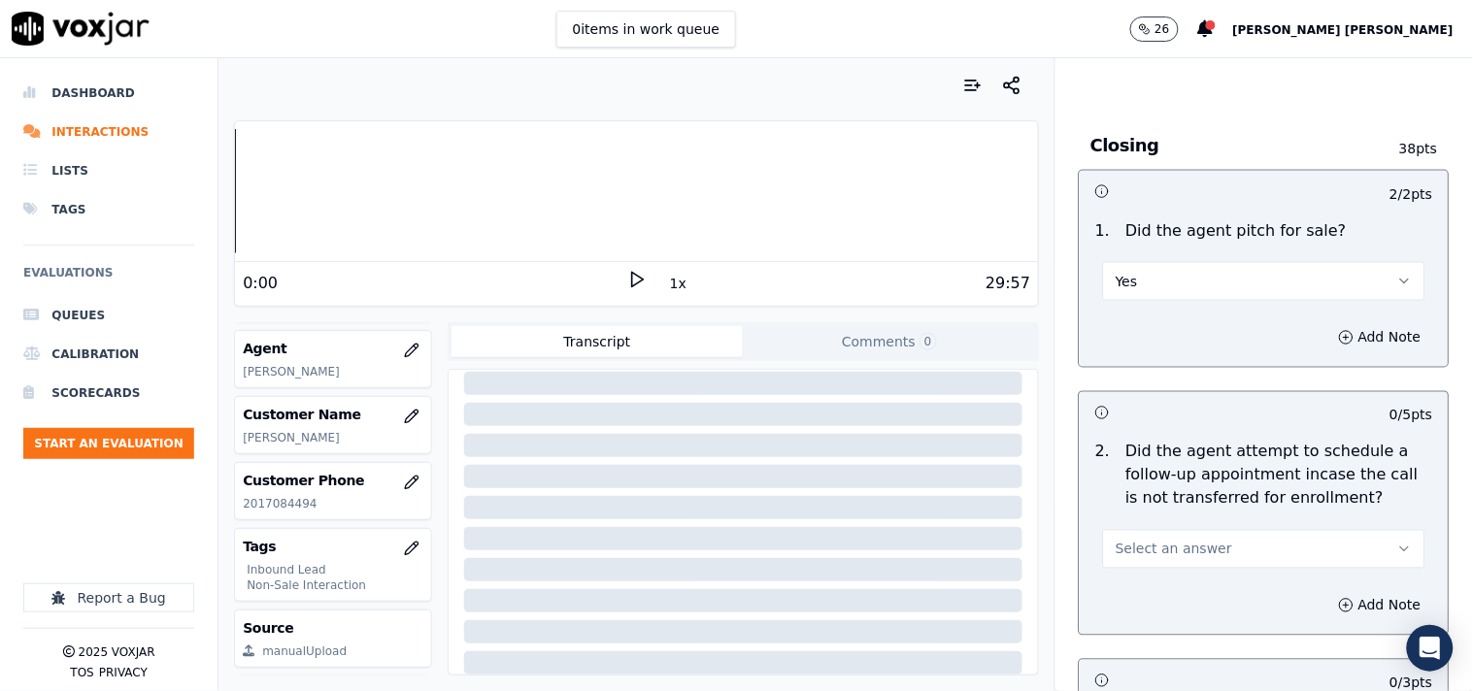
scroll to position [4530, 0]
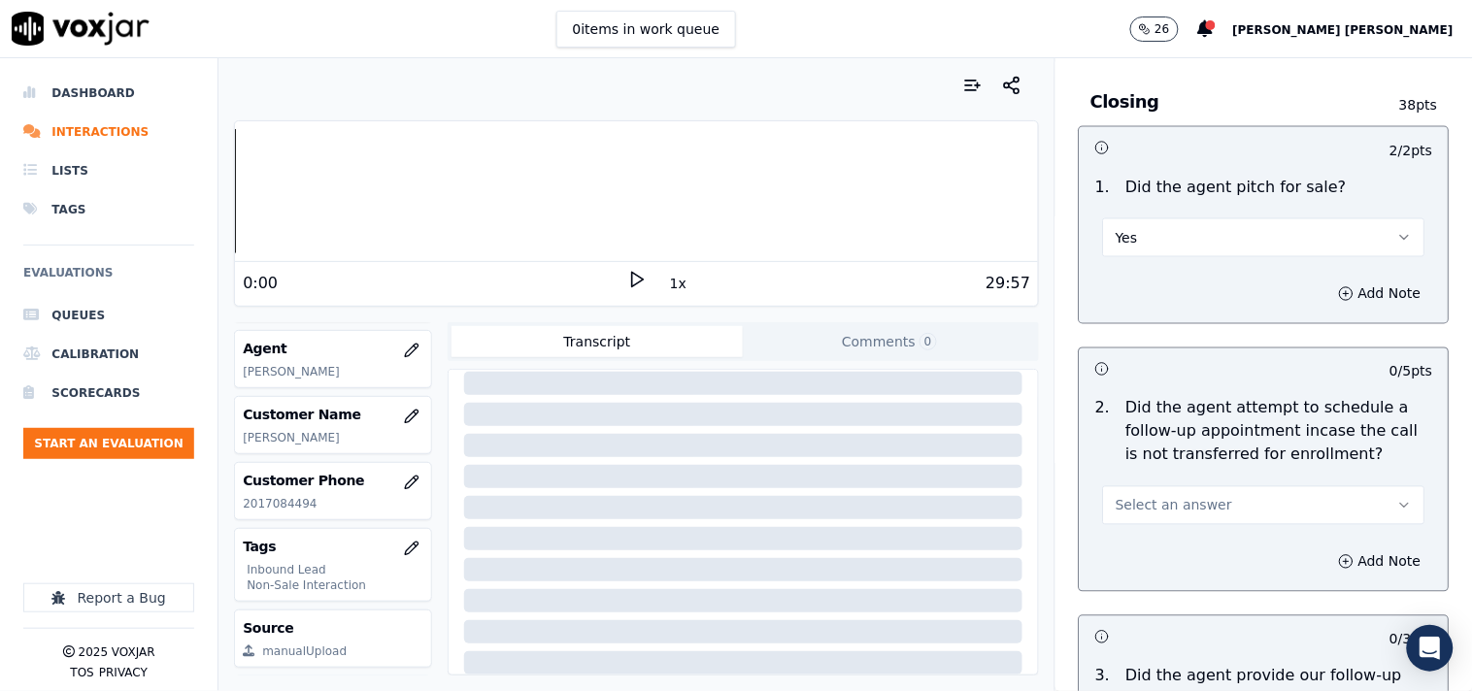
click at [1177, 496] on span "Select an answer" at bounding box center [1174, 505] width 117 height 19
click at [1158, 569] on div "No" at bounding box center [1229, 572] width 285 height 31
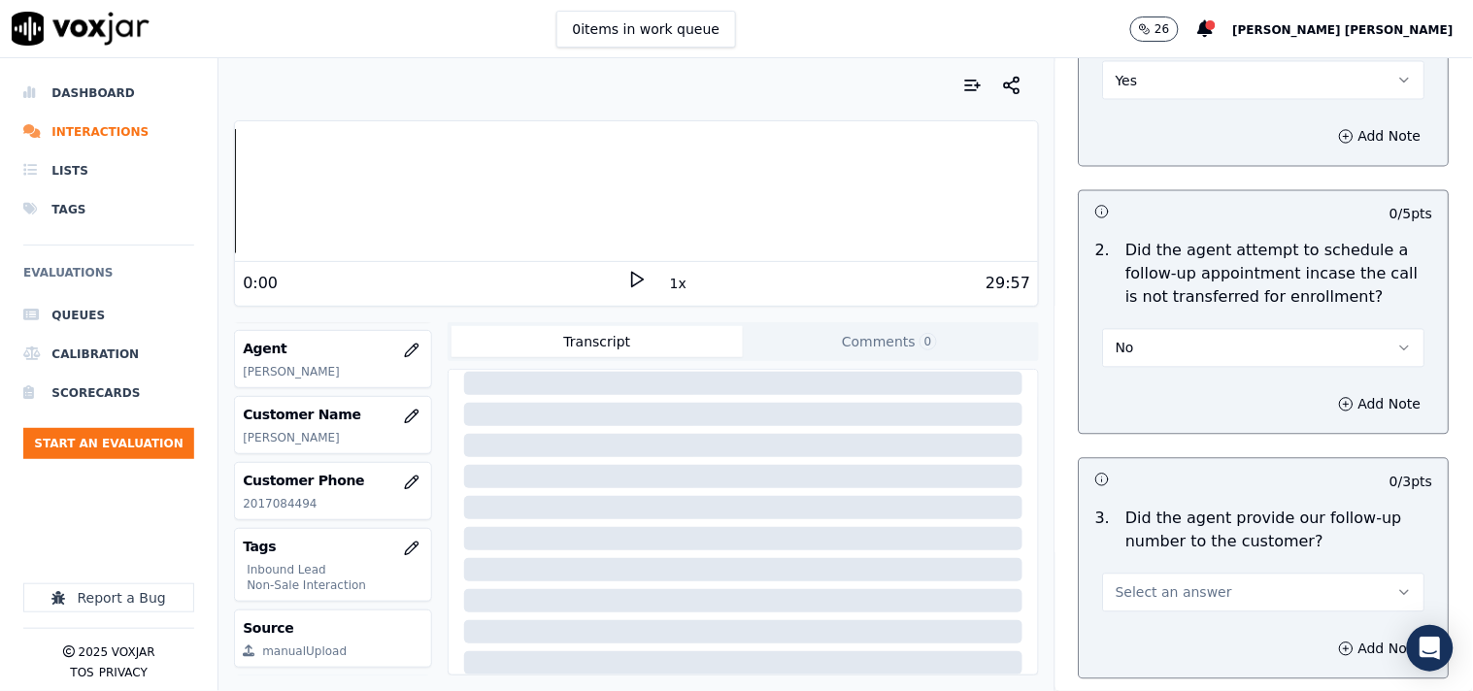
scroll to position [4746, 0]
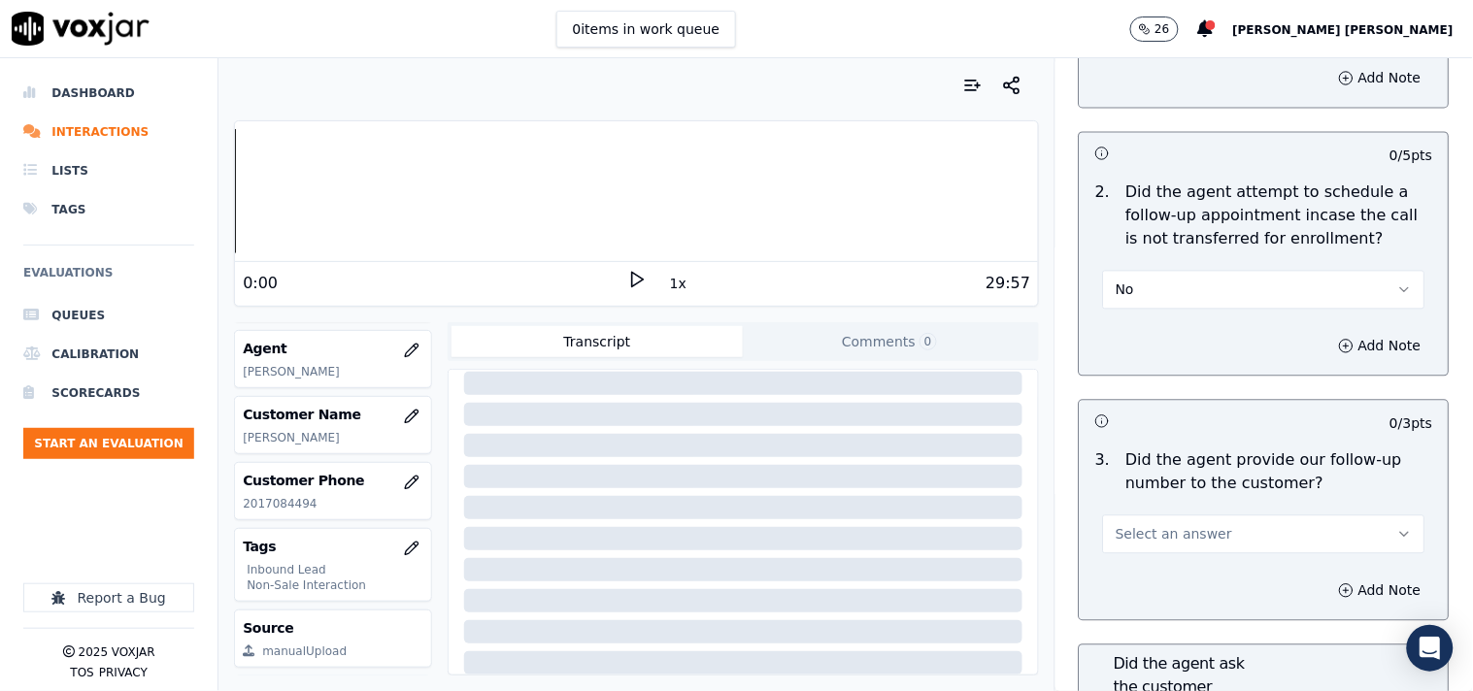
click at [1171, 512] on div "Select an answer" at bounding box center [1264, 533] width 322 height 43
click at [1167, 531] on span "Select an answer" at bounding box center [1174, 534] width 117 height 19
click at [1156, 568] on div "Yes" at bounding box center [1229, 570] width 285 height 31
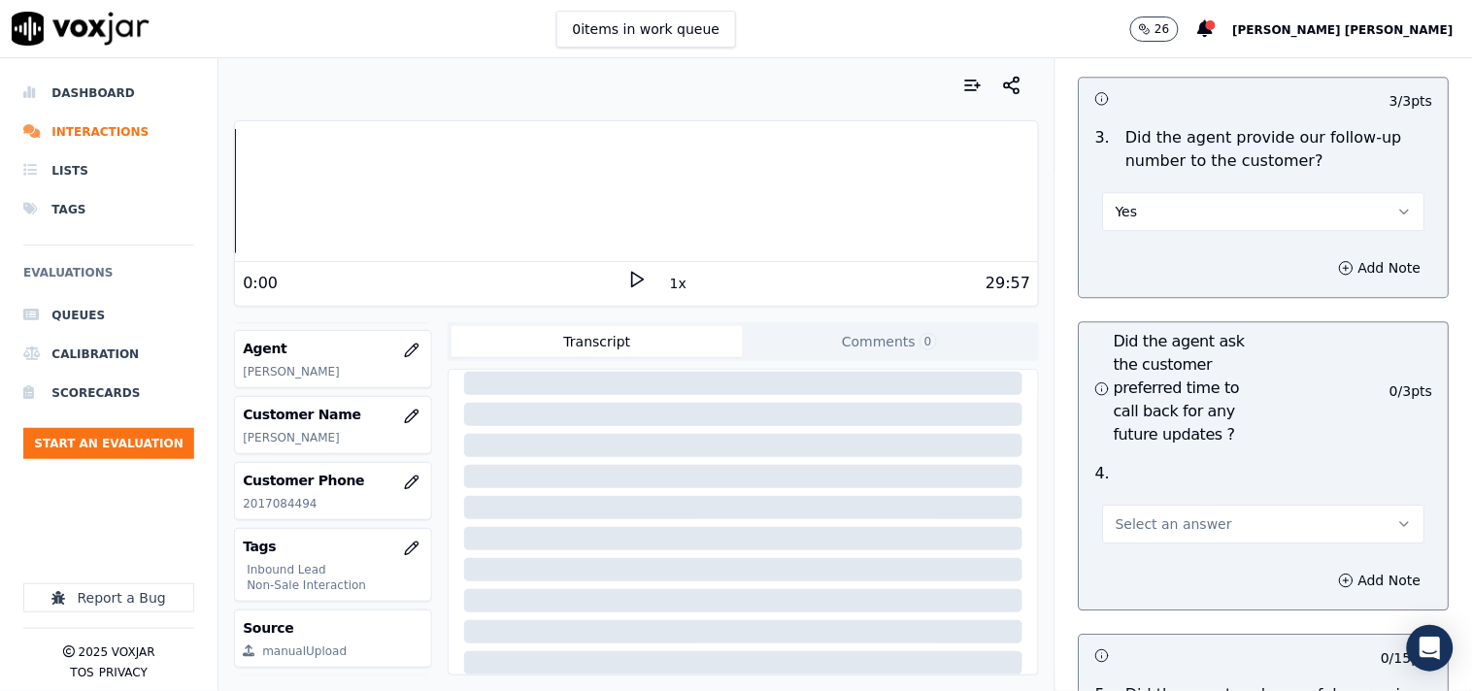
scroll to position [5070, 0]
click at [1180, 485] on div "Select an answer" at bounding box center [1263, 514] width 353 height 58
click at [1178, 504] on button "Select an answer" at bounding box center [1264, 523] width 322 height 39
click at [1179, 580] on div "No" at bounding box center [1229, 590] width 285 height 31
click at [1191, 518] on button "No" at bounding box center [1264, 523] width 322 height 39
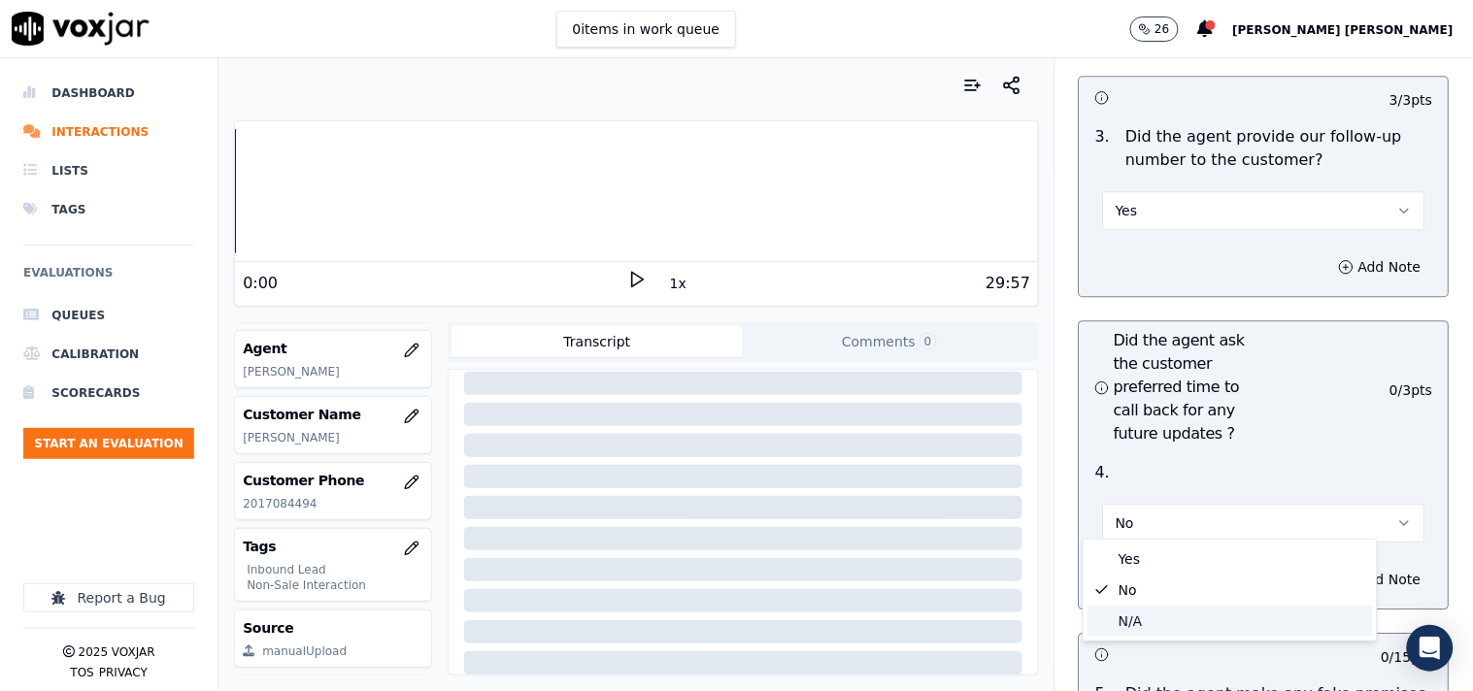
click at [1183, 610] on div "N/A" at bounding box center [1229, 621] width 285 height 31
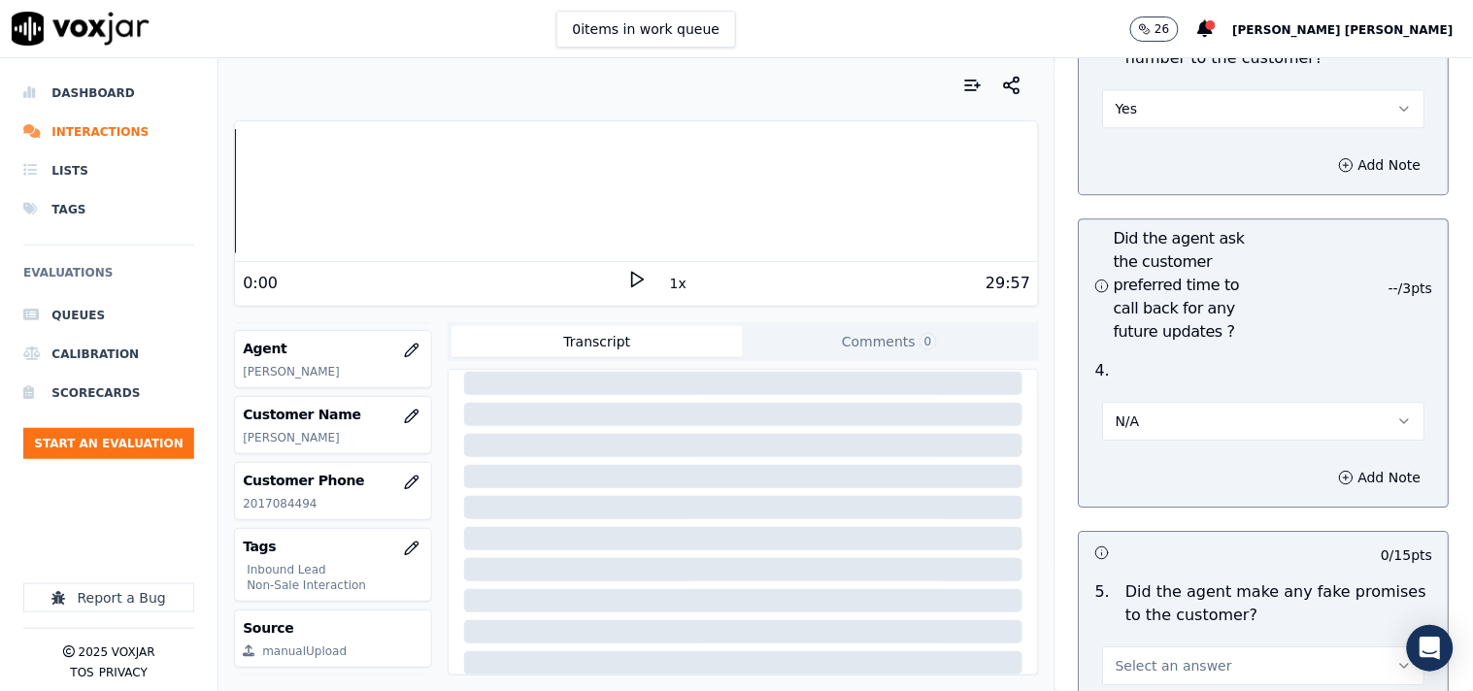
scroll to position [5286, 0]
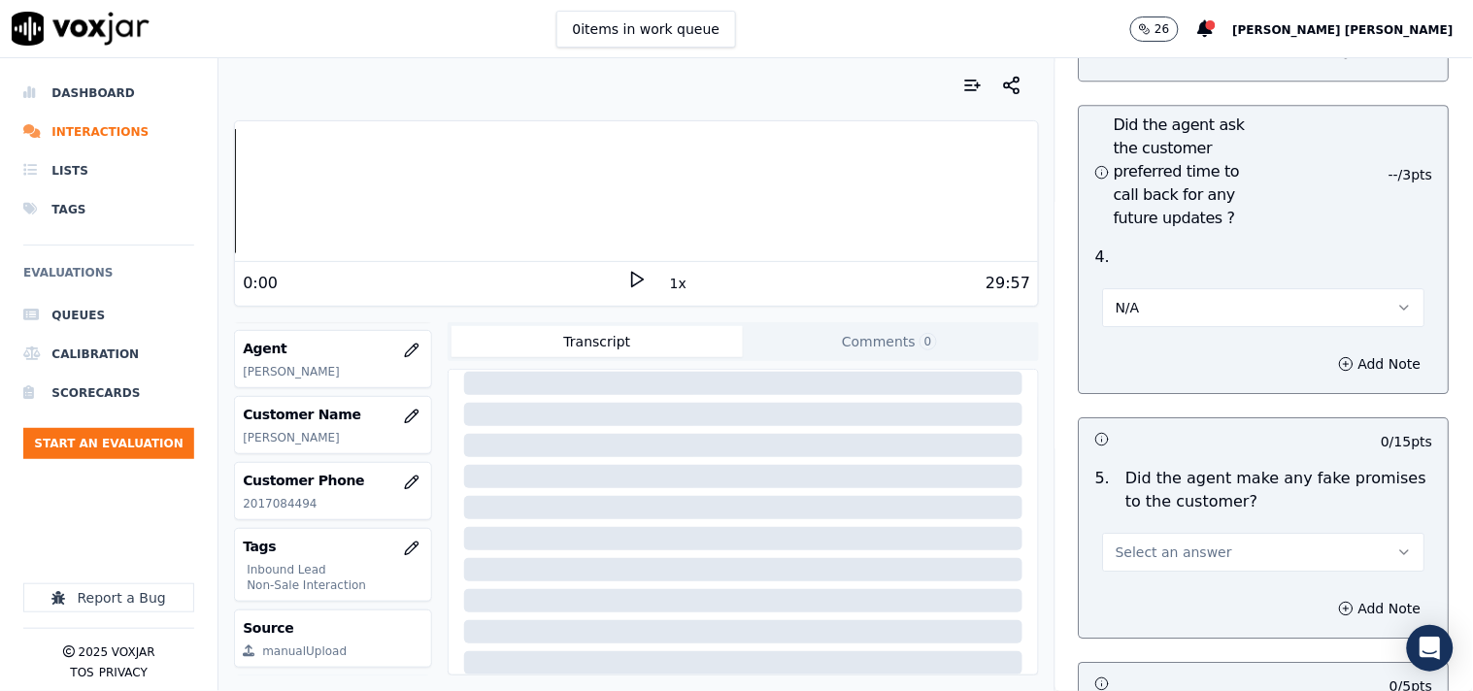
click at [1187, 550] on span "Select an answer" at bounding box center [1174, 552] width 117 height 19
click at [1173, 616] on div "No" at bounding box center [1229, 619] width 285 height 31
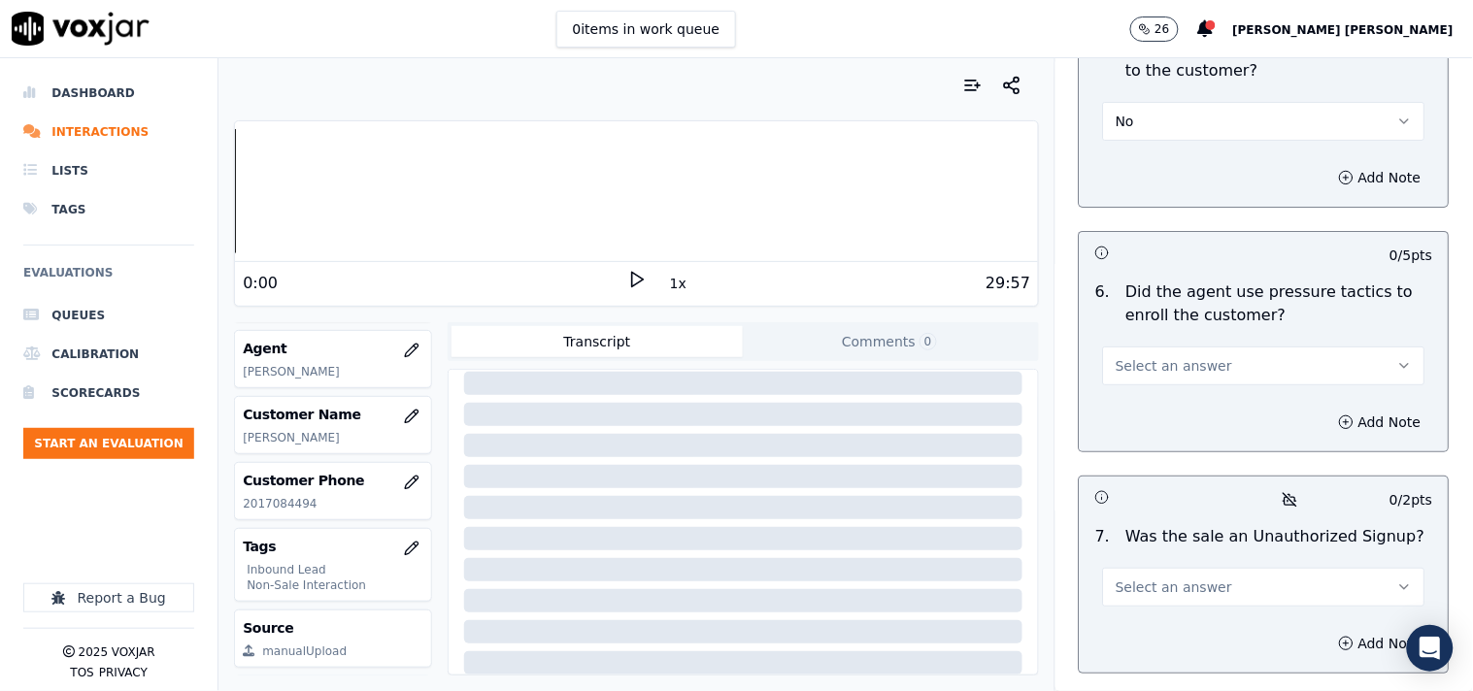
click at [1176, 381] on div "6 . Did the agent use pressure tactics to enroll the customer? Select an answer" at bounding box center [1264, 333] width 369 height 120
click at [1176, 362] on span "Select an answer" at bounding box center [1174, 365] width 117 height 19
drag, startPoint x: 1168, startPoint y: 412, endPoint x: 1168, endPoint y: 441, distance: 29.1
click at [1168, 441] on div "Yes No N/A" at bounding box center [1230, 433] width 293 height 101
click at [1168, 441] on div "No" at bounding box center [1229, 433] width 285 height 31
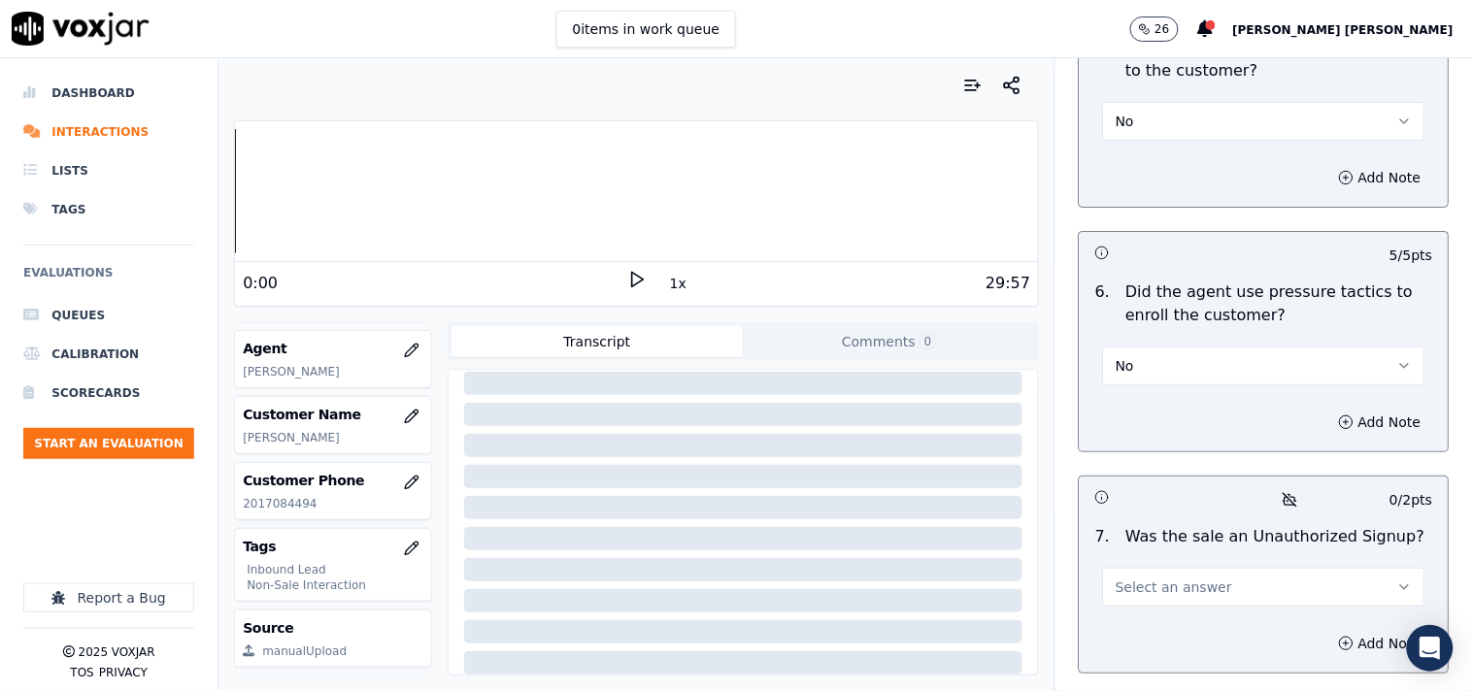
click at [1194, 580] on span "Select an answer" at bounding box center [1174, 587] width 117 height 19
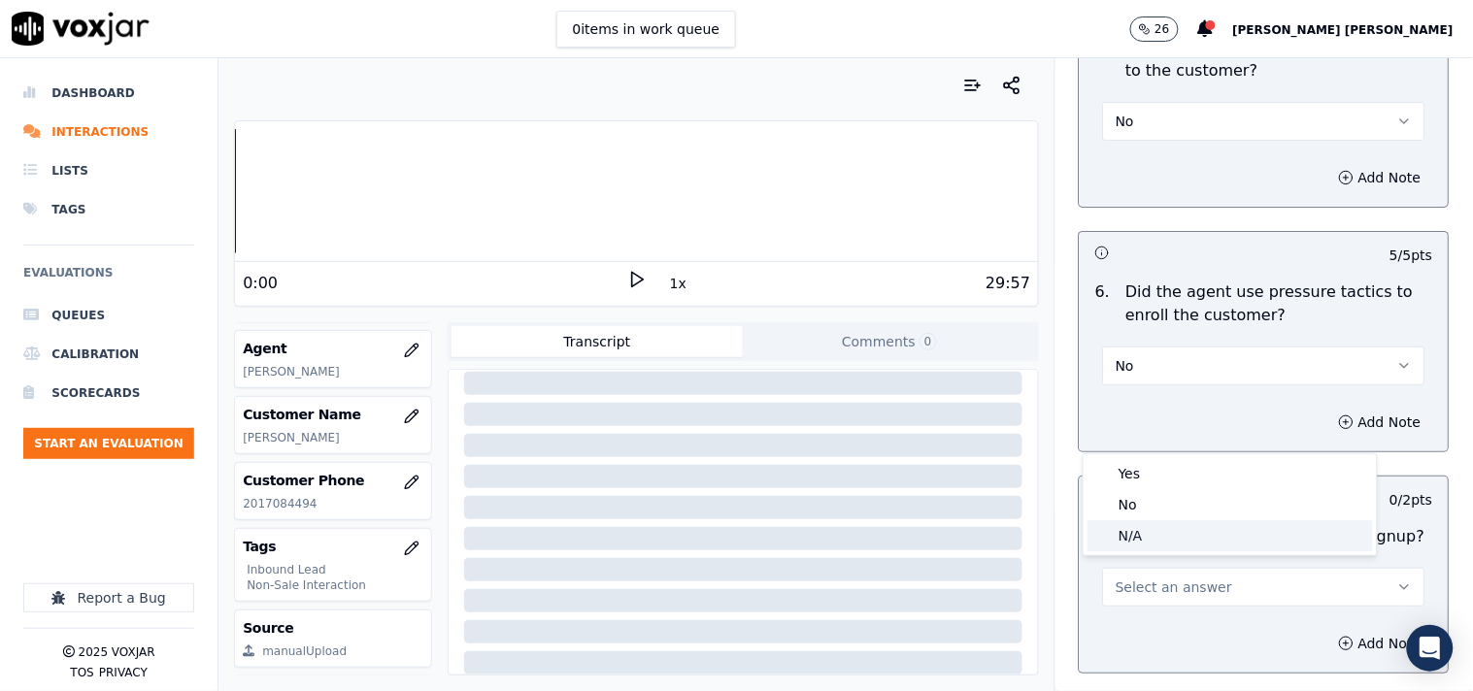
click at [1167, 524] on div "N/A" at bounding box center [1229, 535] width 285 height 31
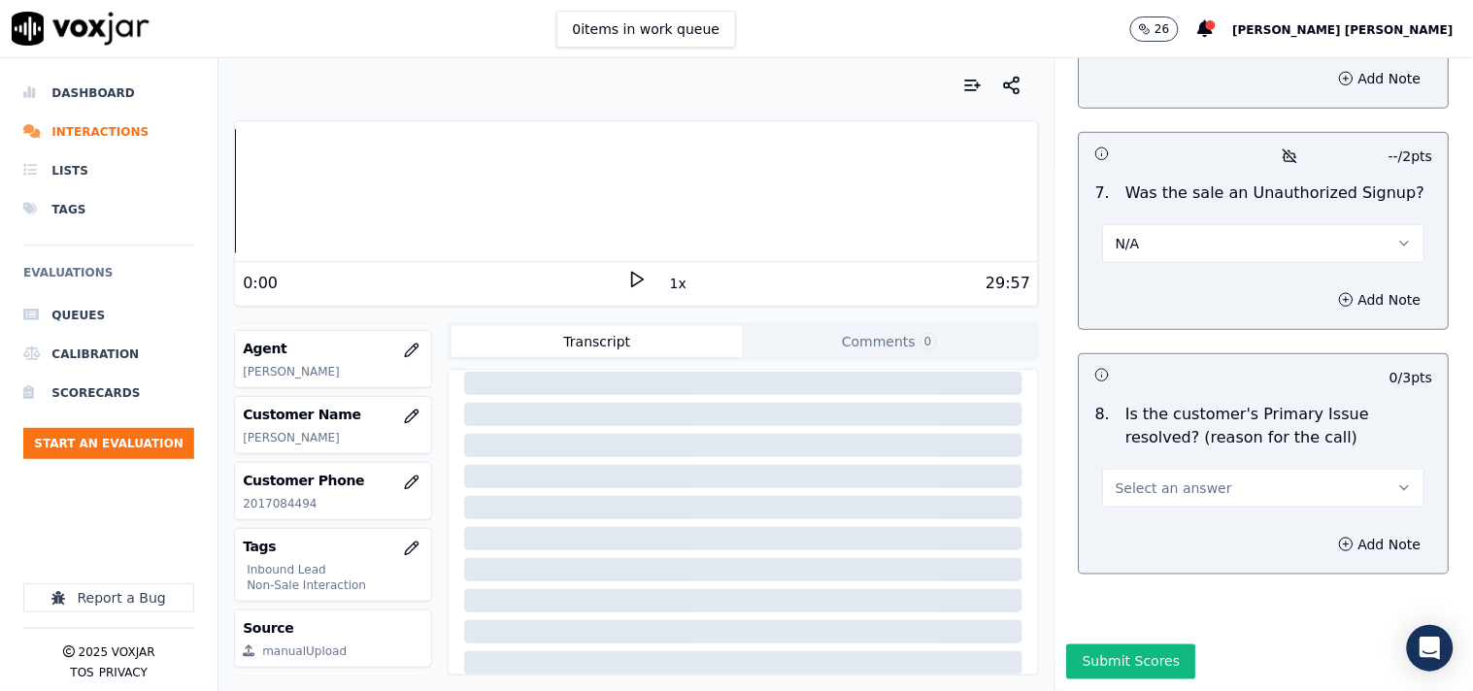
scroll to position [6101, 0]
click at [1186, 469] on button "Select an answer" at bounding box center [1264, 488] width 322 height 39
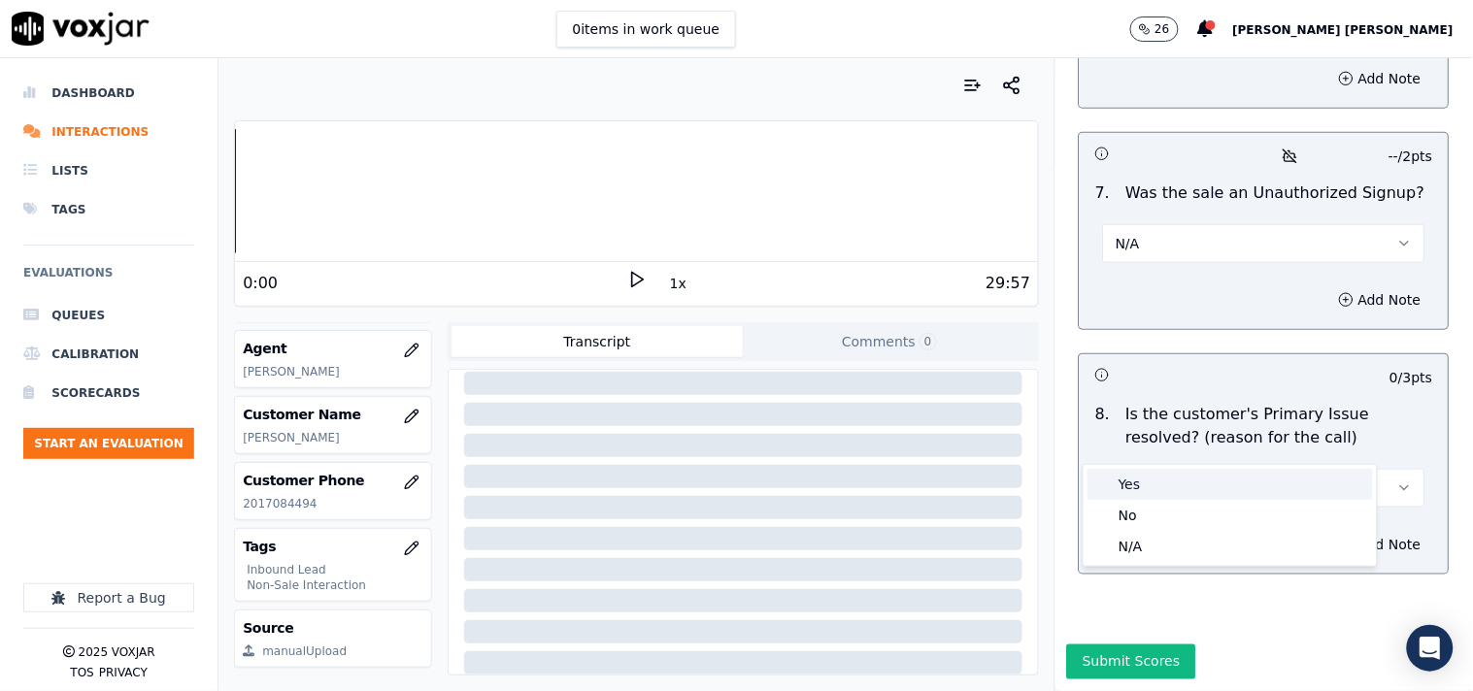
click at [1178, 484] on div "Yes" at bounding box center [1229, 484] width 285 height 31
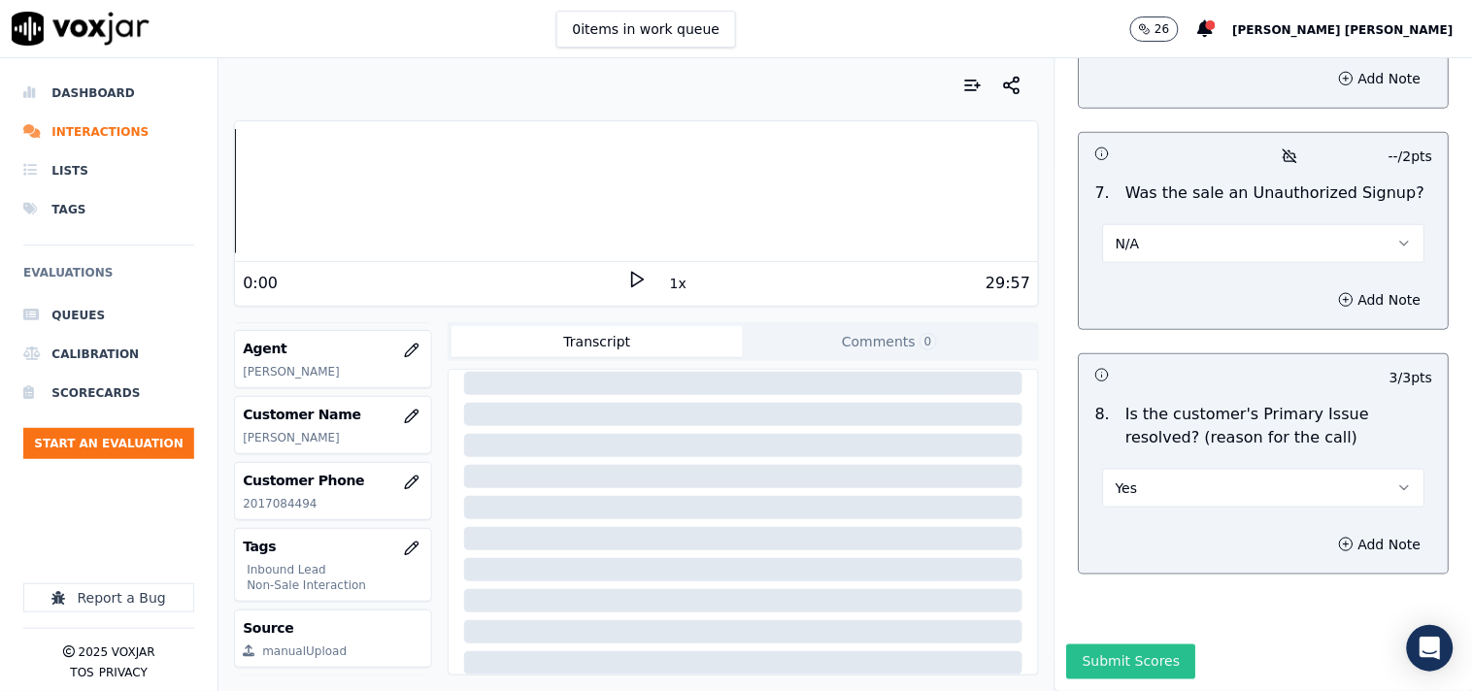
click at [1127, 645] on button "Submit Scores" at bounding box center [1131, 662] width 129 height 35
